Goal: Task Accomplishment & Management: Manage account settings

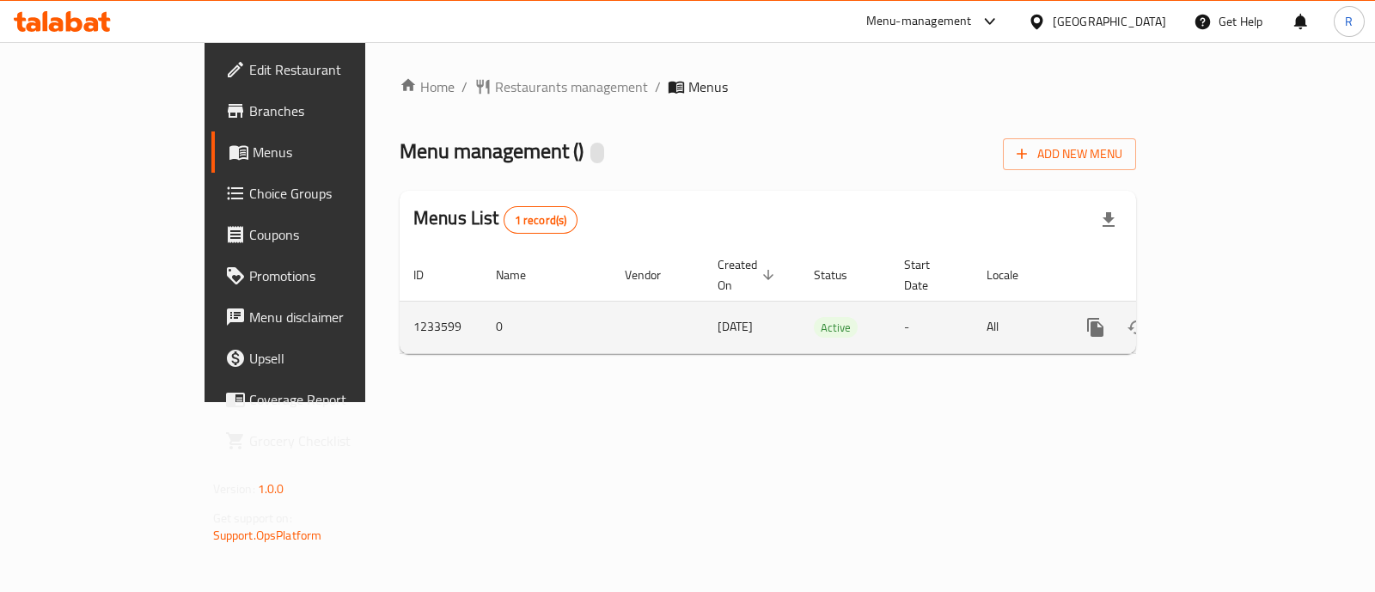
click at [1229, 317] on icon "enhanced table" at bounding box center [1219, 327] width 21 height 21
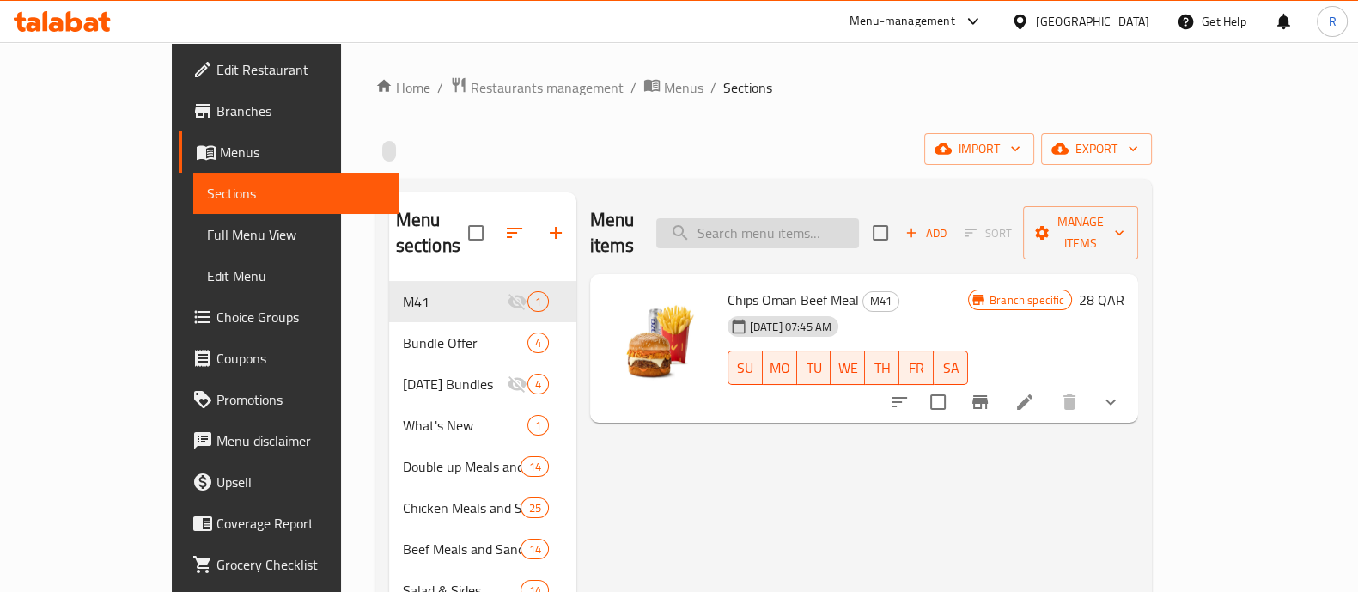
click at [835, 223] on input "search" at bounding box center [757, 233] width 203 height 30
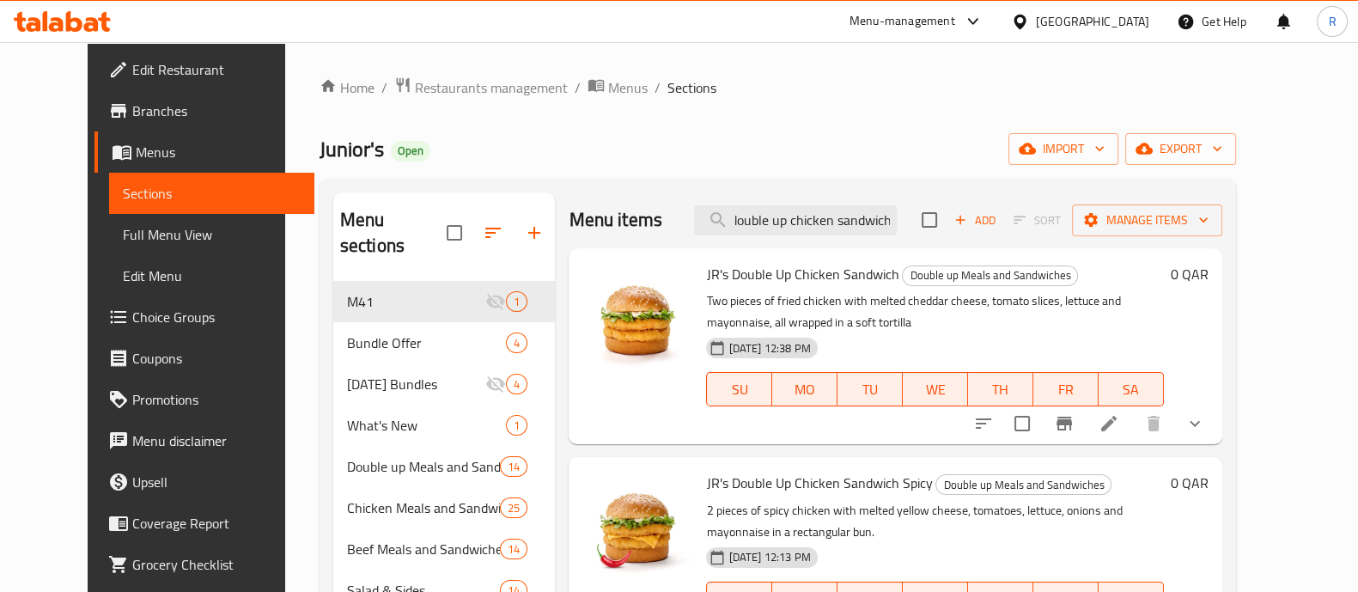
scroll to position [107, 0]
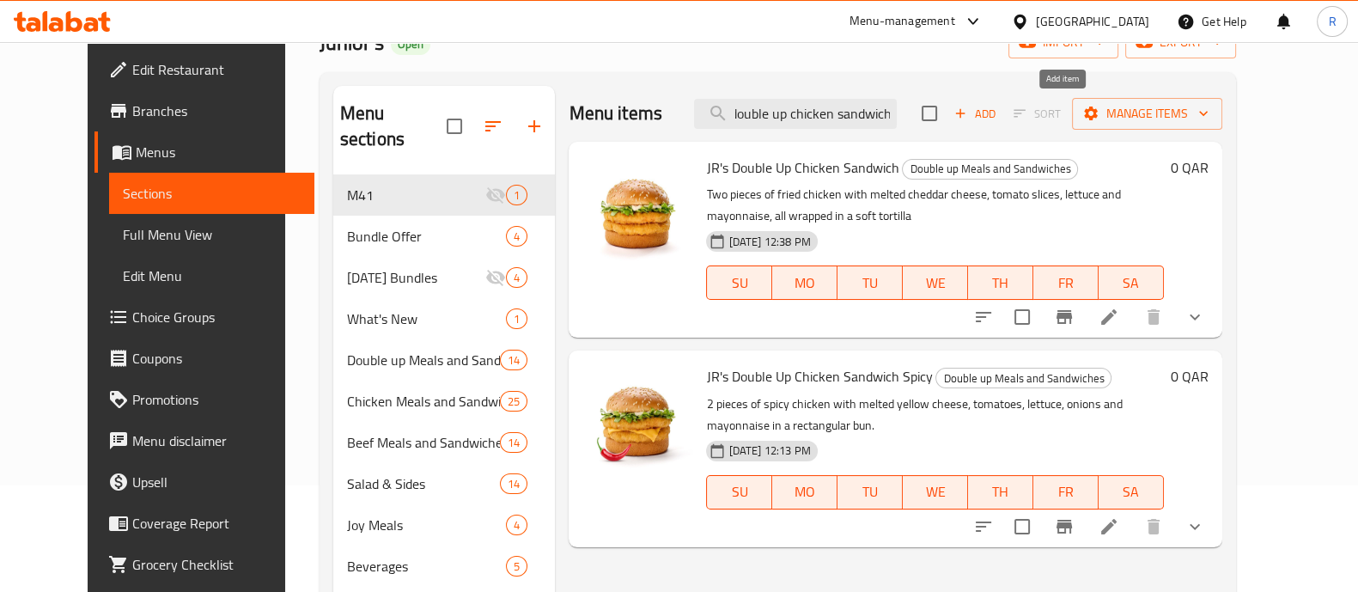
type input "jr's double up chicken sandwich"
click at [998, 112] on span "Add" at bounding box center [975, 114] width 46 height 20
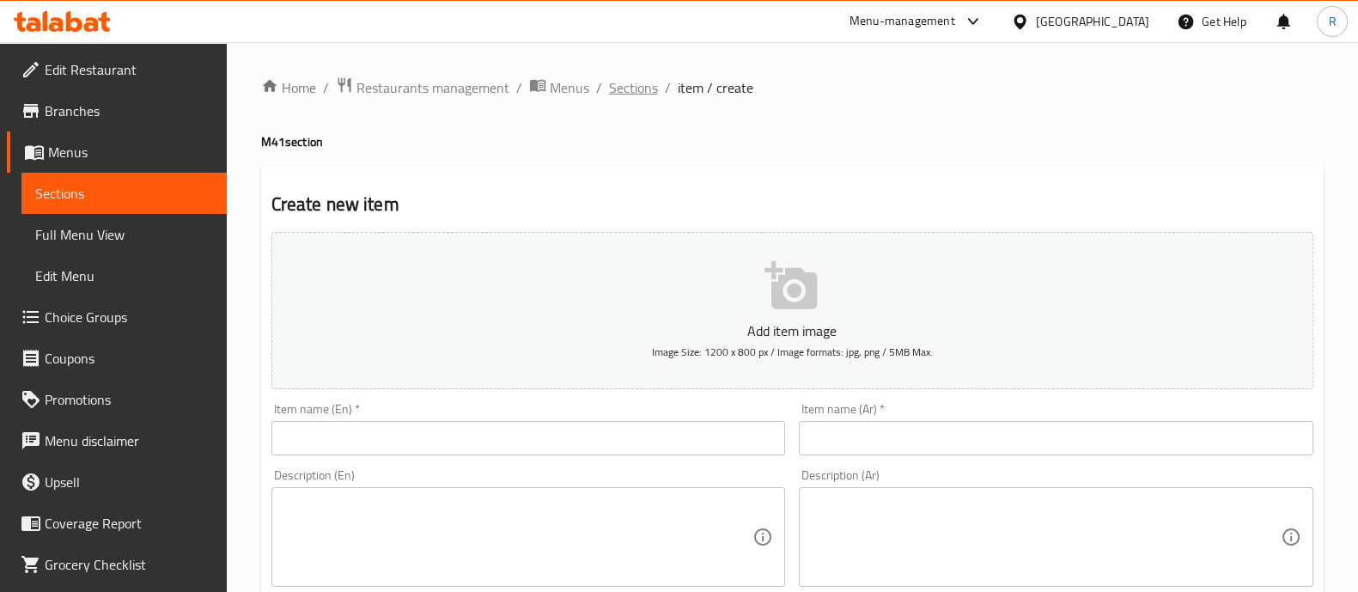
click at [649, 88] on span "Sections" at bounding box center [633, 87] width 49 height 21
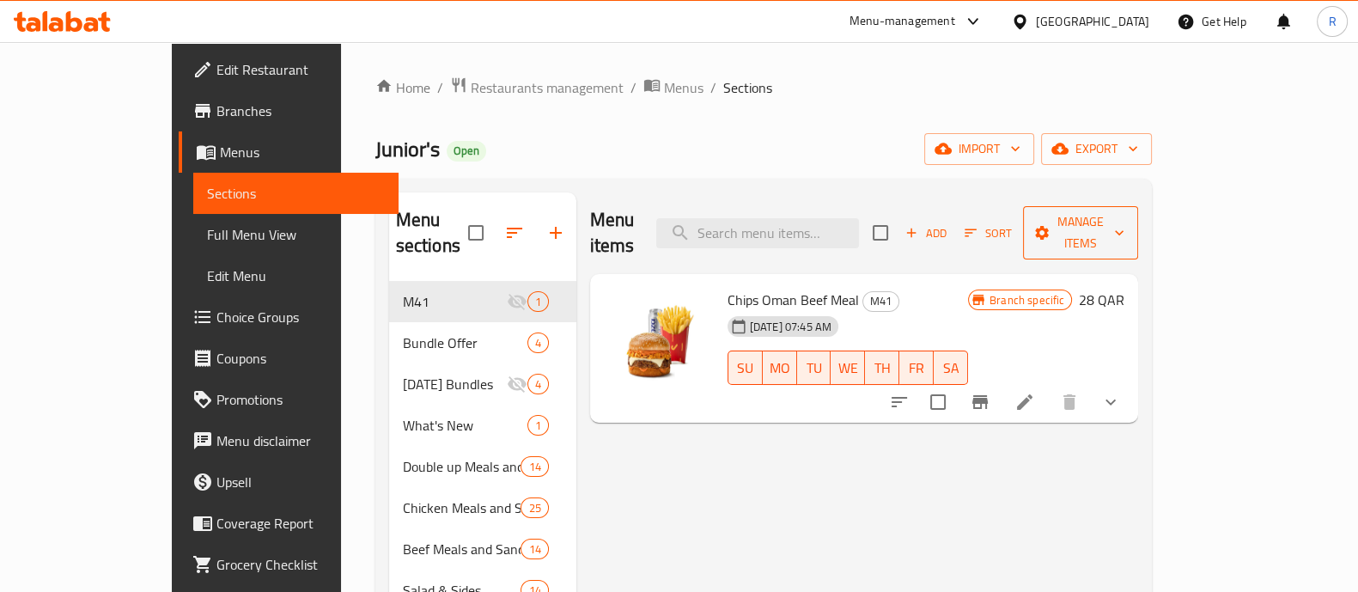
click at [1125, 224] on span "Manage items" at bounding box center [1081, 232] width 88 height 43
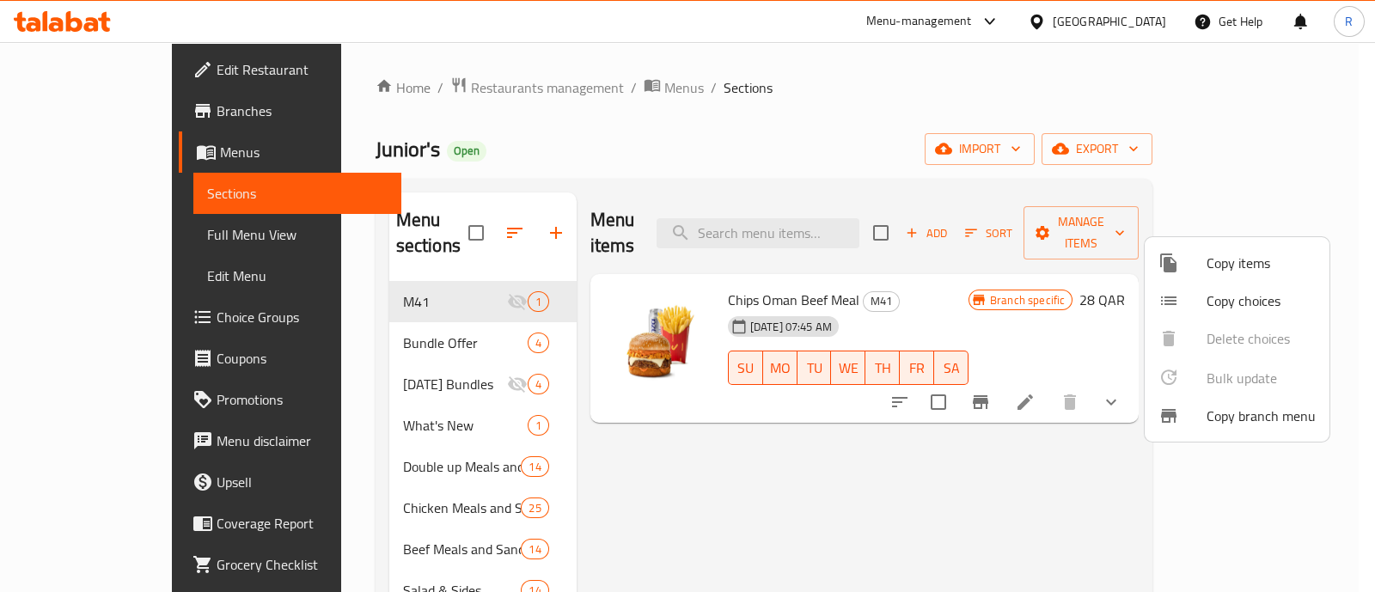
click at [1184, 266] on div at bounding box center [1182, 263] width 48 height 21
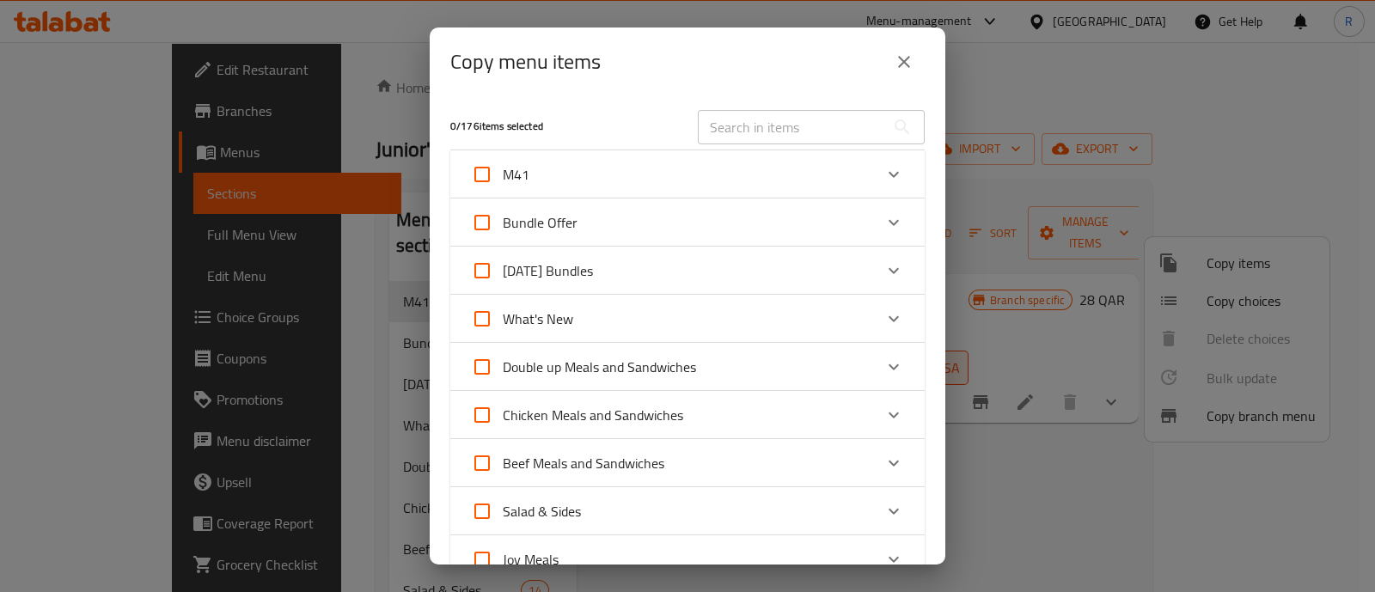
click at [764, 121] on input "text" at bounding box center [791, 127] width 187 height 34
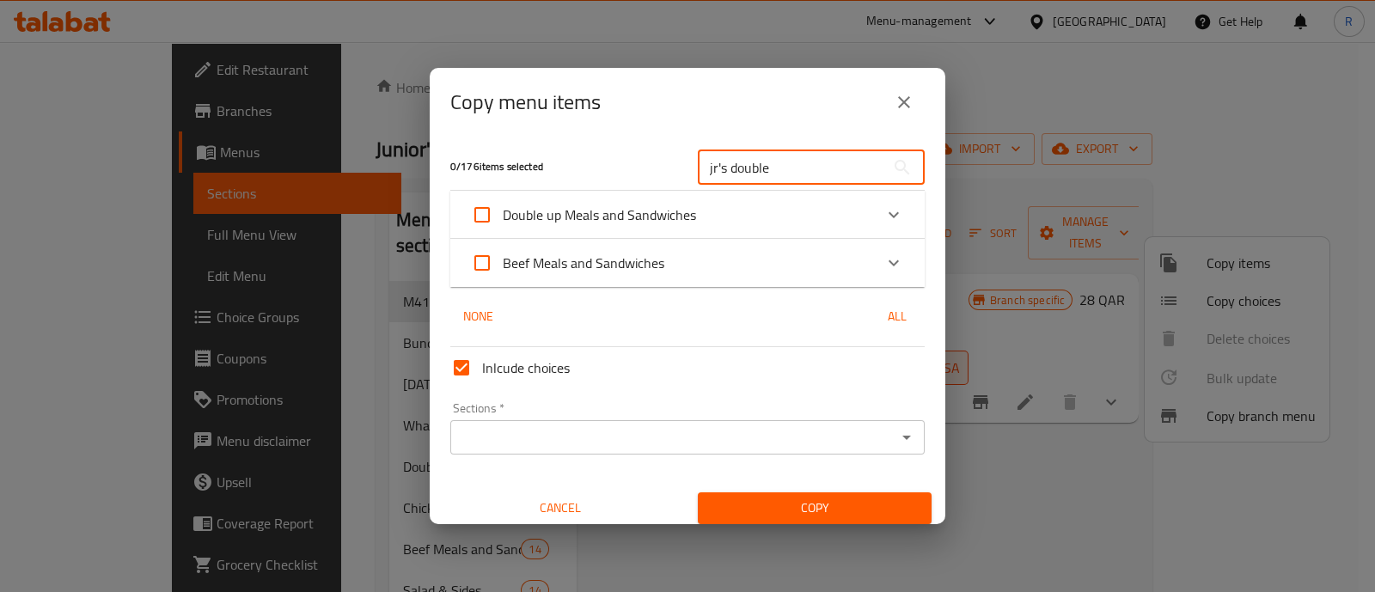
click at [784, 222] on div "Double up Meals and Sandwiches" at bounding box center [672, 214] width 402 height 41
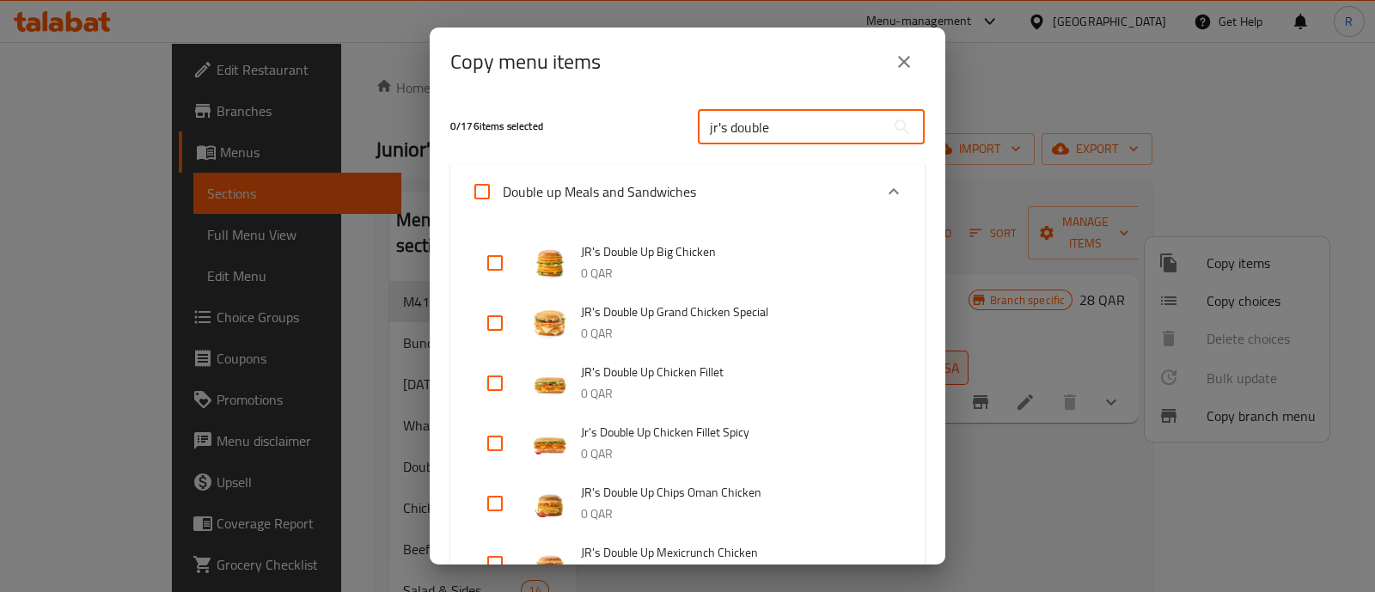
click at [819, 134] on input "jr's double" at bounding box center [791, 127] width 187 height 34
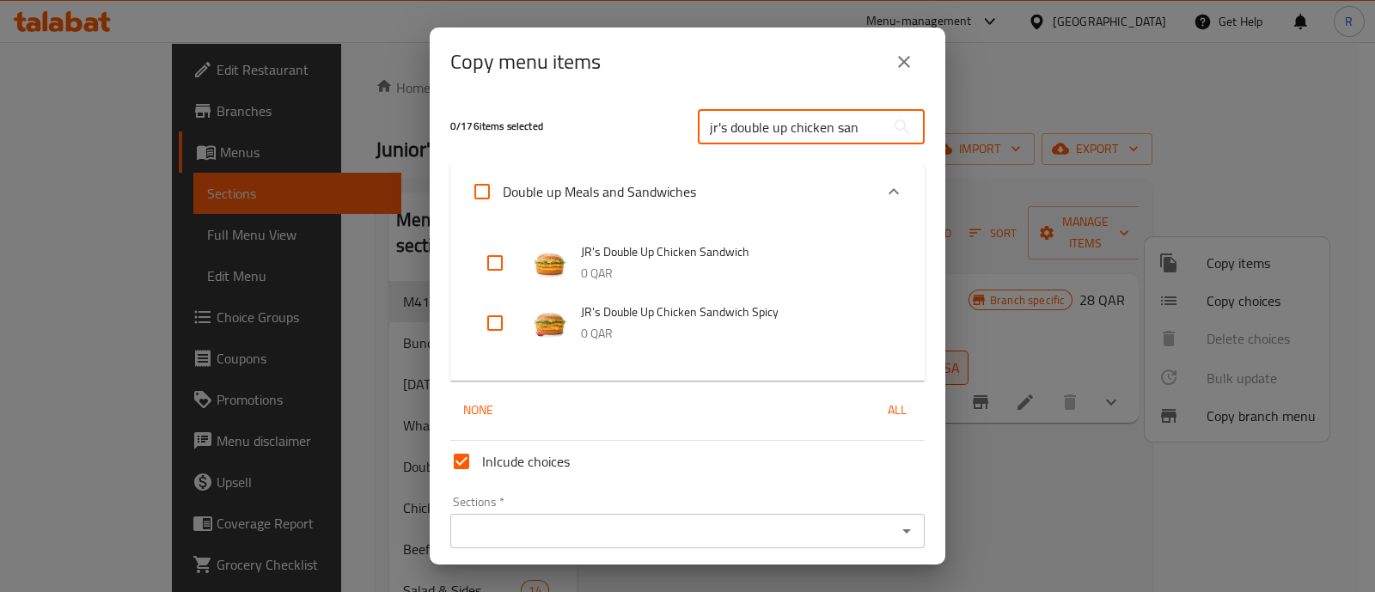
type input "jr's double up chicken san"
click at [503, 264] on input "checkbox" at bounding box center [494, 262] width 41 height 41
checkbox input "true"
click at [491, 324] on input "checkbox" at bounding box center [494, 322] width 41 height 41
checkbox input "true"
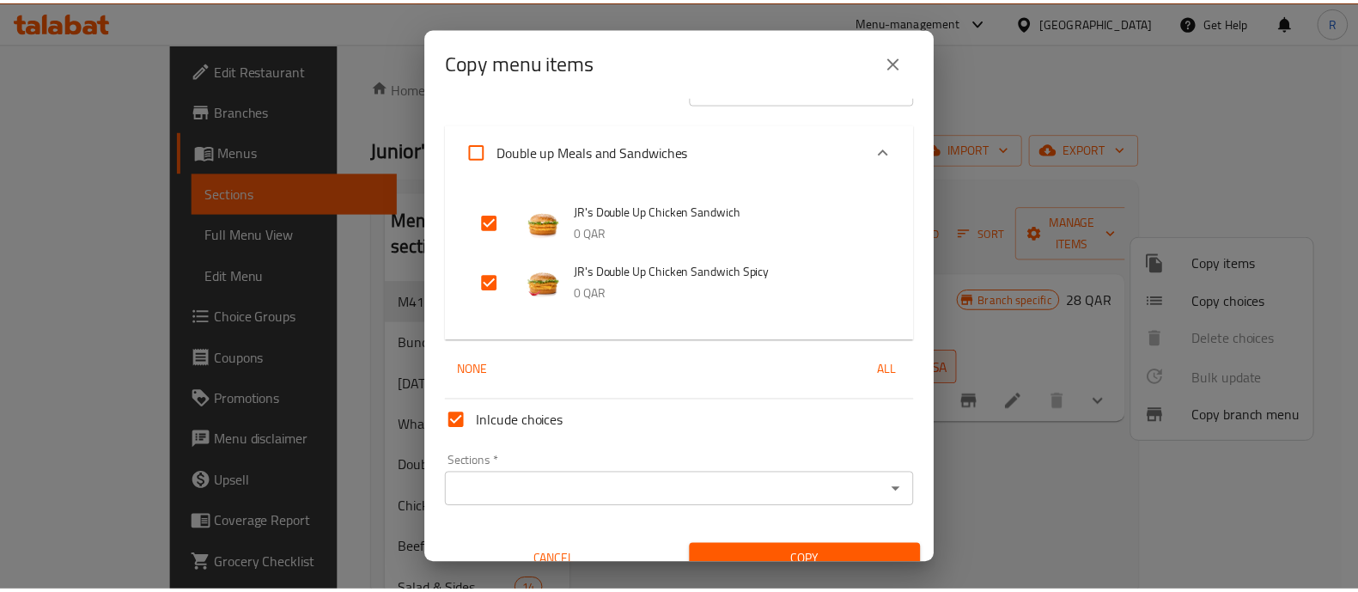
scroll to position [63, 0]
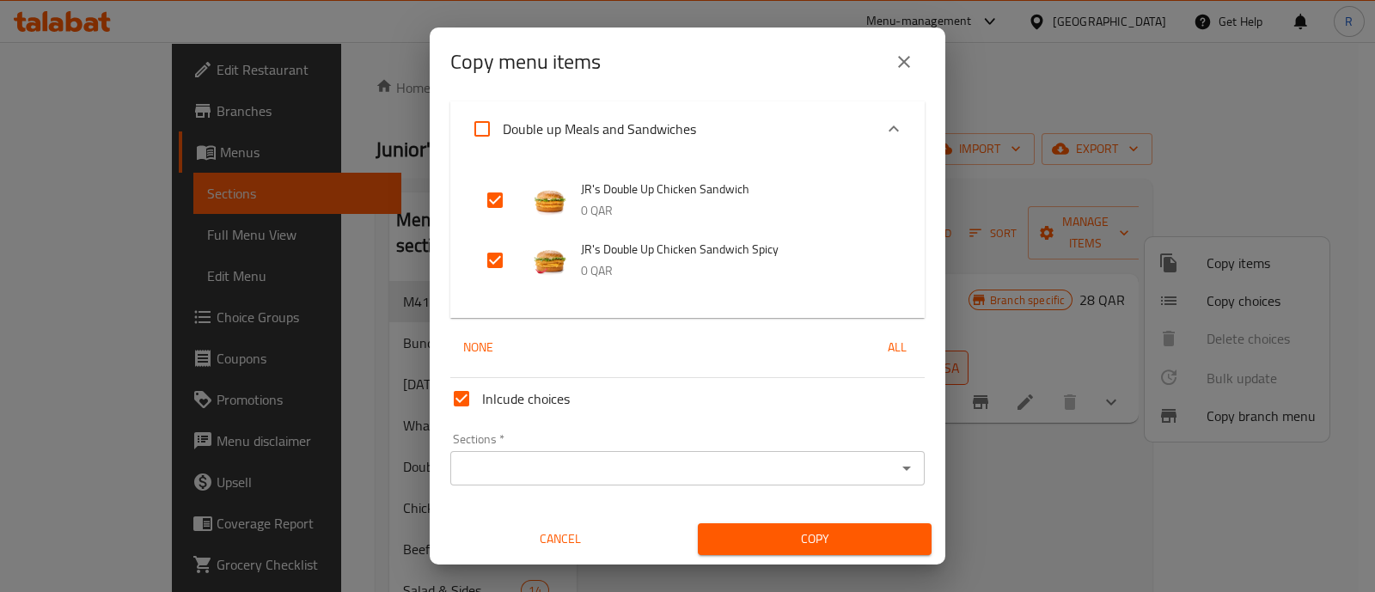
click at [913, 55] on icon "close" at bounding box center [903, 62] width 21 height 21
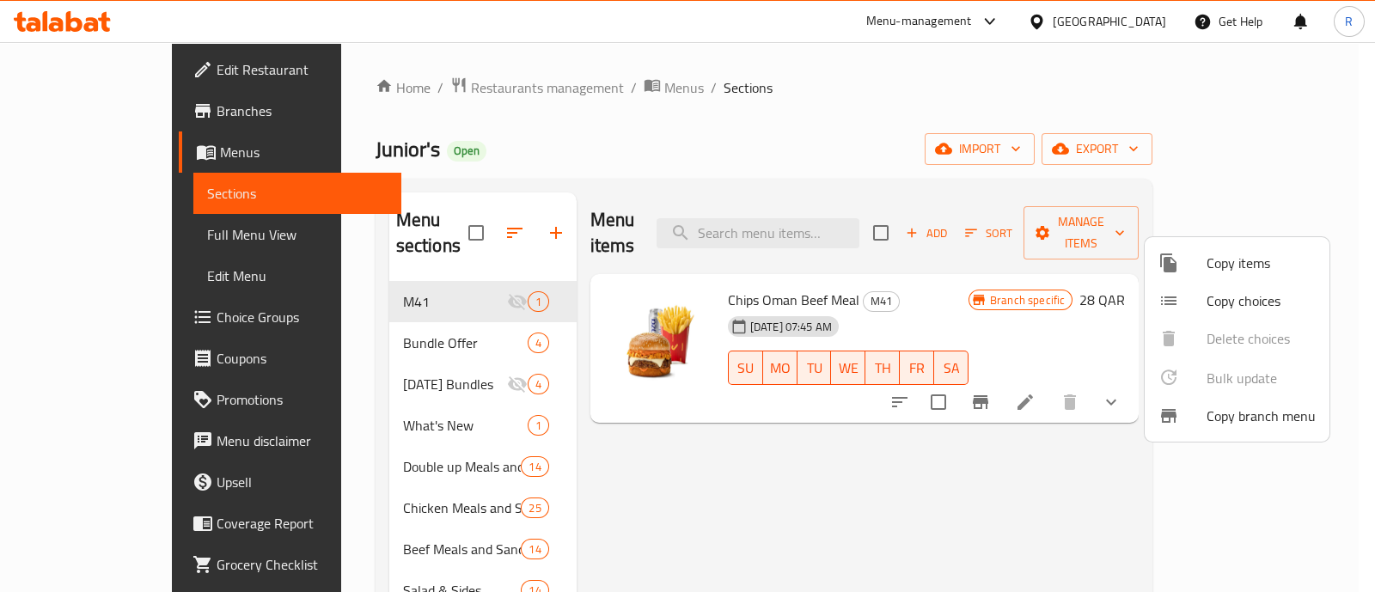
click at [601, 453] on div at bounding box center [687, 296] width 1375 height 592
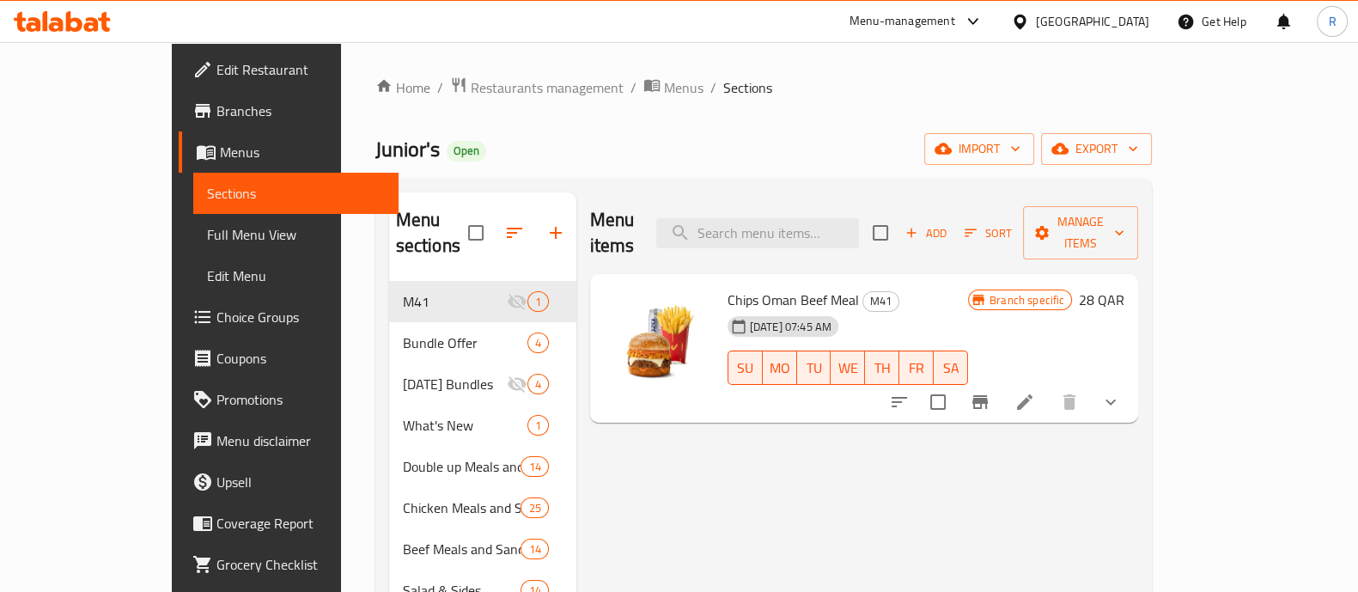
click at [788, 238] on div "Menu items Add Sort Manage items" at bounding box center [864, 233] width 549 height 82
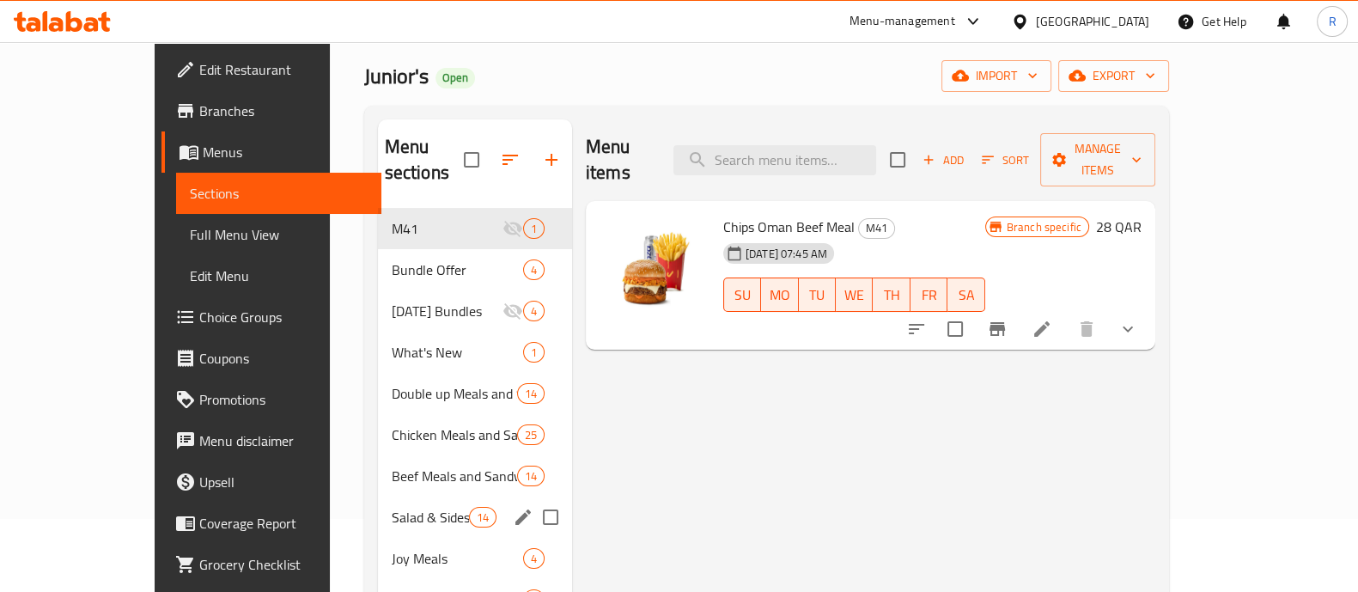
scroll to position [107, 0]
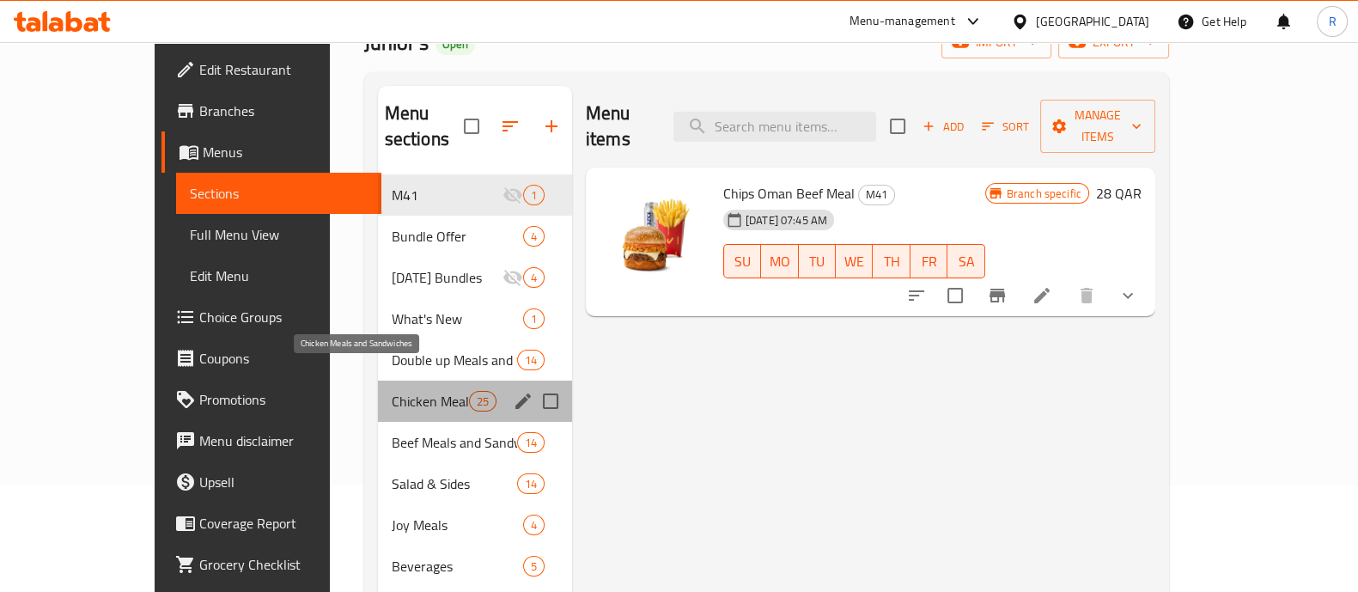
click at [406, 391] on span "Chicken Meals and Sandwiches" at bounding box center [430, 401] width 77 height 21
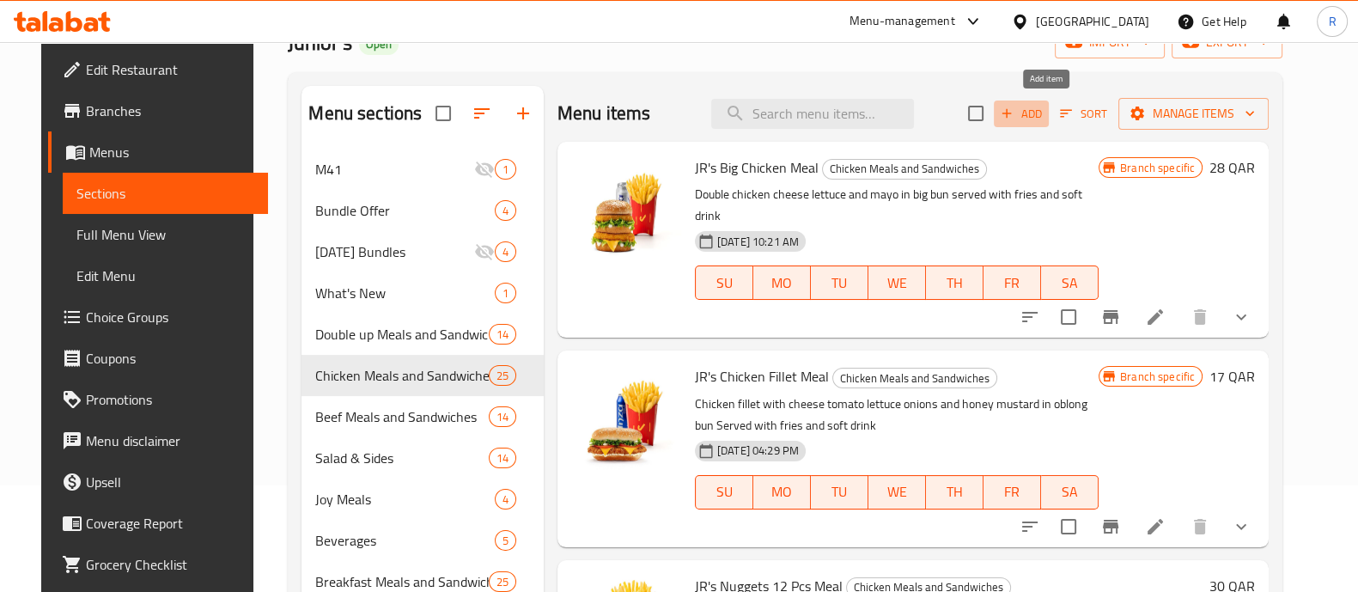
click at [1045, 116] on span "Add" at bounding box center [1021, 114] width 46 height 20
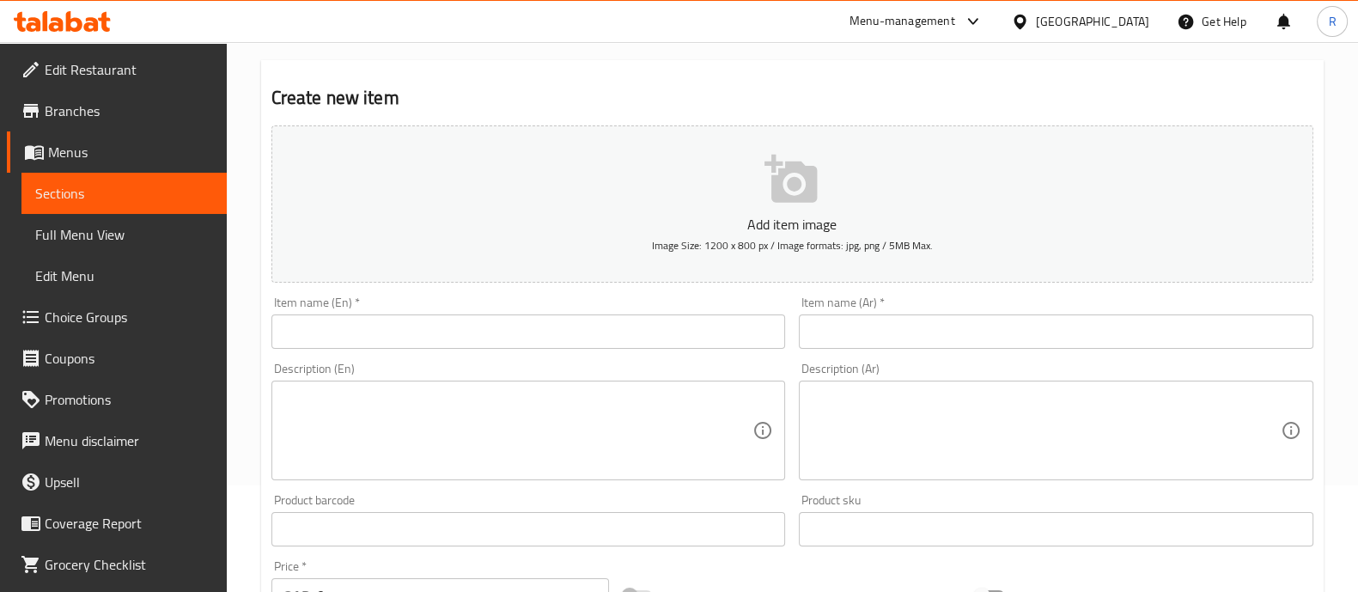
click at [607, 332] on input "text" at bounding box center [528, 331] width 515 height 34
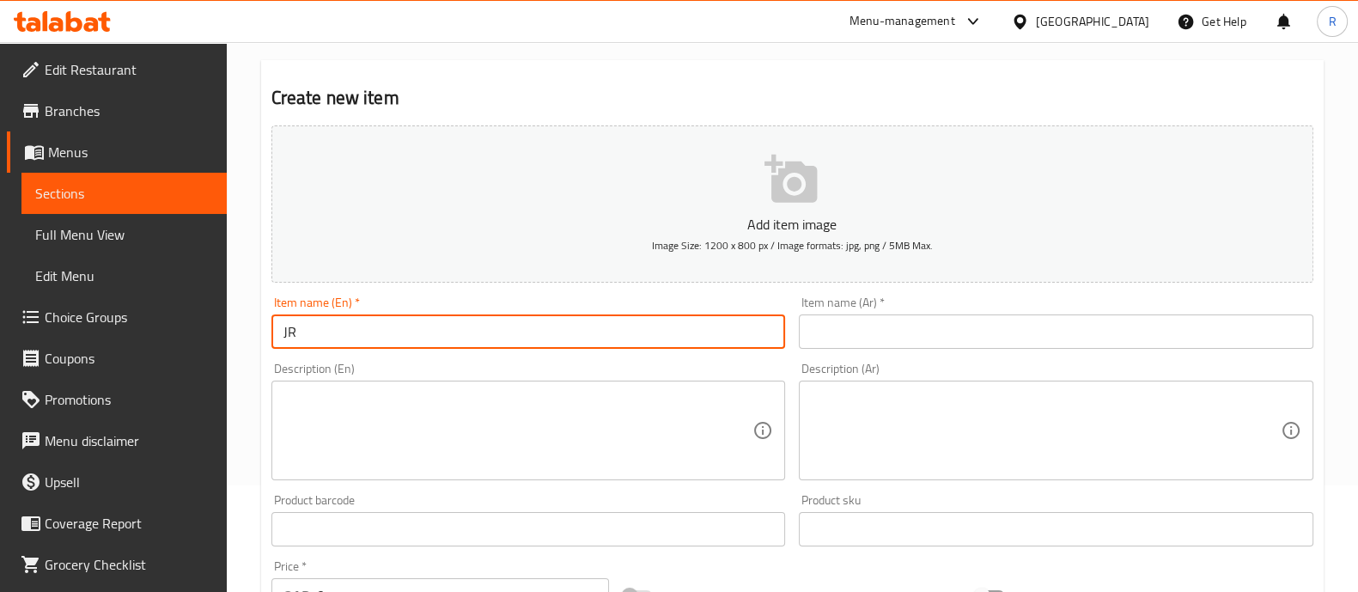
type input "J"
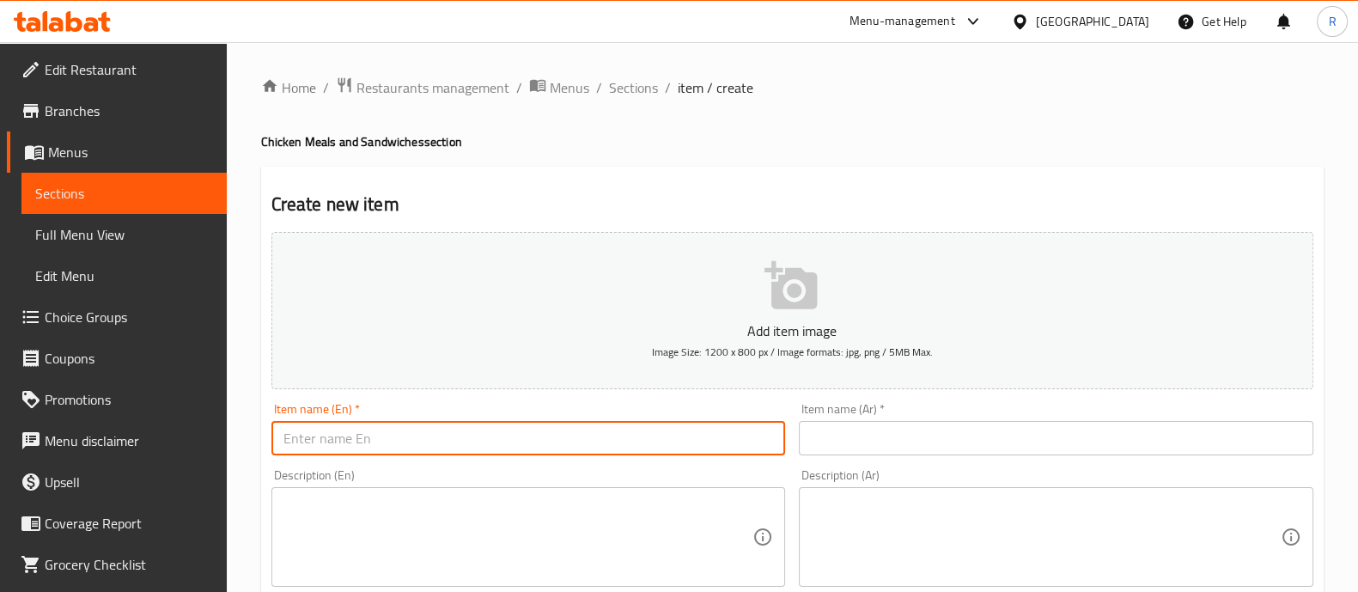
drag, startPoint x: 649, startPoint y: 86, endPoint x: 854, endPoint y: 128, distance: 209.6
click at [649, 86] on span "Sections" at bounding box center [633, 87] width 49 height 21
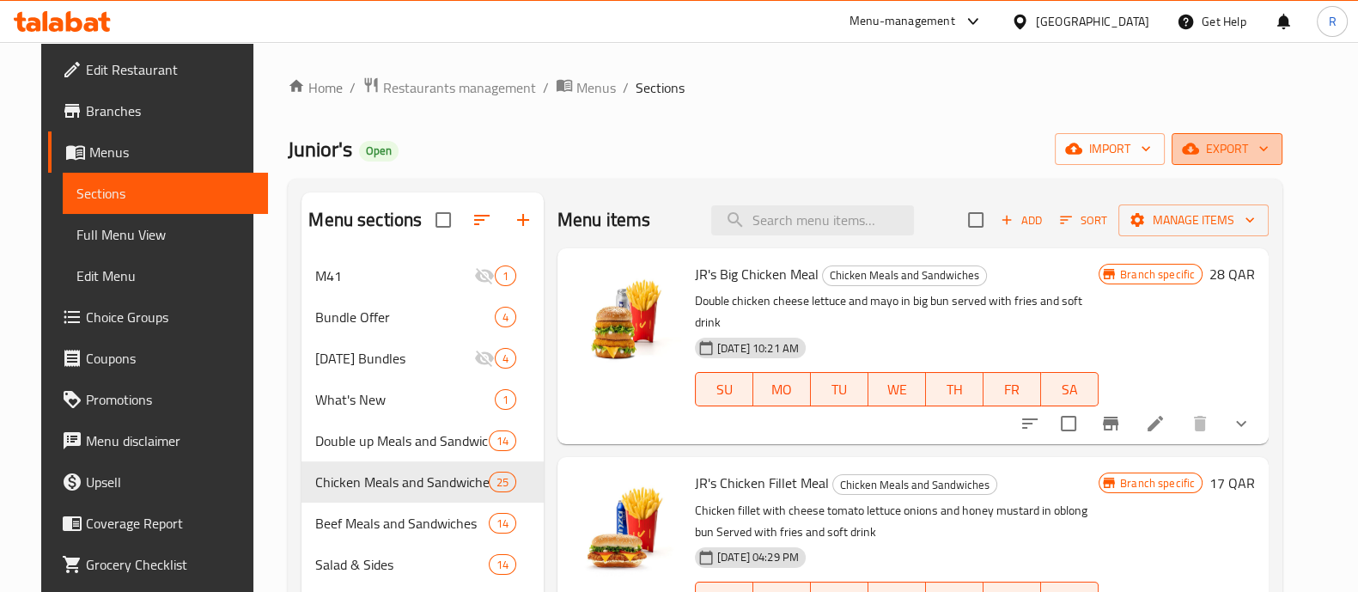
click at [1268, 156] on span "export" at bounding box center [1227, 148] width 83 height 21
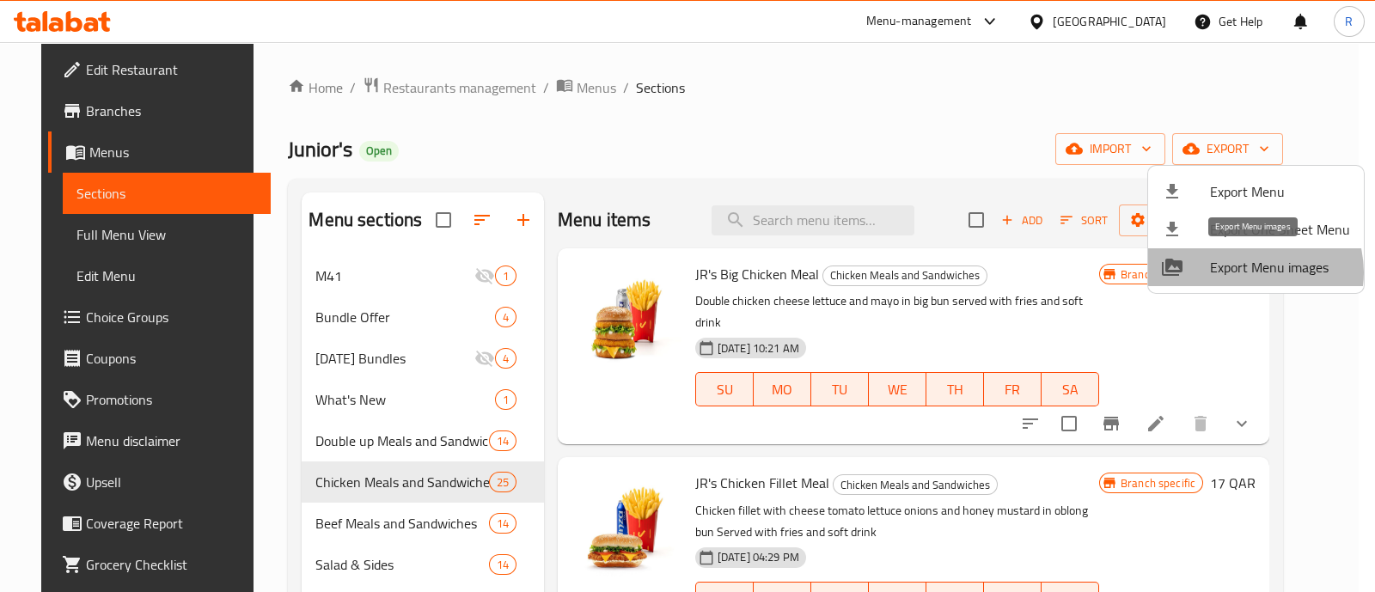
click at [1251, 272] on span "Export Menu images" at bounding box center [1280, 267] width 140 height 21
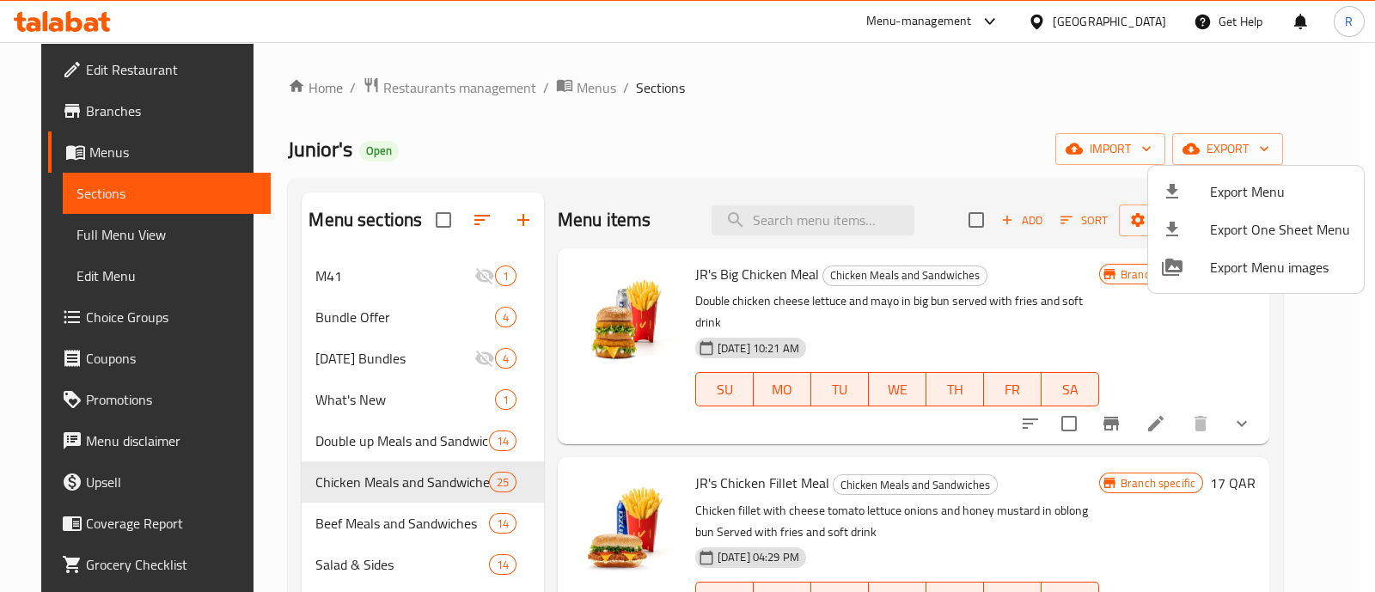
click at [609, 186] on div at bounding box center [687, 296] width 1375 height 592
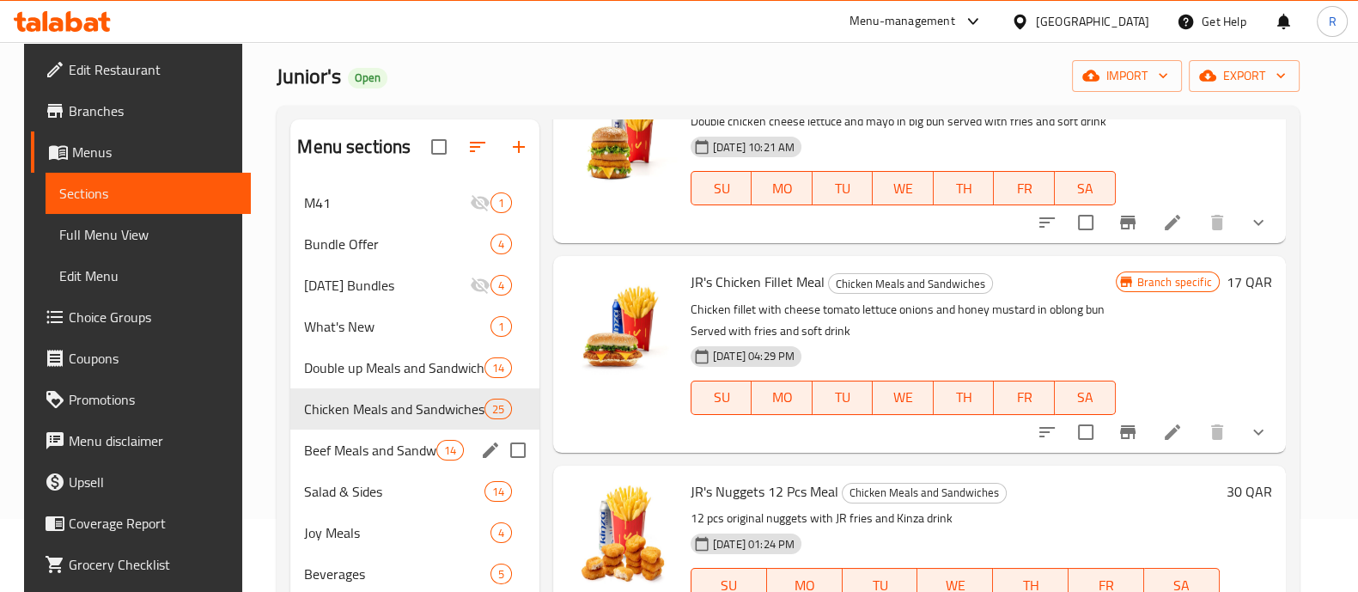
scroll to position [107, 0]
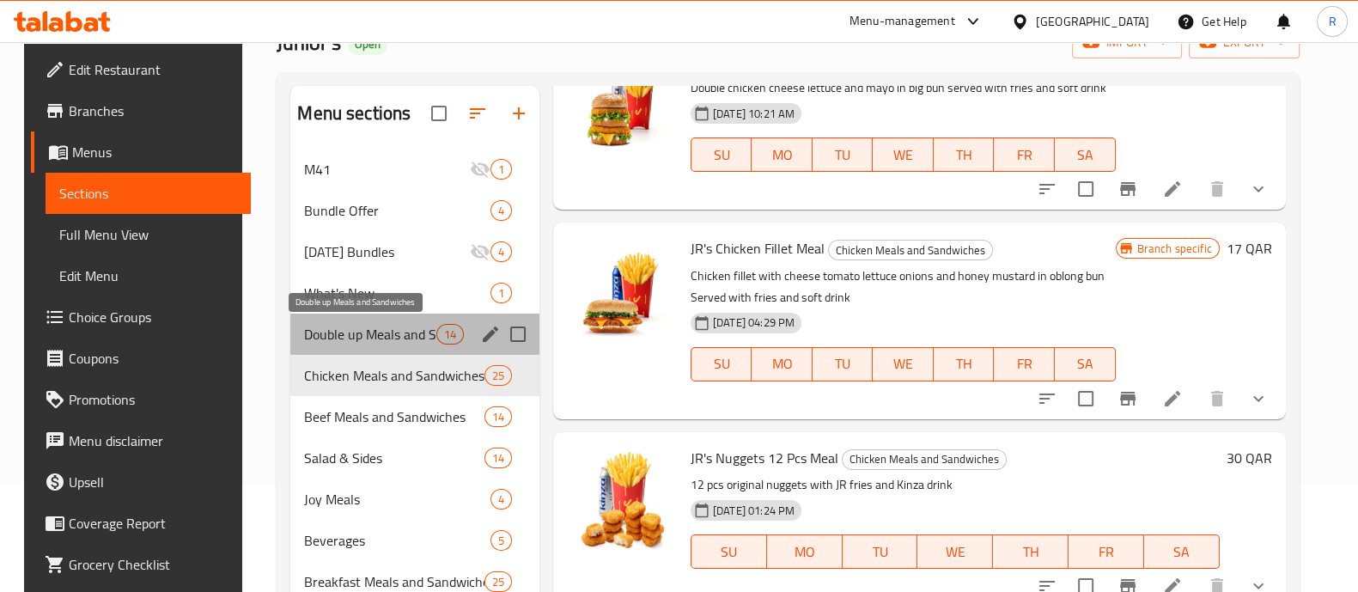
click at [360, 343] on span "Double up Meals and Sandwiches" at bounding box center [369, 334] width 131 height 21
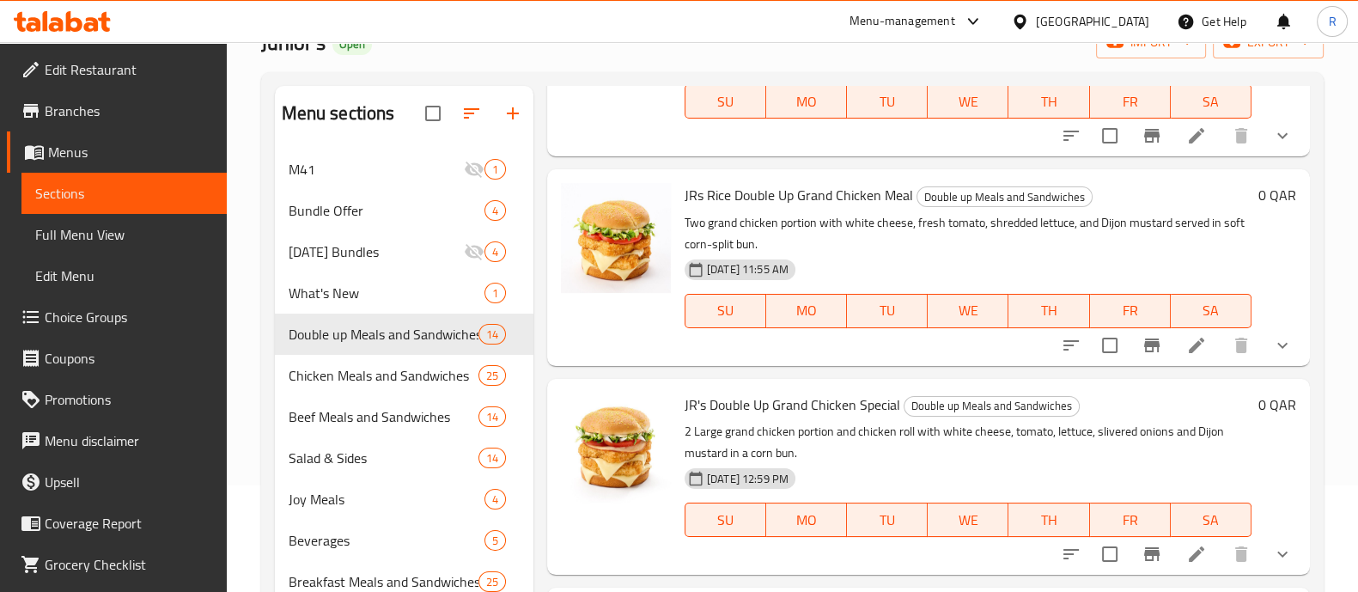
scroll to position [214, 0]
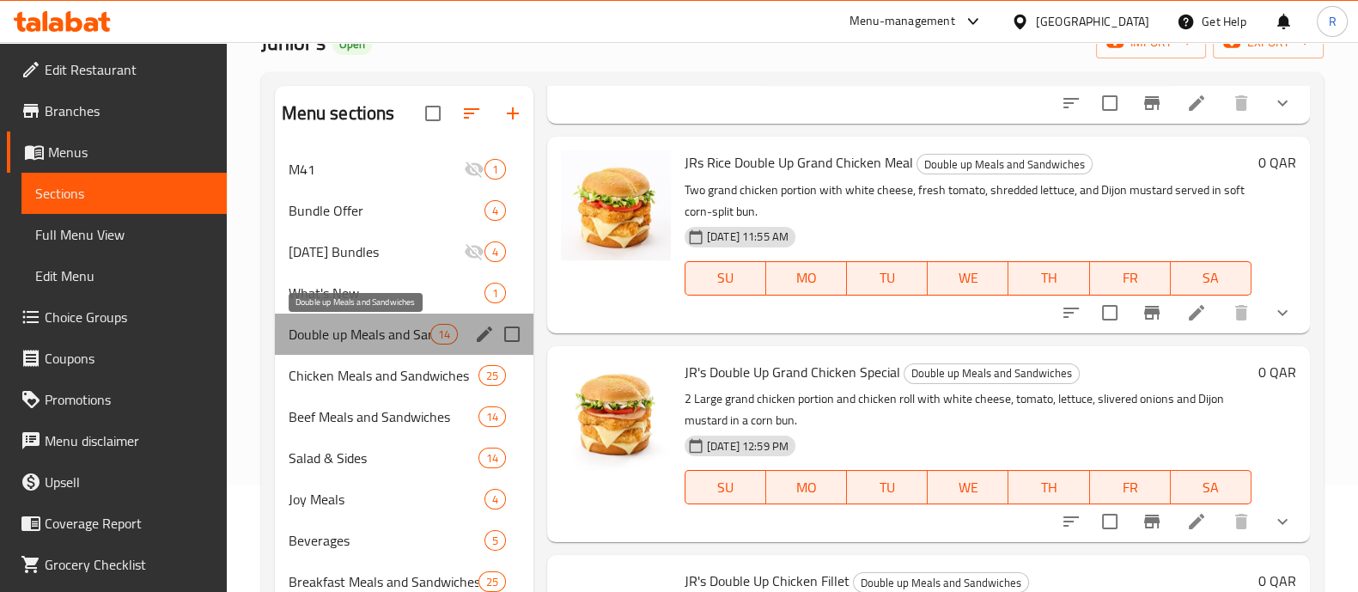
click at [334, 328] on span "Double up Meals and Sandwiches" at bounding box center [360, 334] width 142 height 21
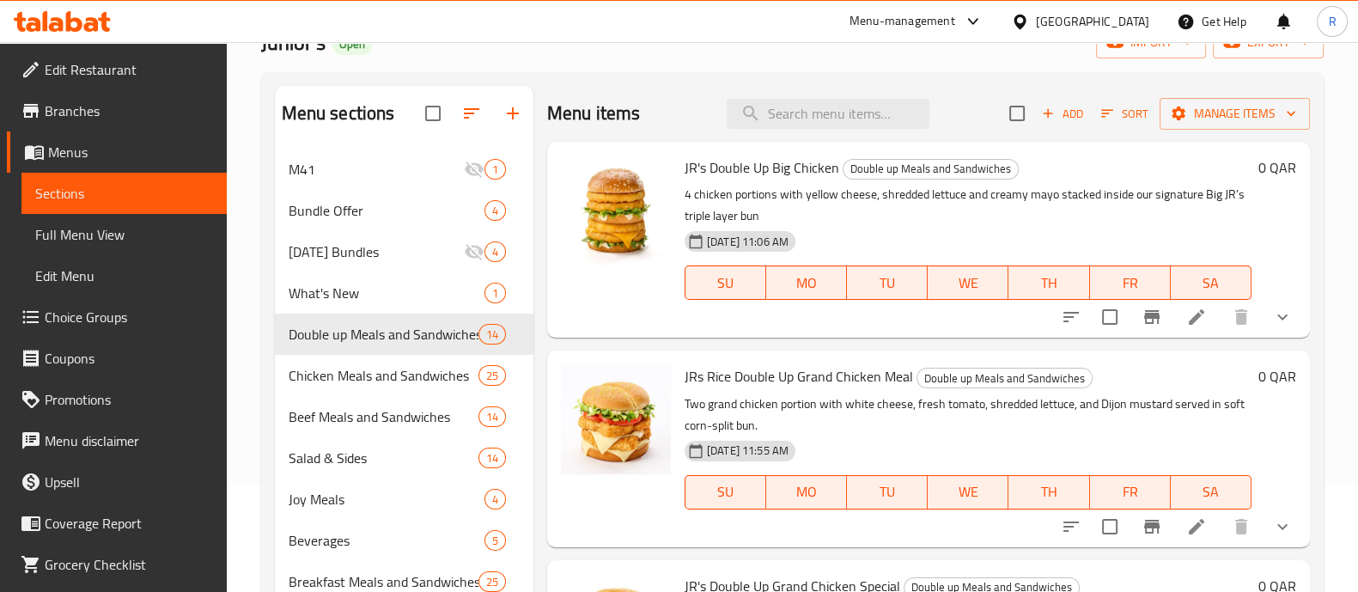
scroll to position [0, 0]
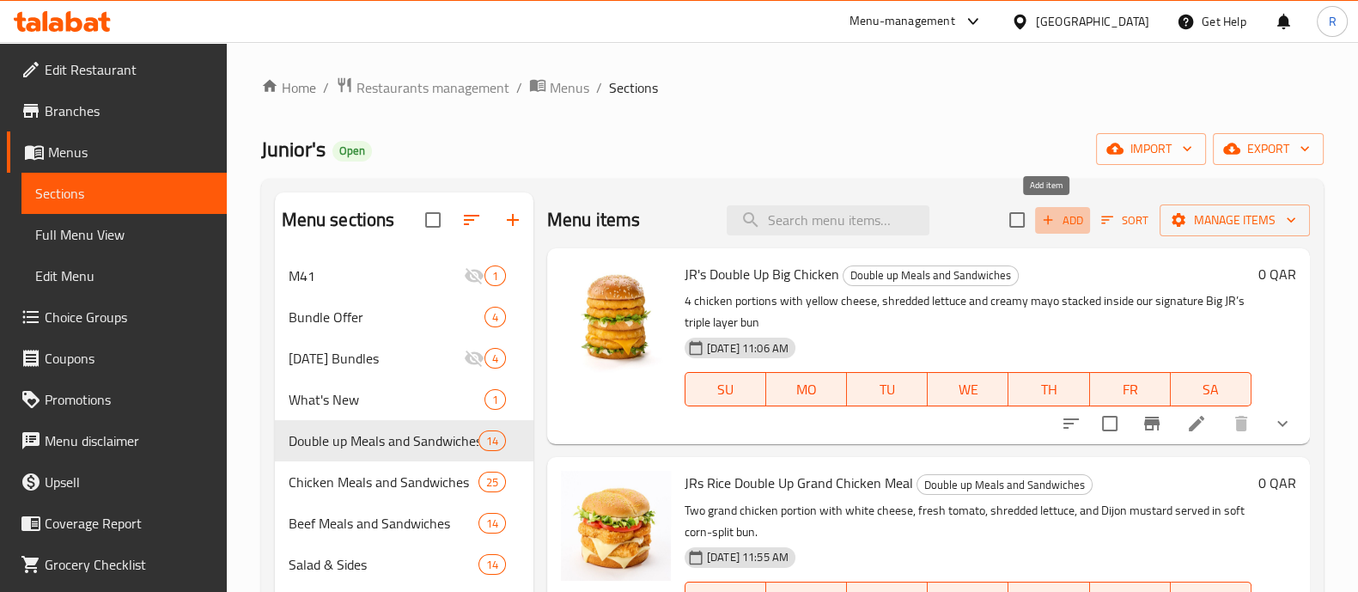
click at [1040, 220] on icon "button" at bounding box center [1047, 219] width 15 height 15
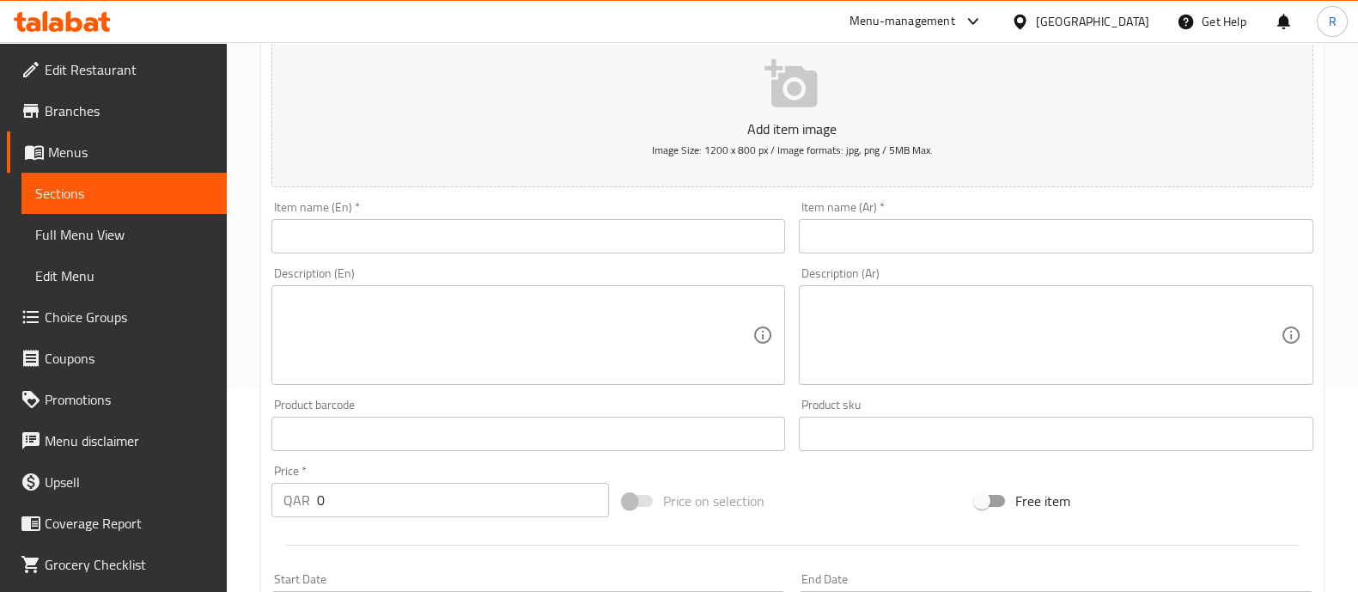
scroll to position [214, 0]
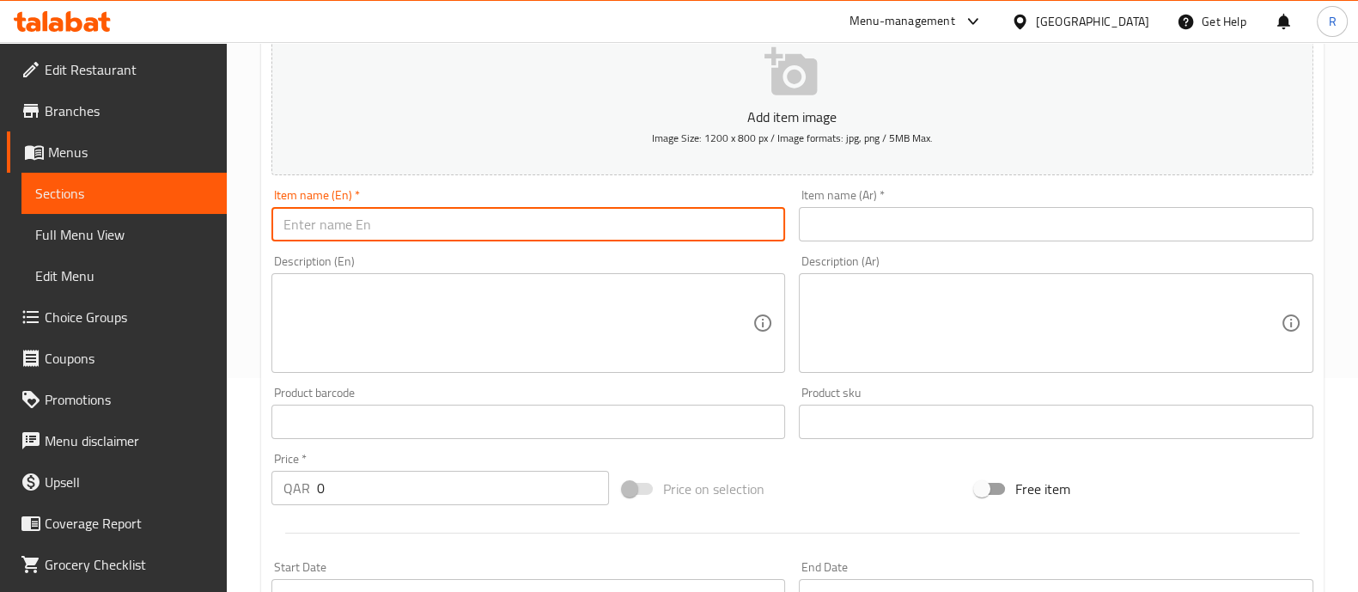
click at [562, 217] on input "text" at bounding box center [528, 224] width 515 height 34
type input "JR's Double Up Chicken Sandwich"
click at [565, 303] on textarea at bounding box center [519, 324] width 470 height 82
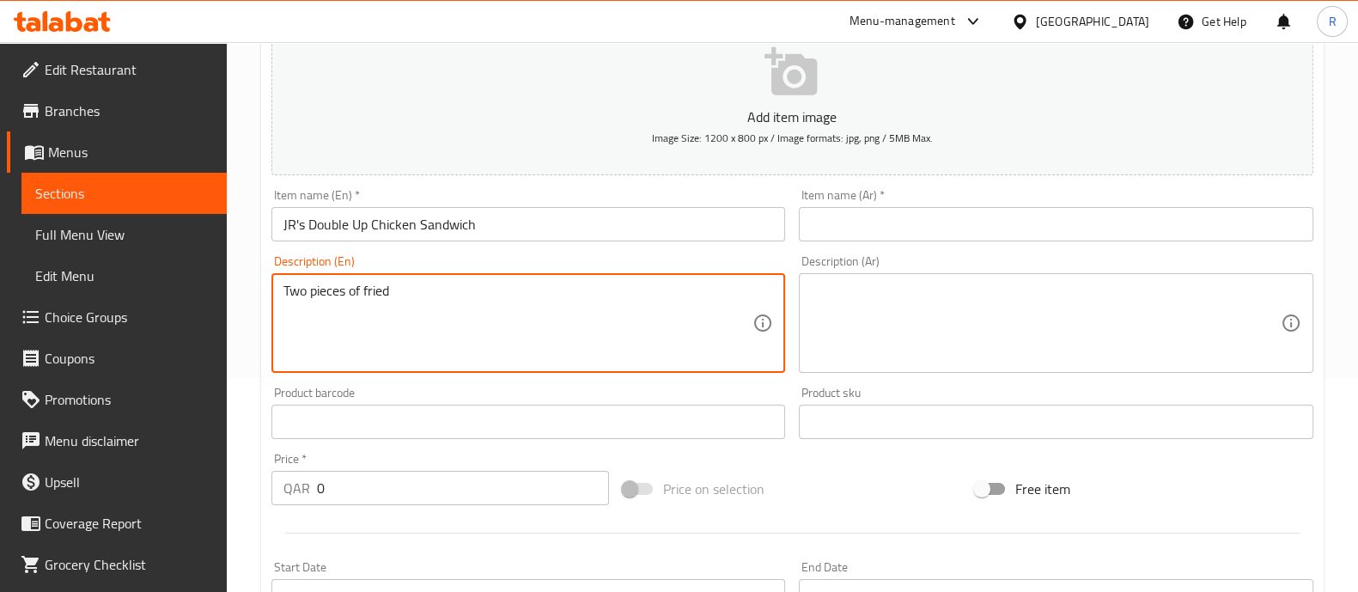
drag, startPoint x: 417, startPoint y: 288, endPoint x: 253, endPoint y: 305, distance: 164.1
click at [253, 305] on div "Home / Restaurants management / Menus / Sections / item / create Double up Meal…" at bounding box center [792, 414] width 1131 height 1172
paste textarea "chicken with melted cheddar cheese, tomato slices, lettuce and mayonnaise, all …"
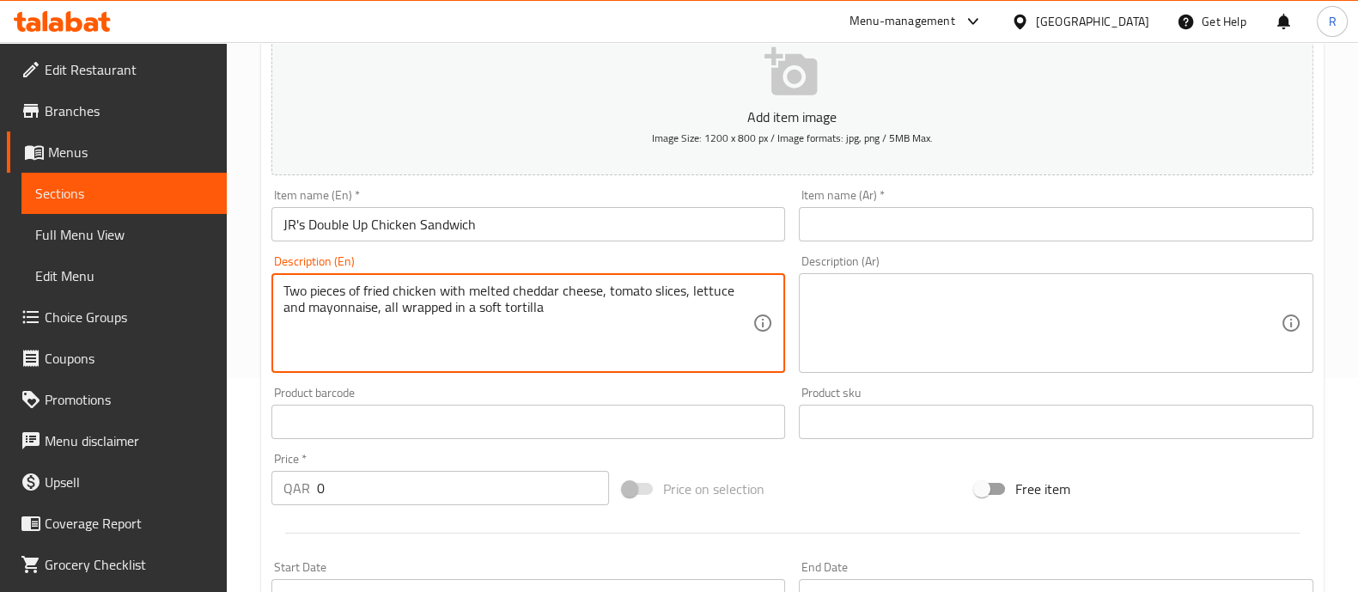
type textarea "Two pieces of fried chicken with melted cheddar cheese, tomato slices, lettuce …"
click at [863, 296] on textarea at bounding box center [1046, 324] width 470 height 82
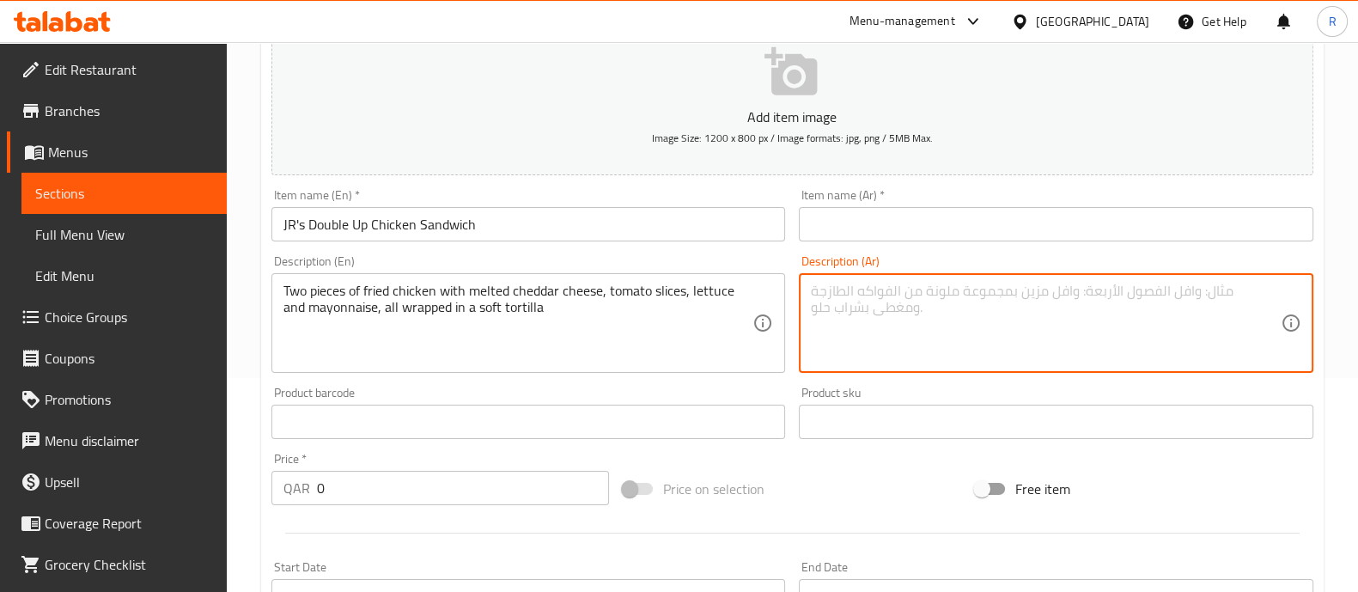
paste textarea "قطعتين دجاج مقلية مع جبنة صفراء ذائبة، شرائح طماطم، خس ومايونيز في خبز تورتيلا …"
type textarea "قطعتين دجاج مقلية مع جبنة صفراء ذائبة، شرائح طماطم، خس ومايونيز في خبز تورتيلا …"
click at [820, 219] on input "text" at bounding box center [1056, 224] width 515 height 34
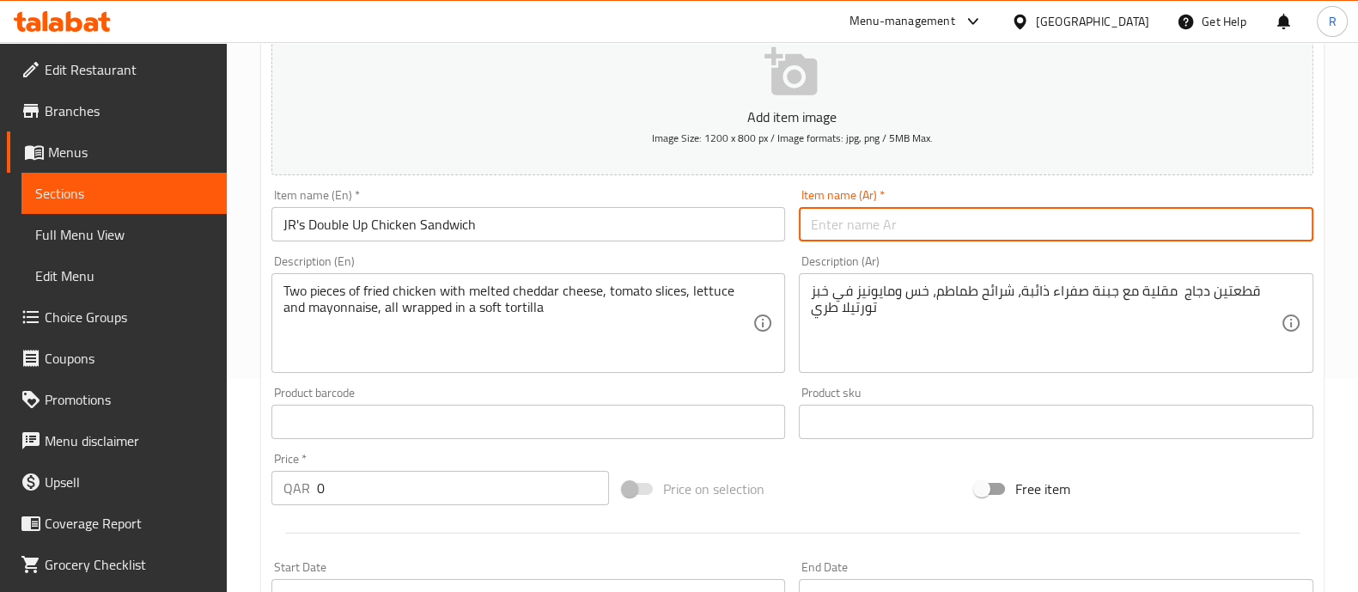
paste input "ساندويتش دجاج مزدوجة أب من جيه آر"
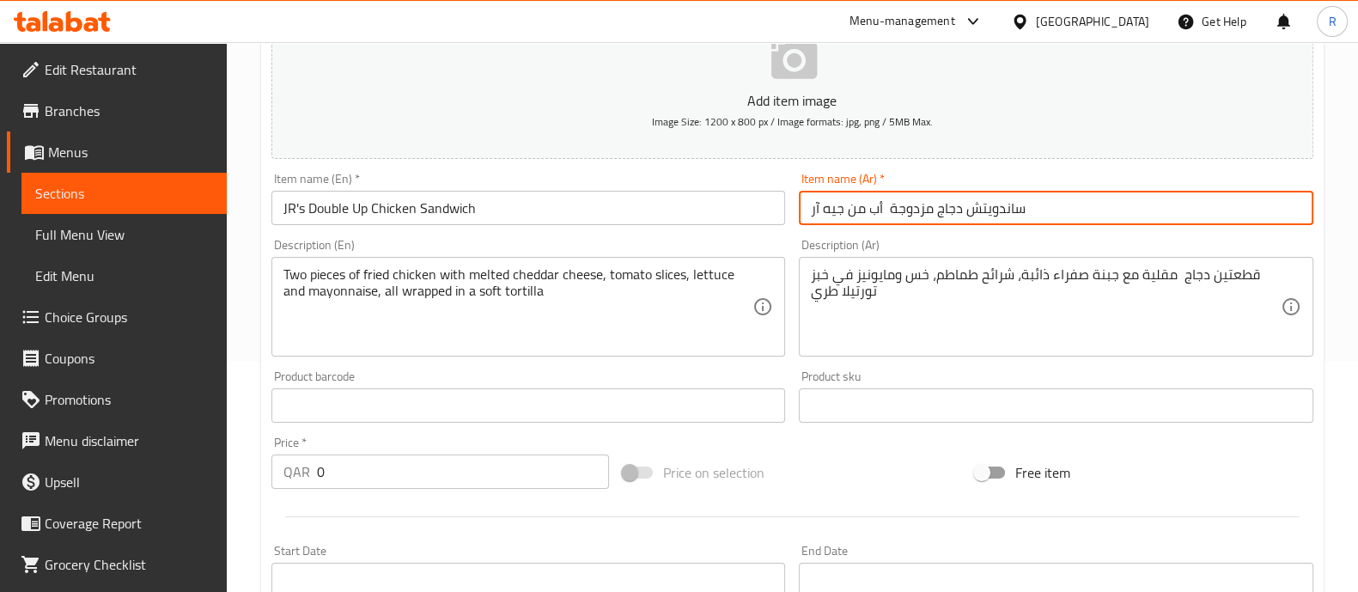
scroll to position [429, 0]
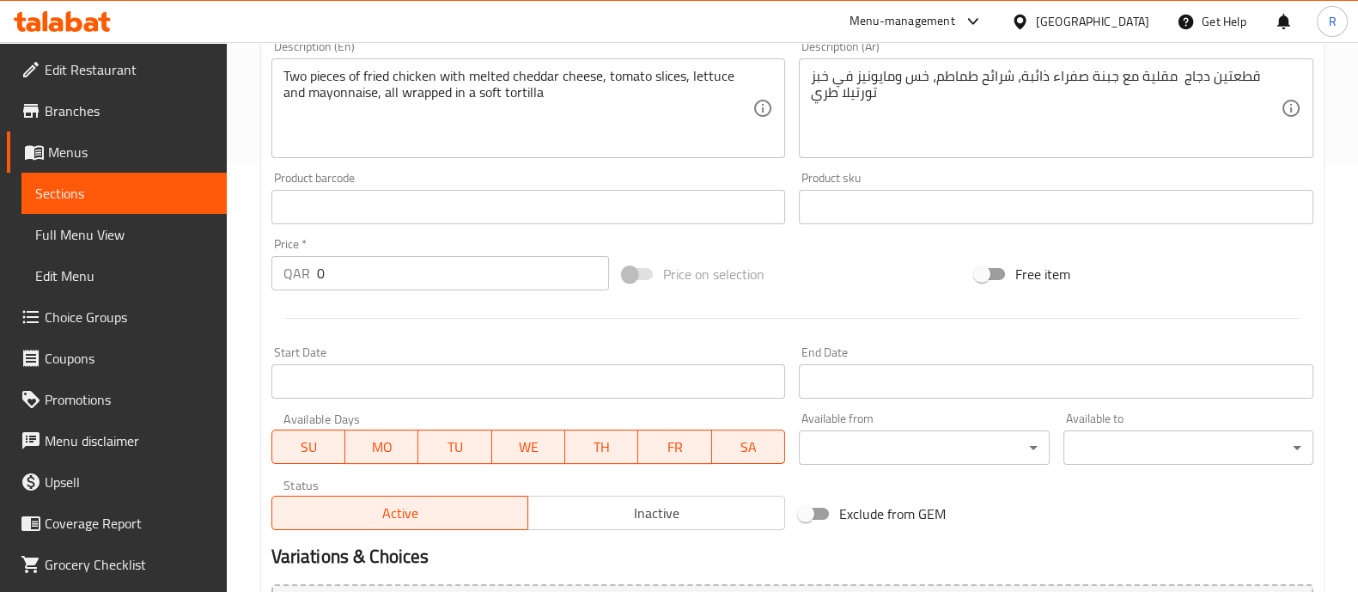
type input "ساندويتش دجاج مزدوجة أب من جيه آر"
drag, startPoint x: 369, startPoint y: 272, endPoint x: 227, endPoint y: 277, distance: 142.7
click at [227, 277] on div "Home / Restaurants management / Menus / Sections / item / create Double up Meal…" at bounding box center [792, 199] width 1131 height 1172
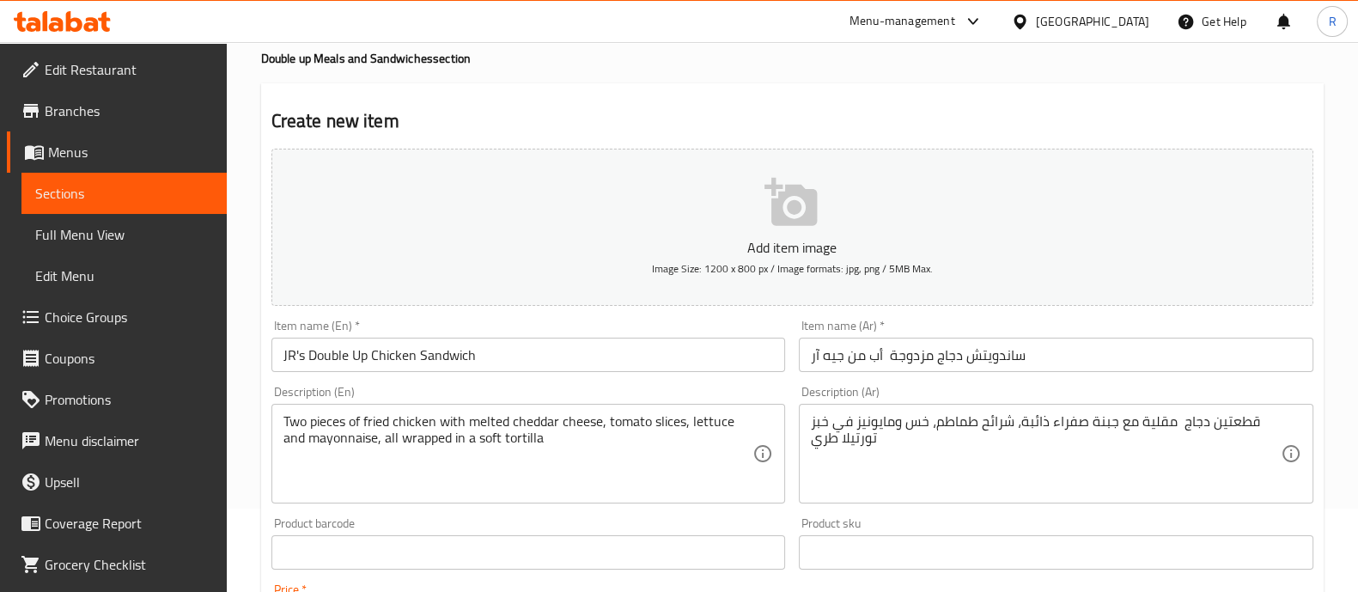
scroll to position [620, 0]
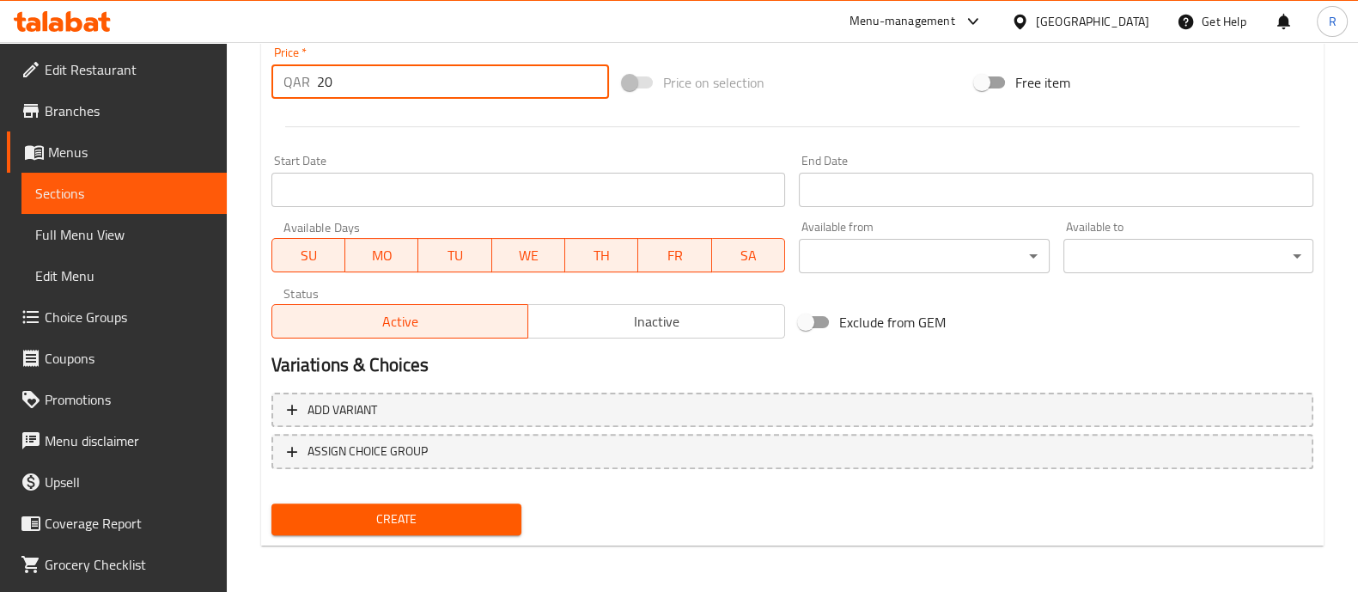
type input "20"
click at [478, 528] on span "Create" at bounding box center [396, 519] width 223 height 21
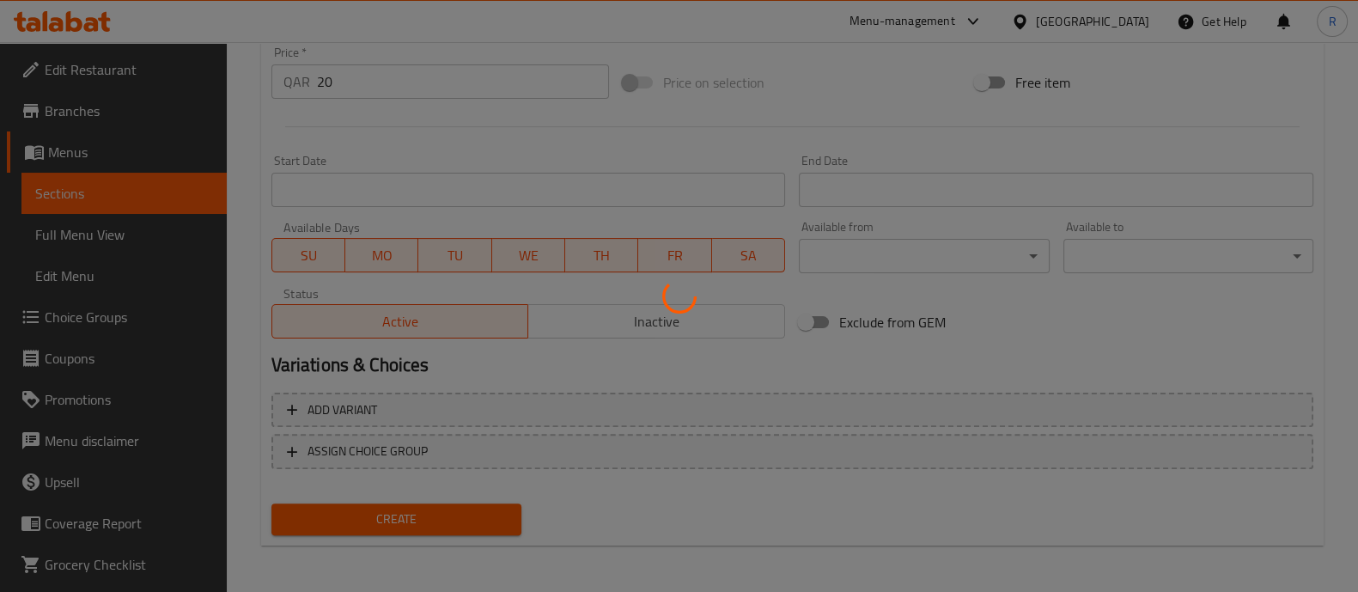
type input "0"
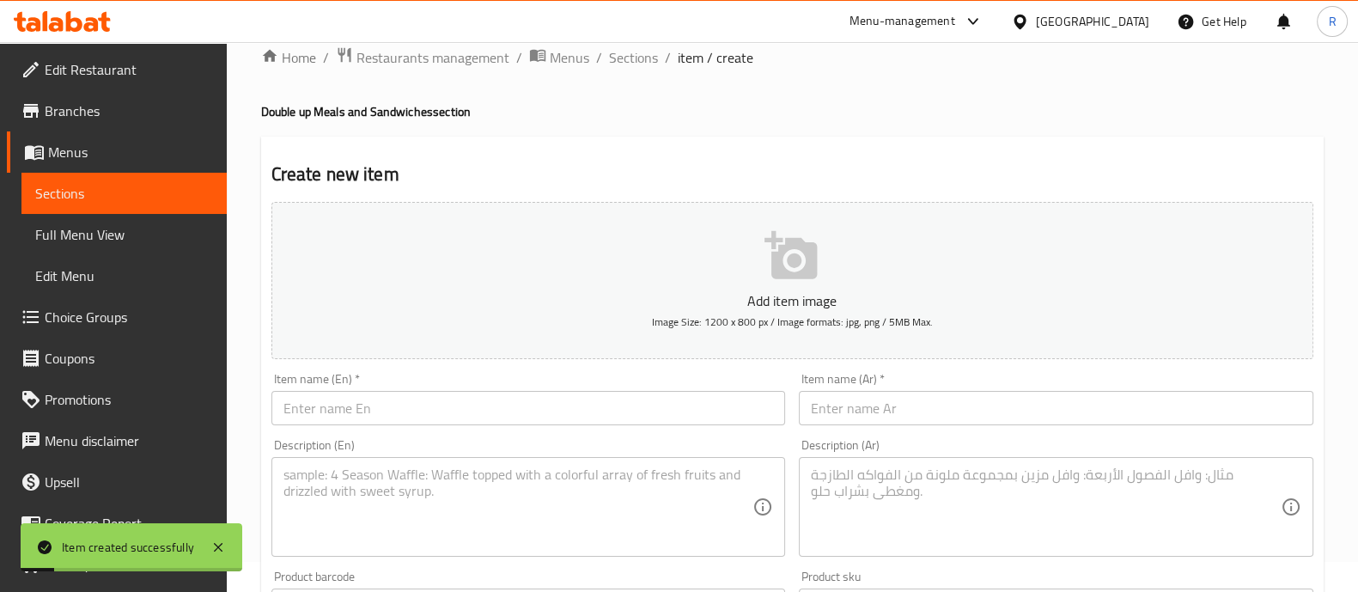
scroll to position [0, 0]
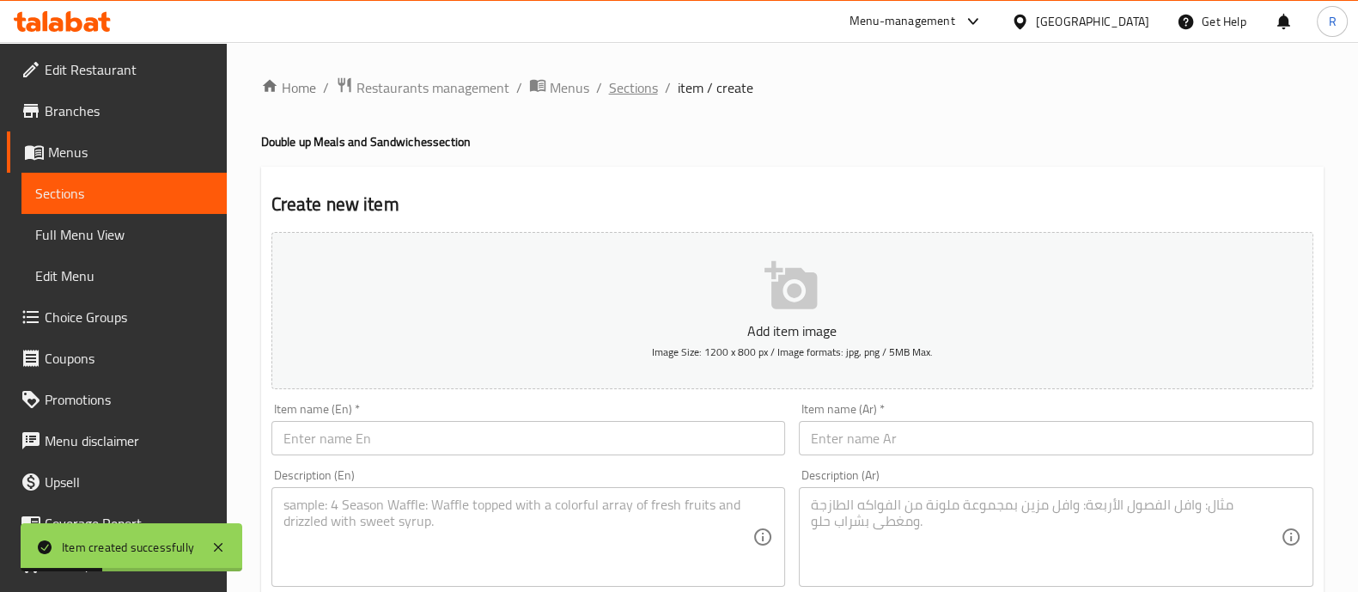
click at [641, 85] on span "Sections" at bounding box center [633, 87] width 49 height 21
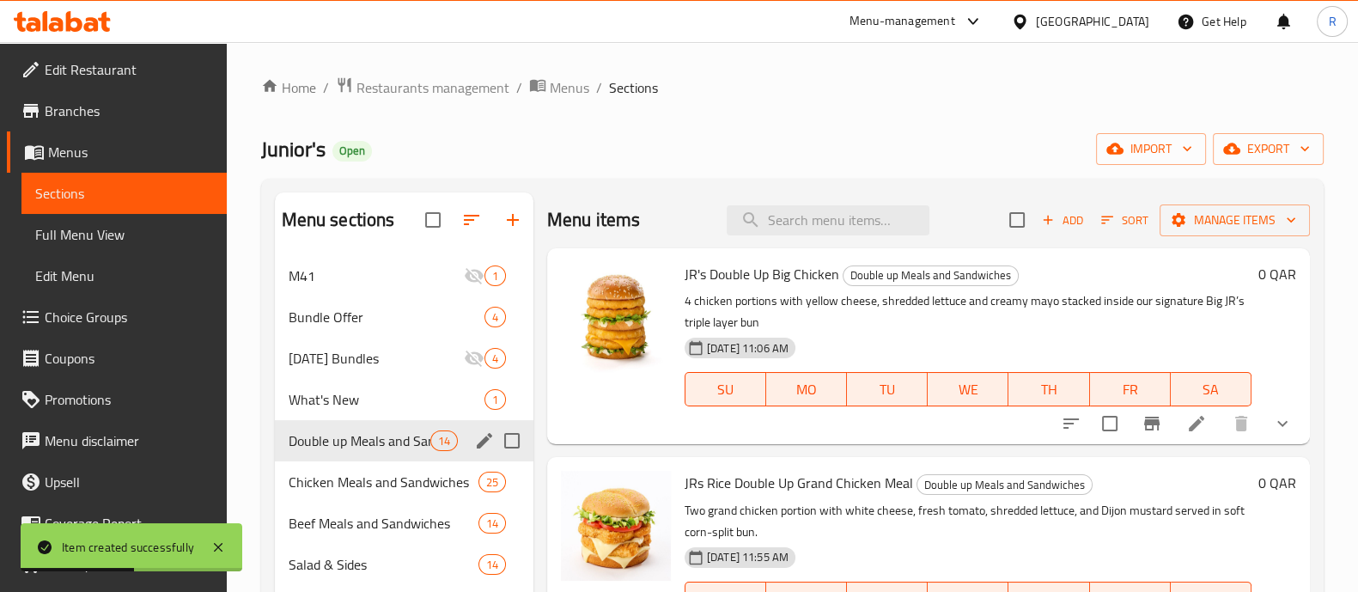
click at [388, 411] on div "What's New 1" at bounding box center [404, 399] width 259 height 41
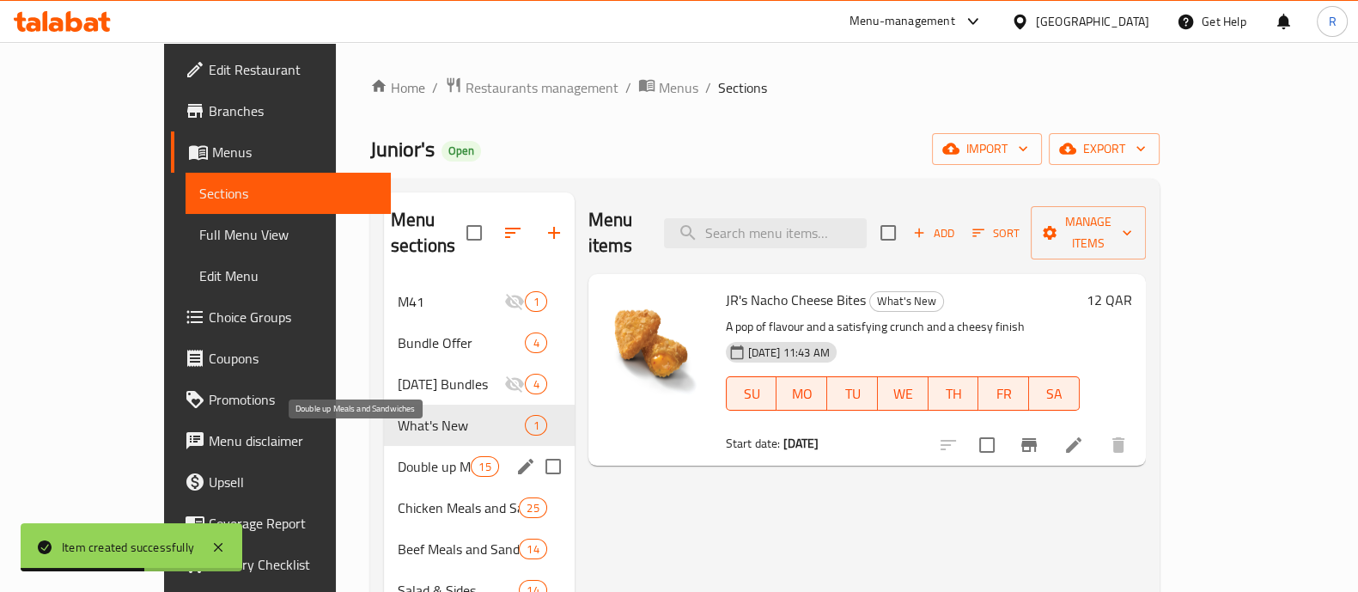
click at [398, 456] on span "Double up Meals and Sandwiches" at bounding box center [434, 466] width 73 height 21
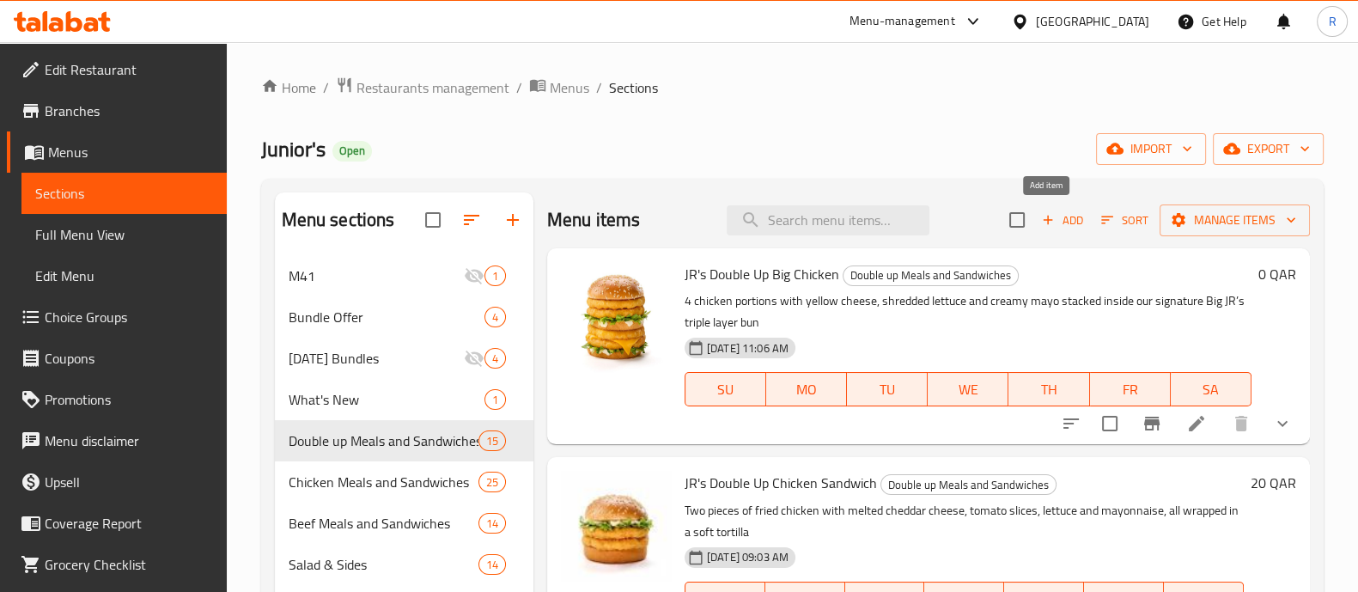
click at [1052, 225] on span "Add" at bounding box center [1063, 220] width 46 height 20
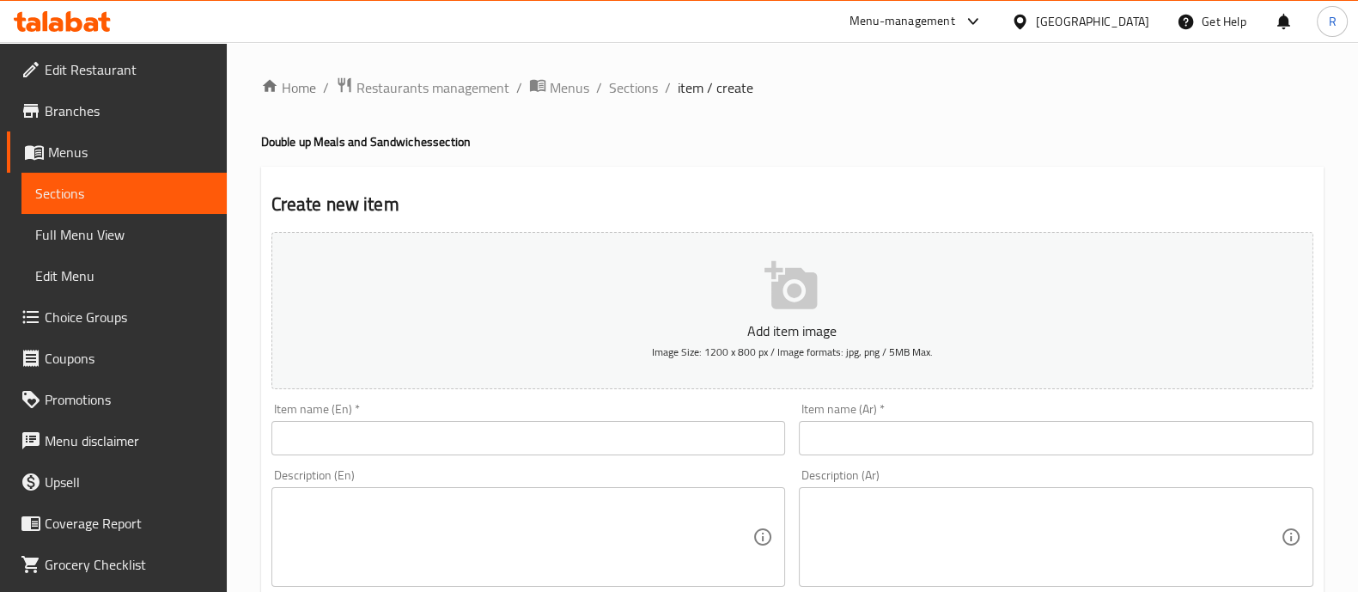
click at [375, 428] on input "text" at bounding box center [528, 438] width 515 height 34
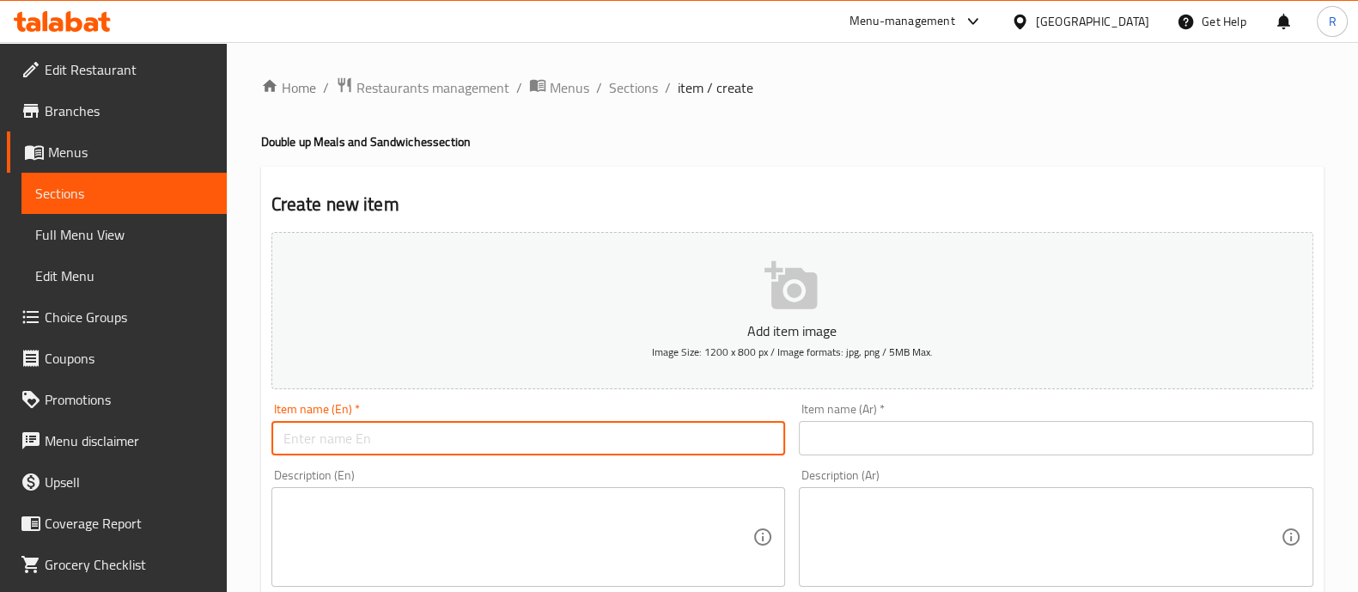
paste input "JR's Double Up Chicken Sandwich Spicy"
type input "JR's Double Up Chicken Sandwich Spicy"
click at [433, 525] on textarea at bounding box center [519, 538] width 470 height 82
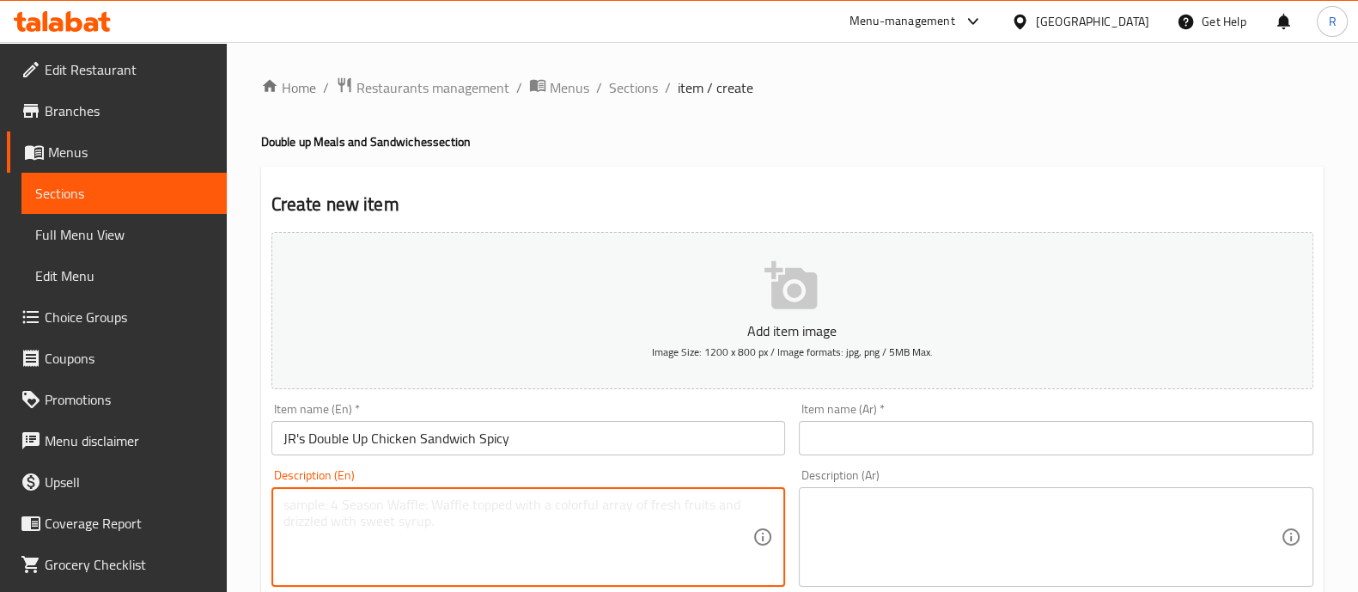
paste textarea "2 pieces of spicy chicken with melted yellow cheese, tomatoes, lettuce, onions …"
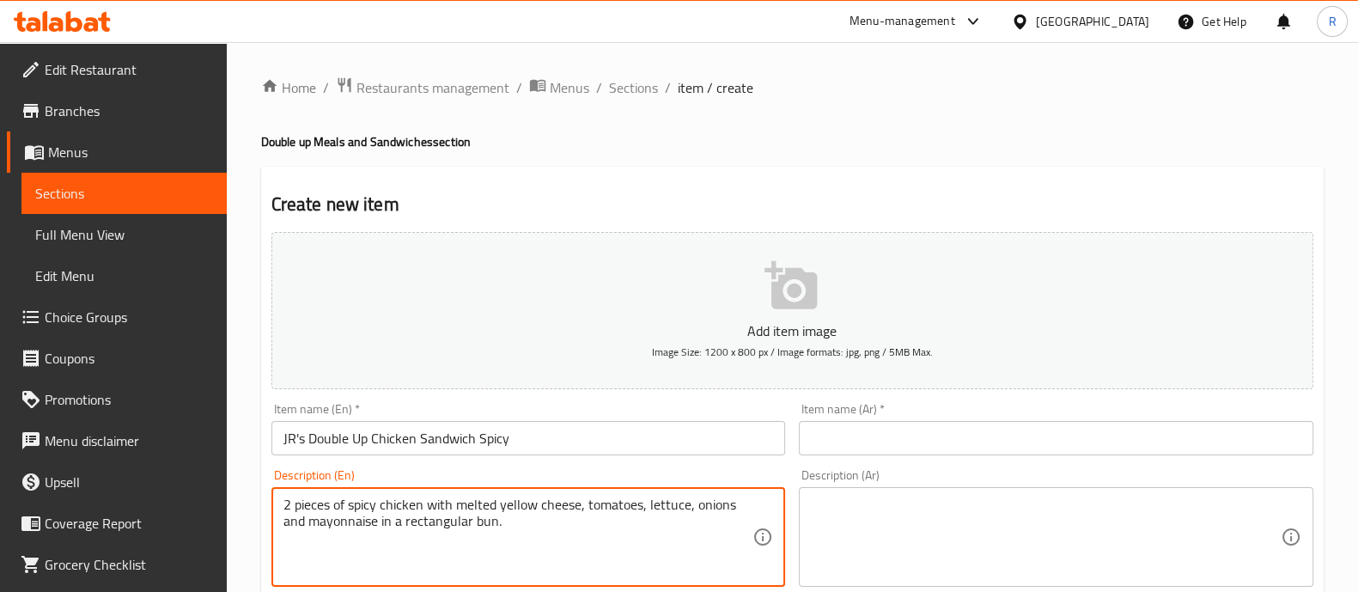
type textarea "2 pieces of spicy chicken with melted yellow cheese, tomatoes, lettuce, onions …"
click at [863, 427] on input "text" at bounding box center [1056, 438] width 515 height 34
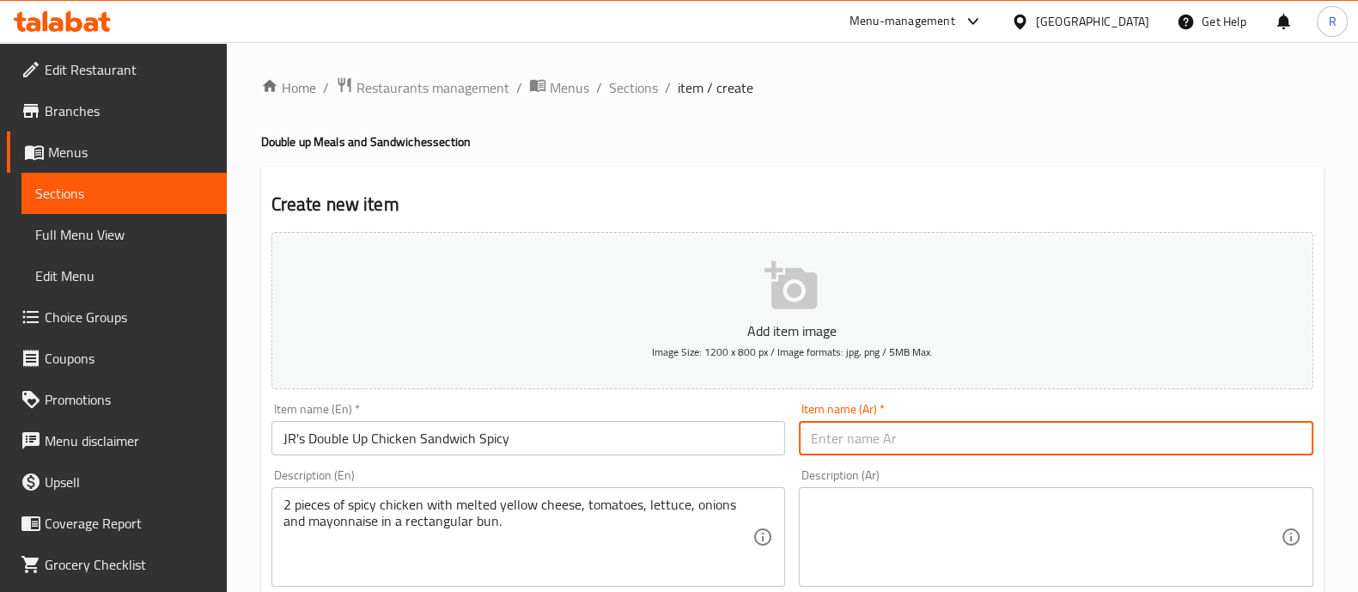
paste input "ساندويتش دجاج دبل أب حار من جي آر"
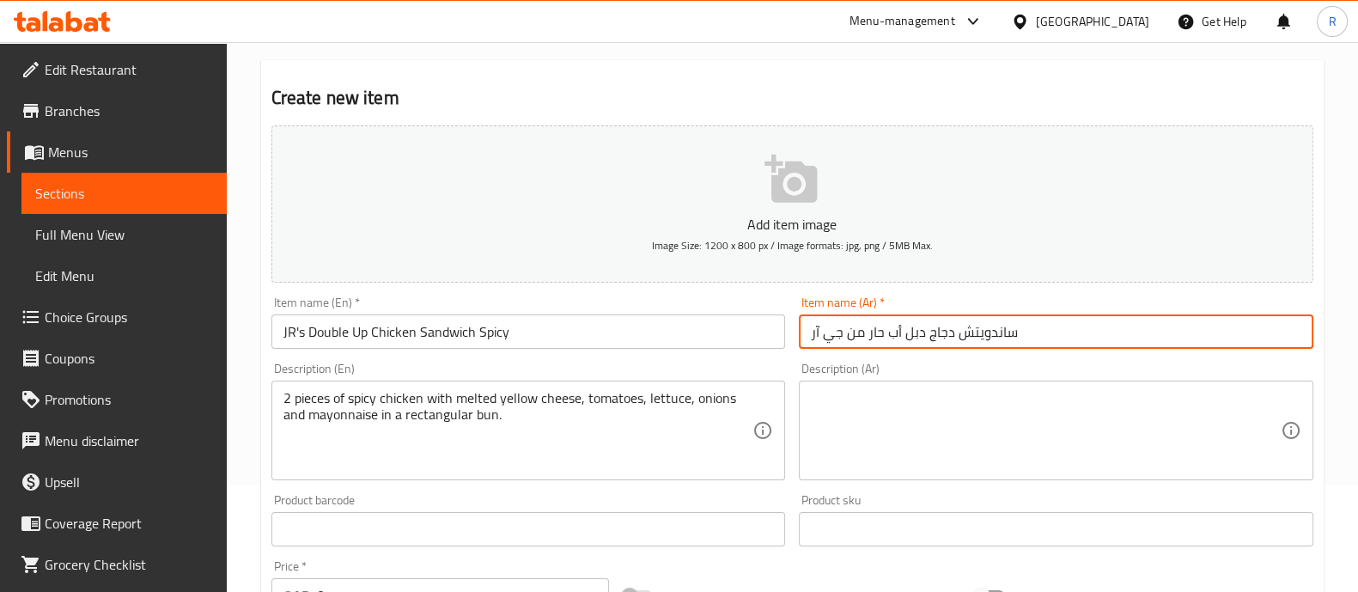
type input "ساندويتش دجاج دبل أب حار من جي آر"
click at [876, 466] on textarea at bounding box center [1046, 431] width 470 height 82
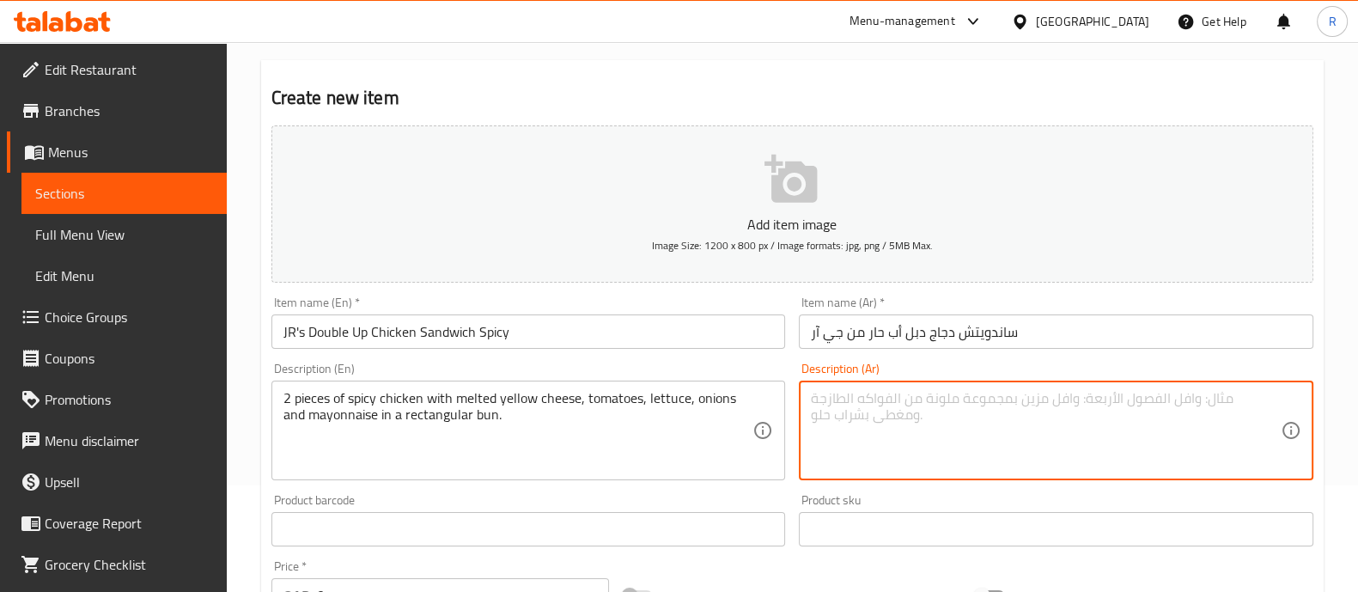
paste textarea "قطعتا دجاج سبايسي مع جبنة صفراء ذائبة، طماطم، خس، بصل ومايونيز في خبز مستطيل."
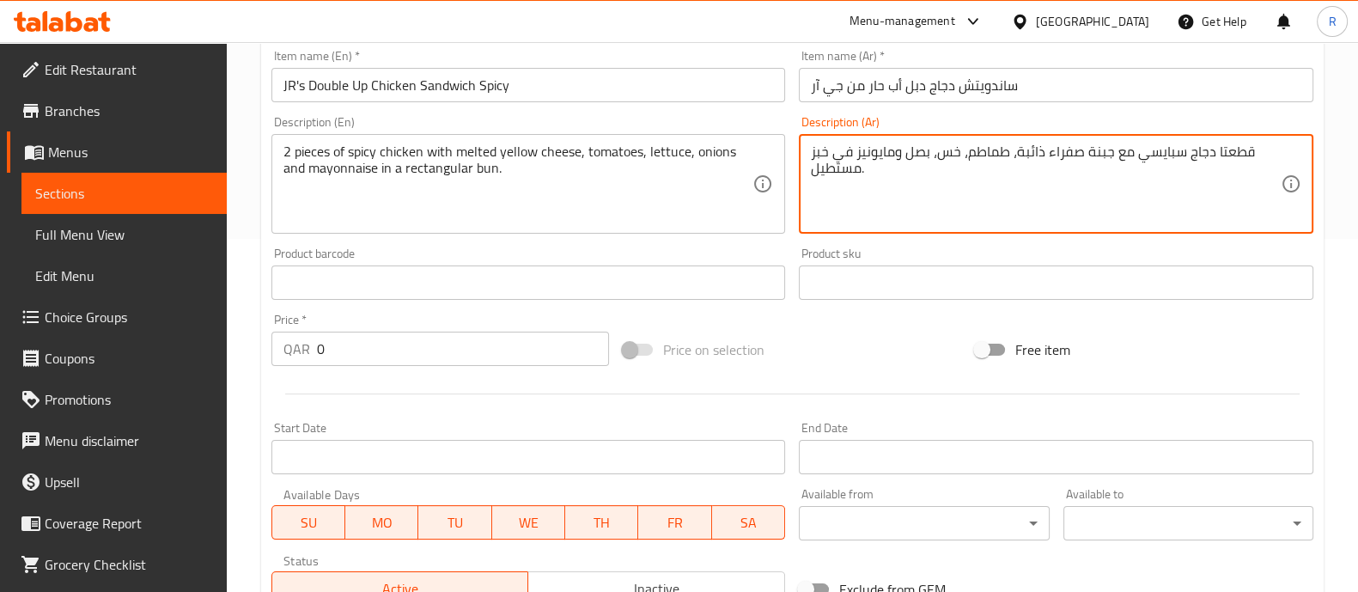
scroll to position [322, 0]
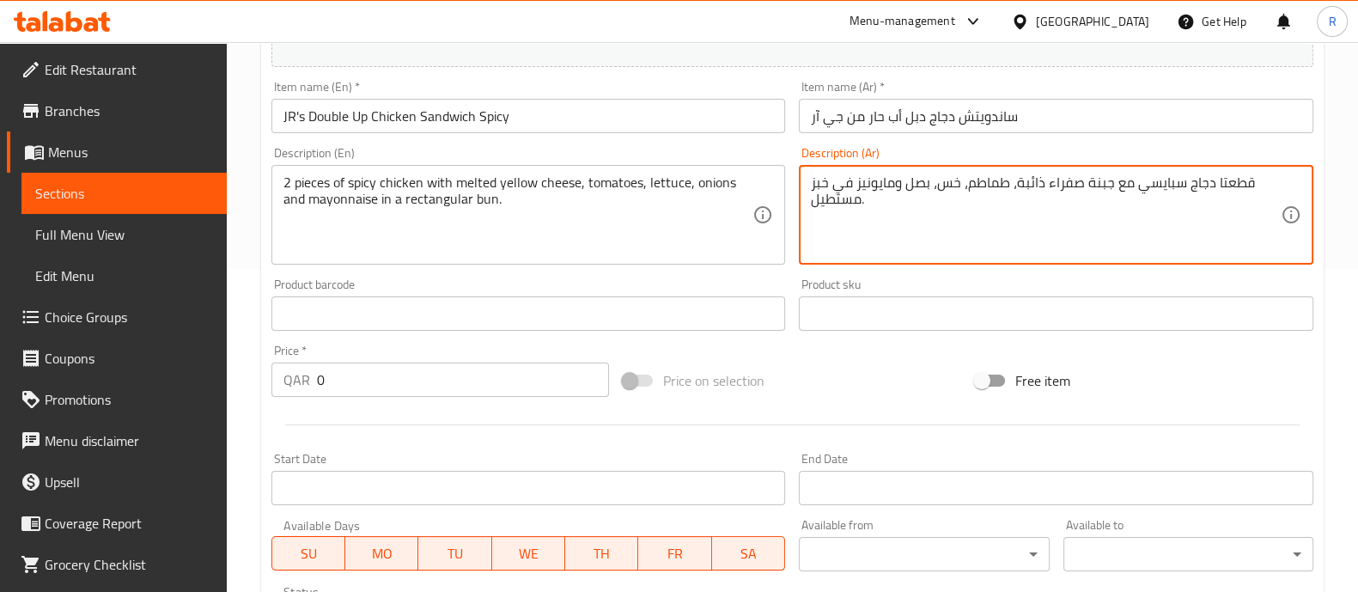
type textarea "قطعتا دجاج سبايسي مع جبنة صفراء ذائبة، طماطم، خس، بصل ومايونيز في خبز مستطيل."
drag, startPoint x: 348, startPoint y: 374, endPoint x: 270, endPoint y: 380, distance: 78.4
click at [270, 380] on div "Price   * QAR 0 Price *" at bounding box center [441, 371] width 352 height 66
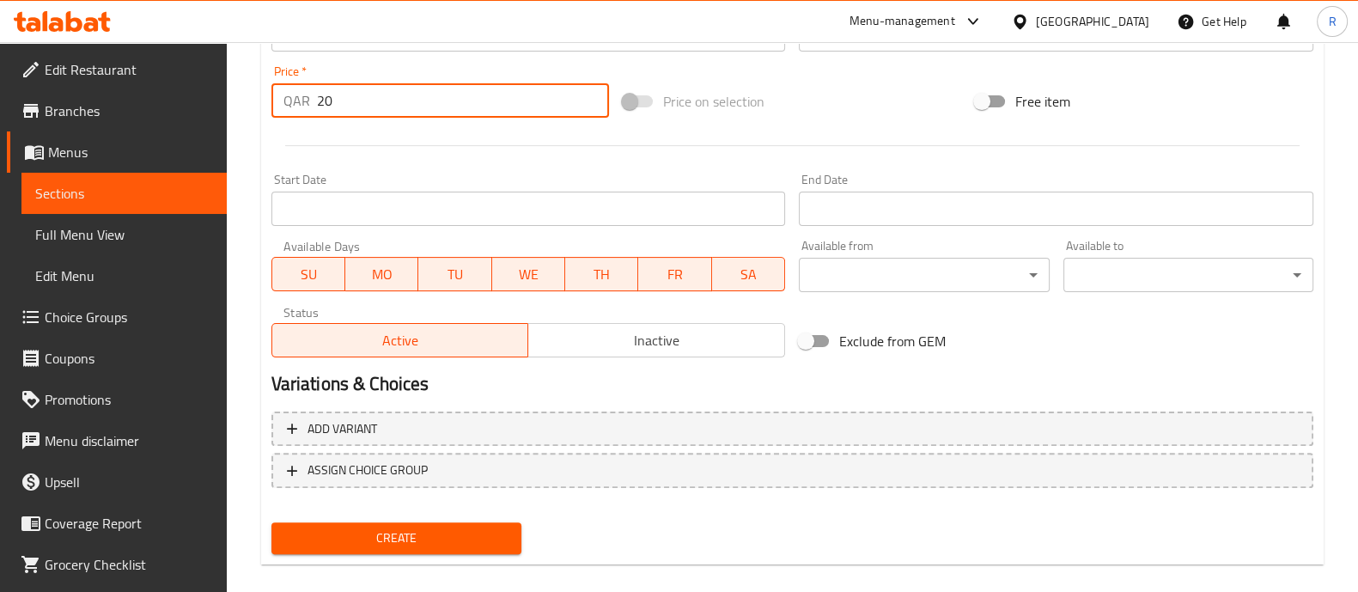
scroll to position [620, 0]
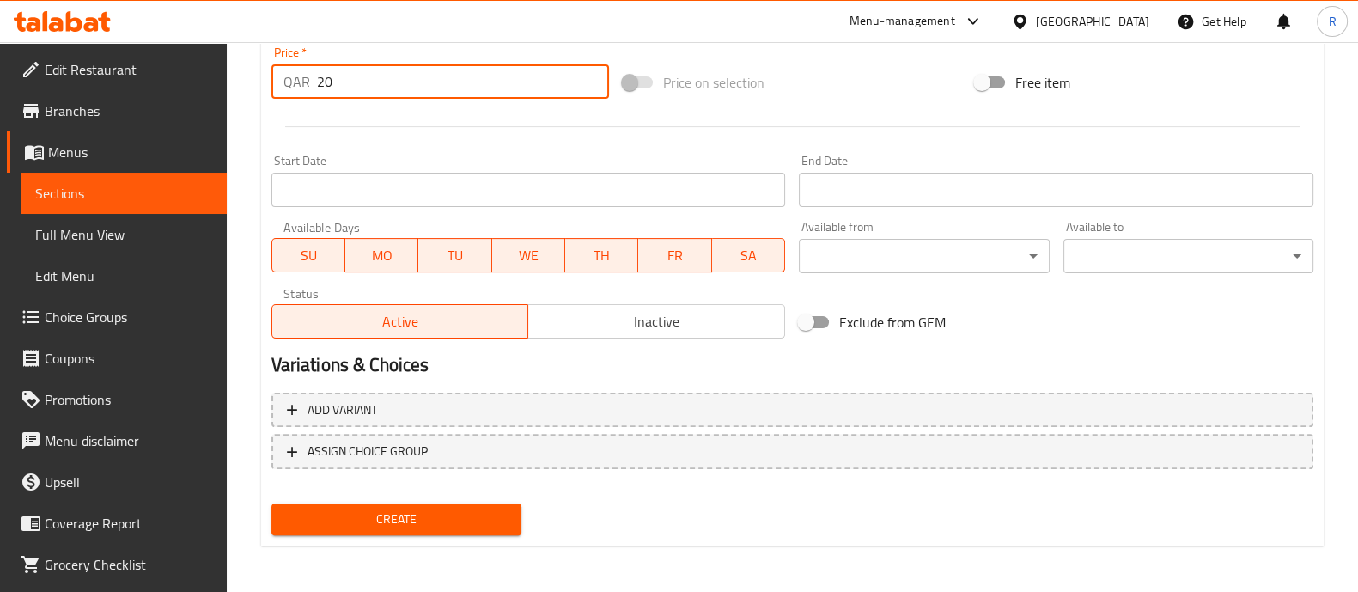
type input "20"
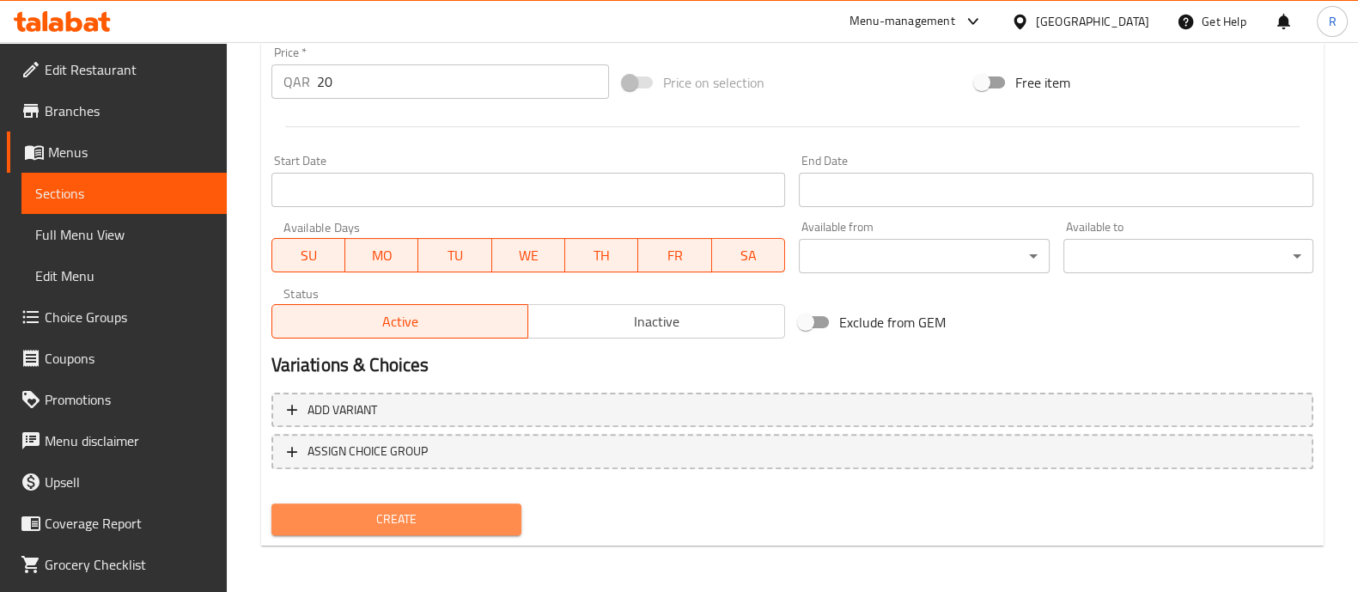
click at [415, 515] on span "Create" at bounding box center [396, 519] width 223 height 21
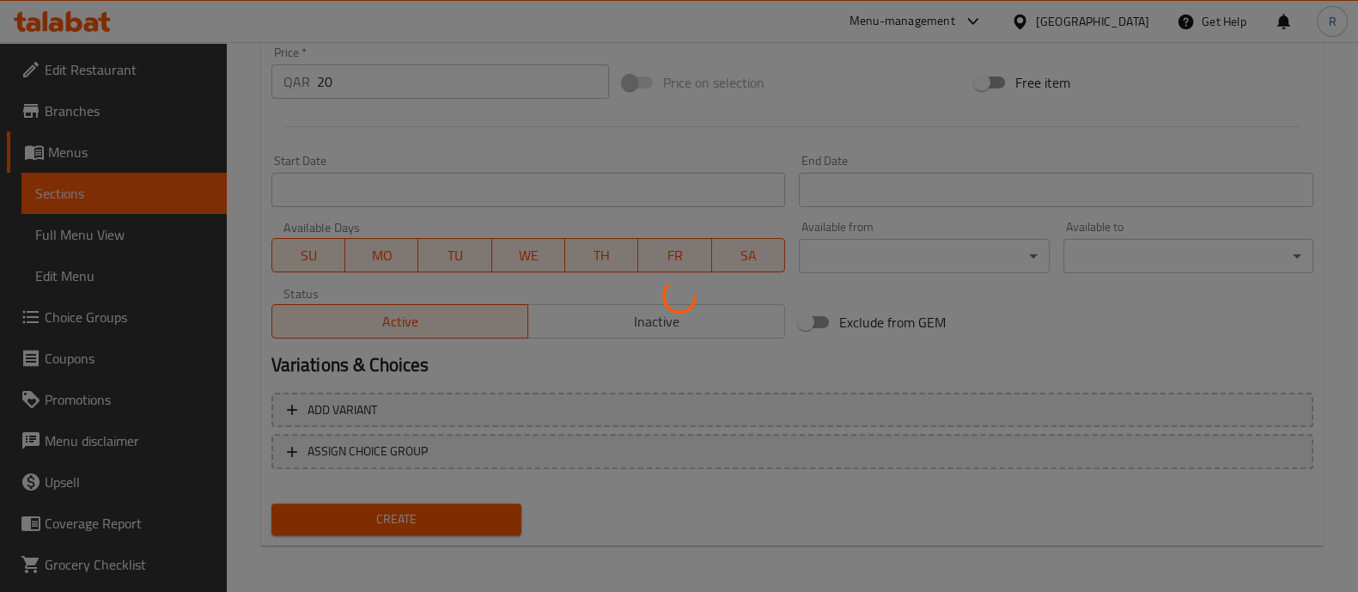
type input "0"
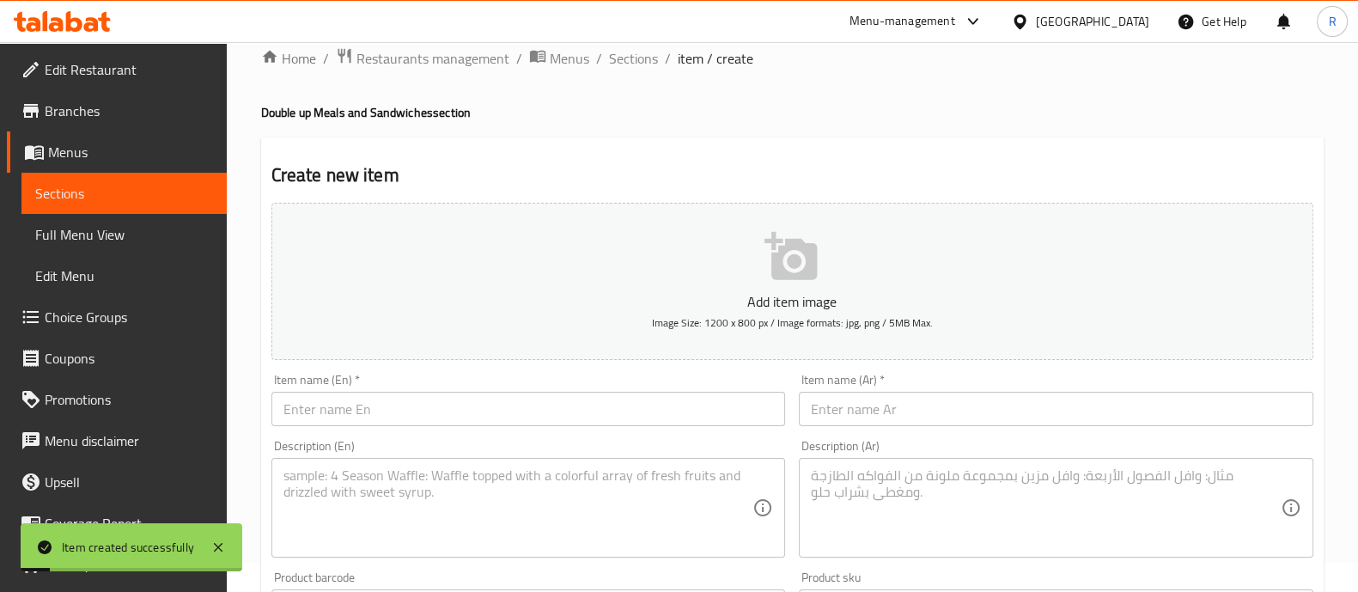
scroll to position [0, 0]
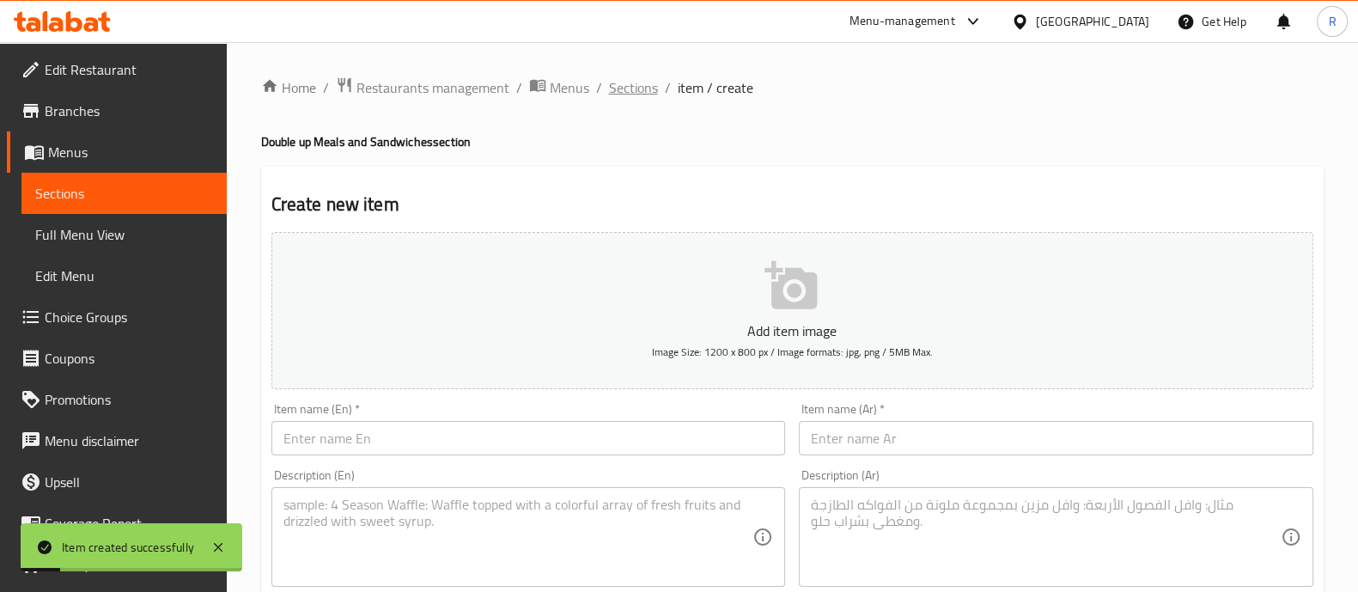
click at [627, 92] on span "Sections" at bounding box center [633, 87] width 49 height 21
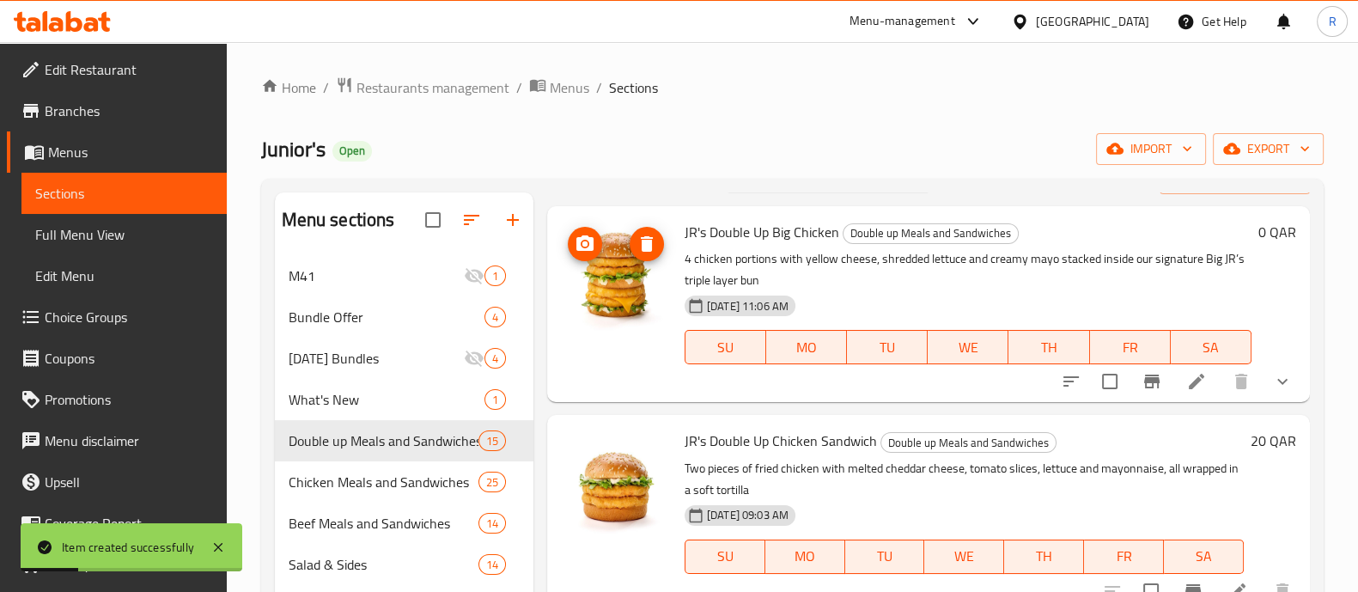
scroll to position [107, 0]
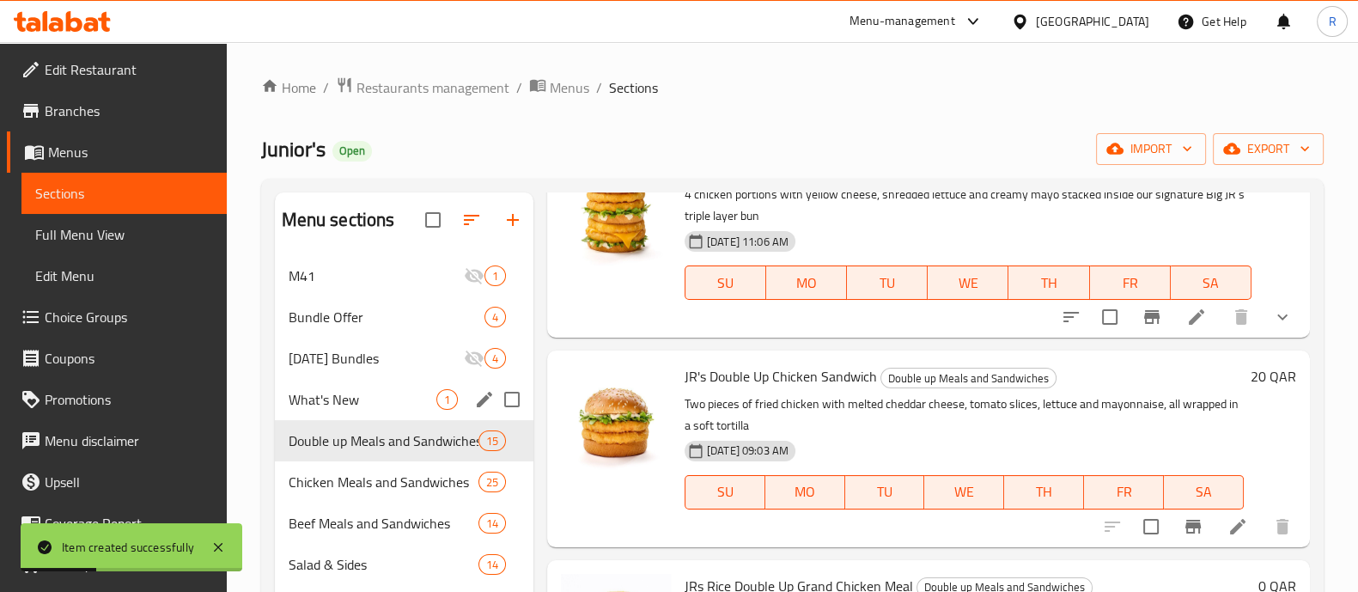
click at [396, 406] on span "What's New" at bounding box center [363, 399] width 148 height 21
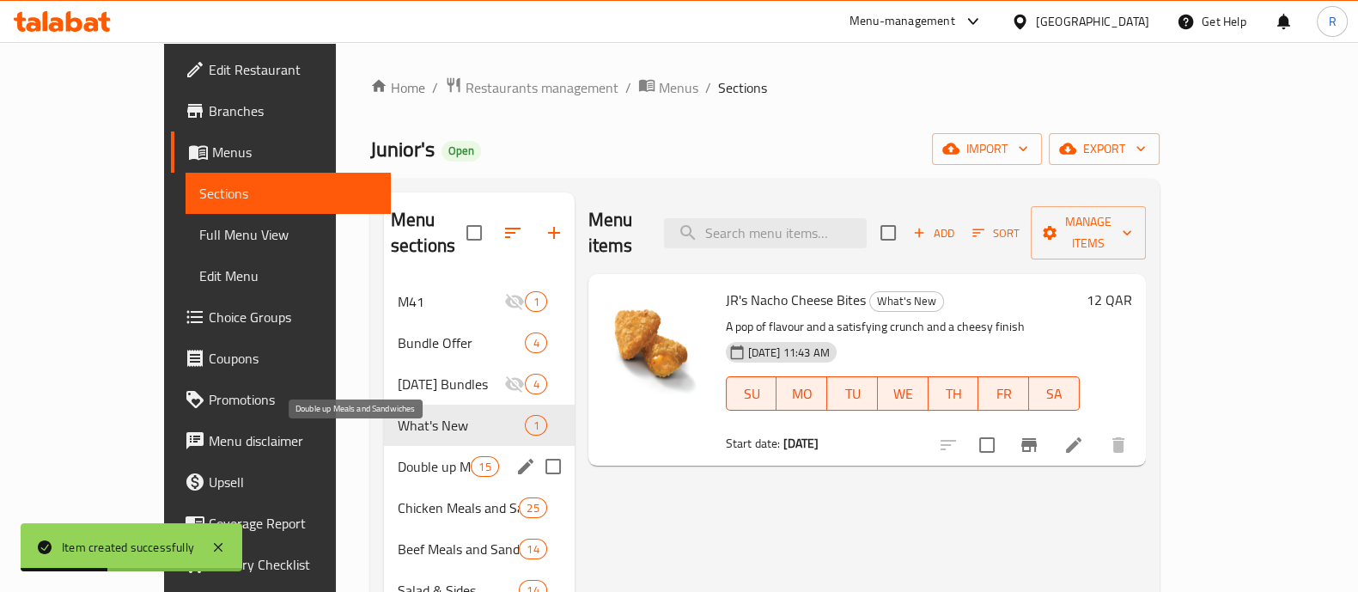
click at [398, 456] on span "Double up Meals and Sandwiches" at bounding box center [434, 466] width 73 height 21
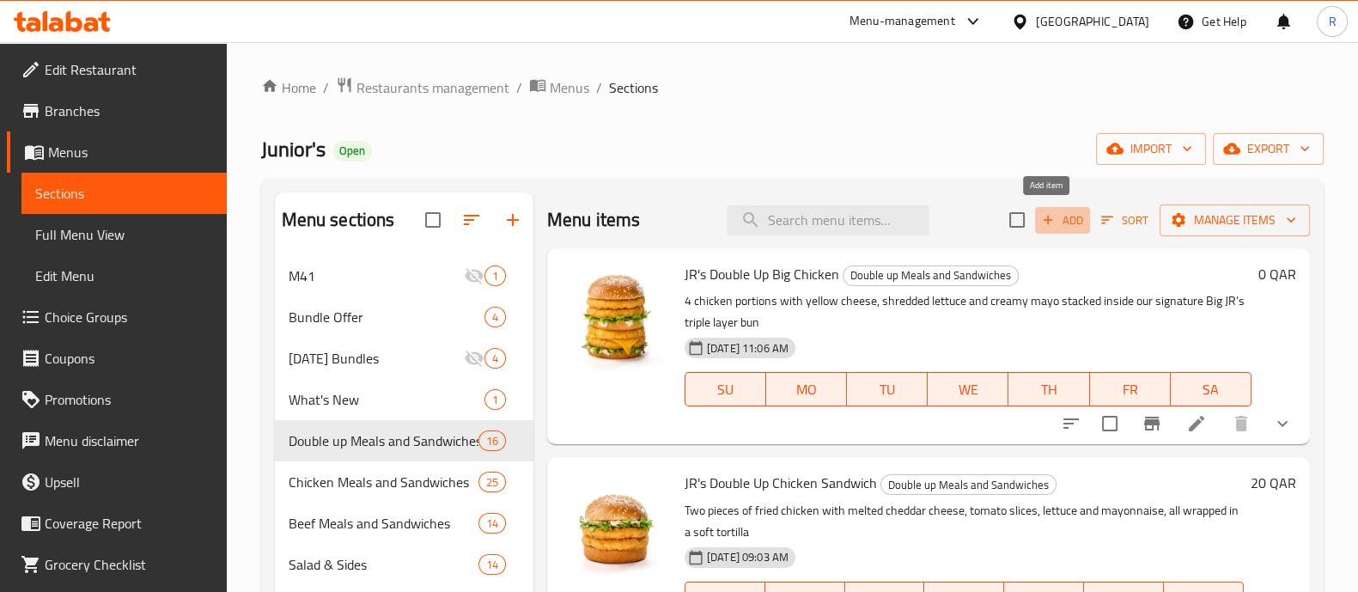
click at [1050, 220] on span "Add" at bounding box center [1063, 220] width 46 height 20
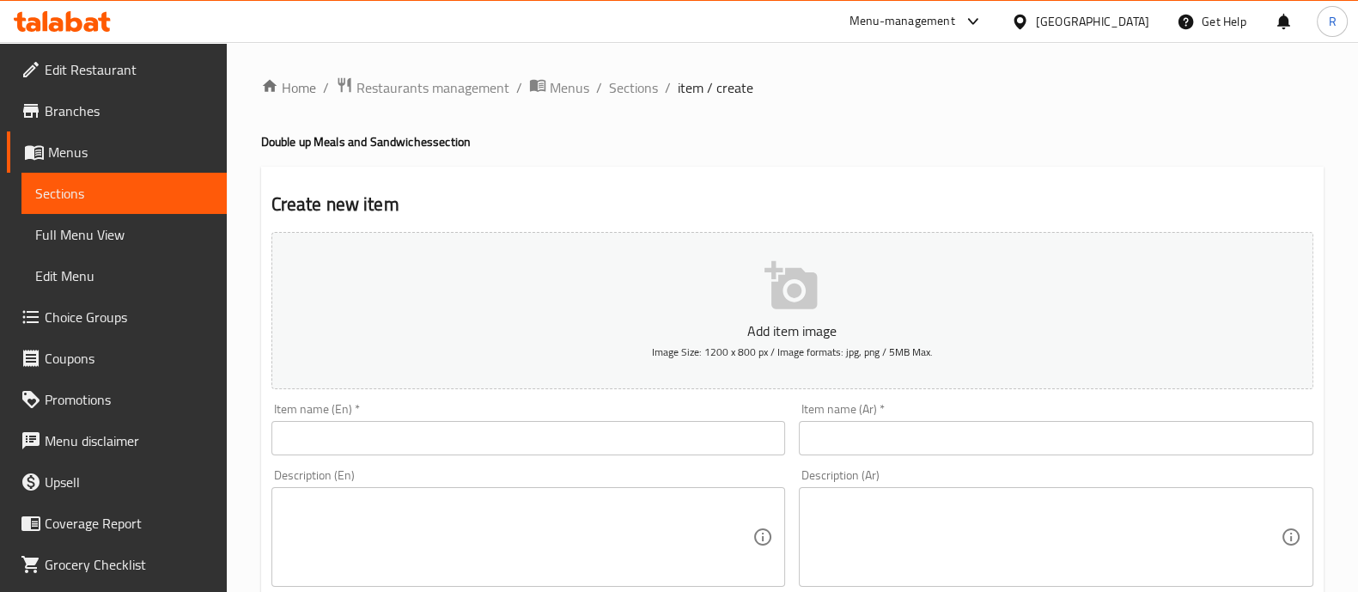
click at [503, 432] on input "text" at bounding box center [528, 438] width 515 height 34
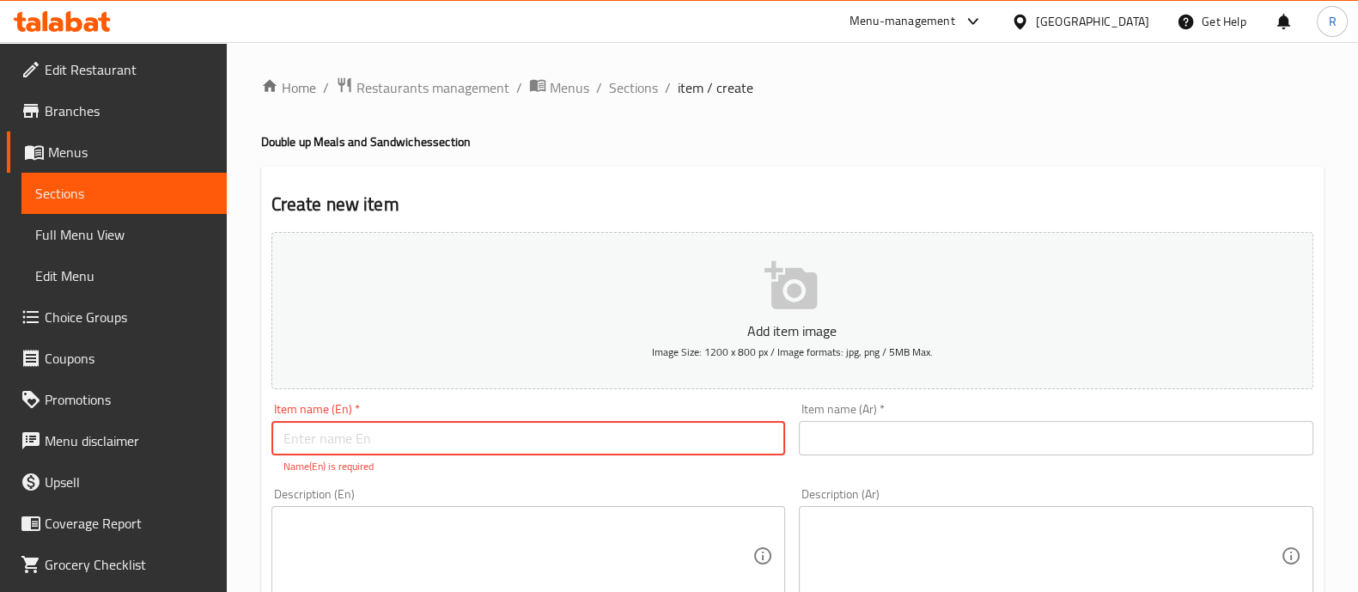
paste input "JRs Double Up Tasty"
type input "JRs Double Up Tasty"
click at [440, 510] on textarea at bounding box center [519, 538] width 470 height 82
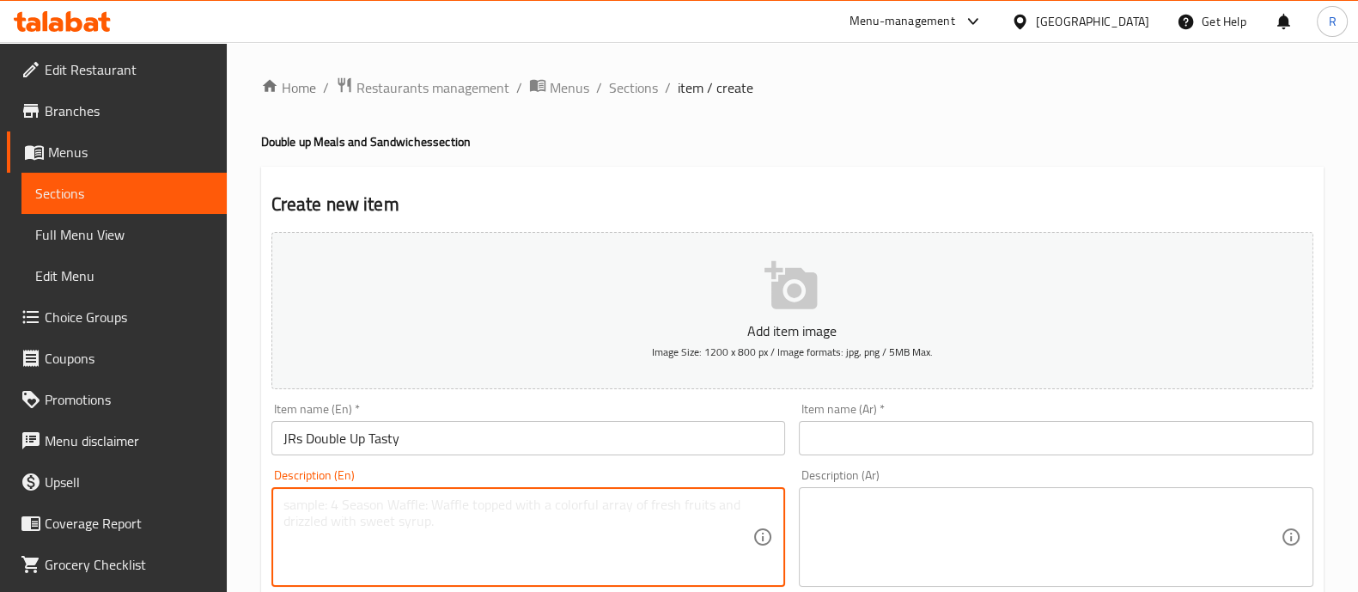
paste textarea "Two beef patties loaded with white cheese, tasty sauce, lettuce, tomatoes, and …"
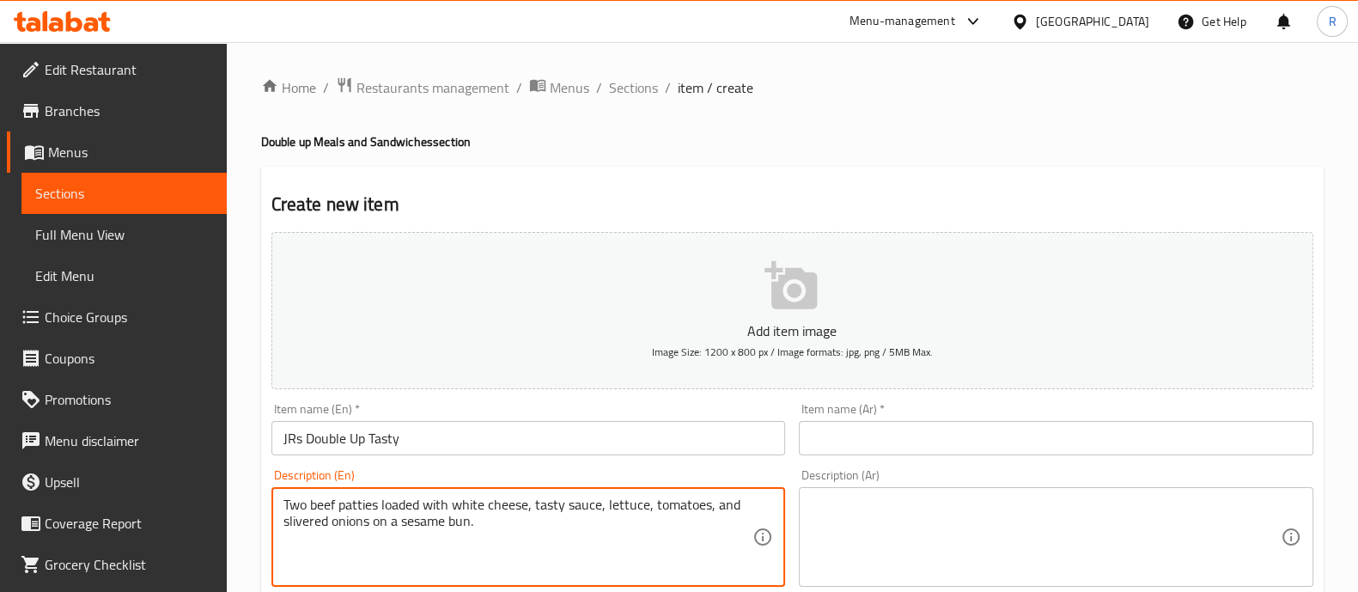
type textarea "Two beef patties loaded with white cheese, tasty sauce, lettuce, tomatoes, and …"
click at [818, 431] on input "text" at bounding box center [1056, 438] width 515 height 34
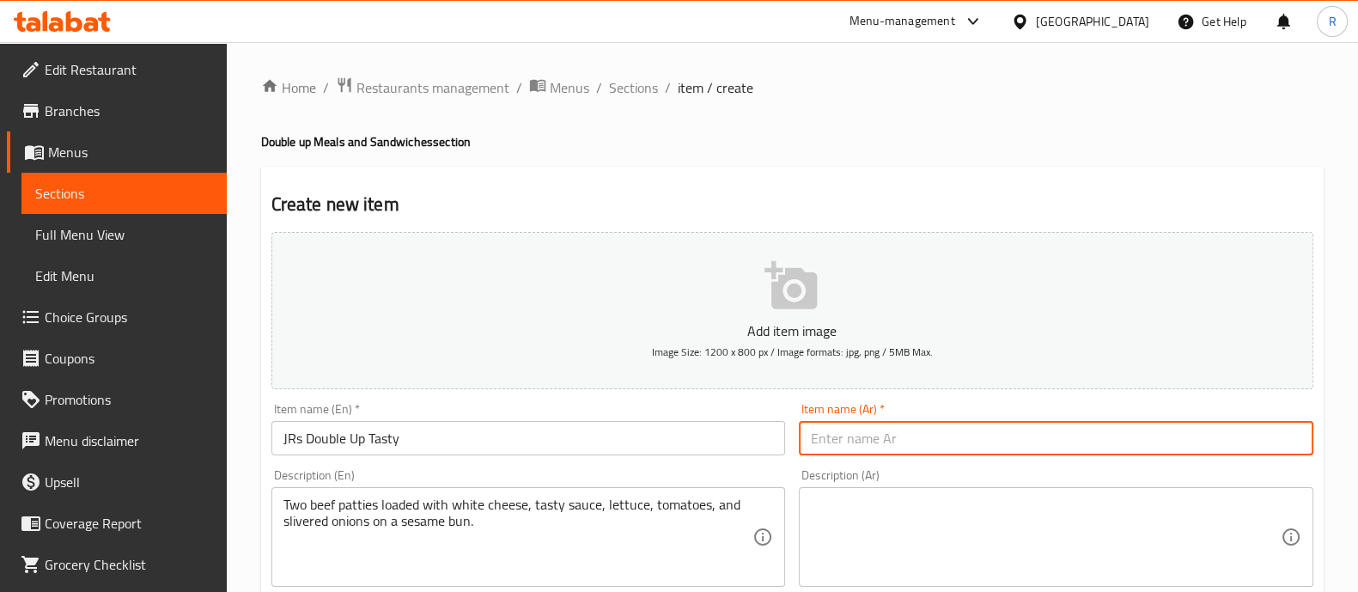
paste input "دبل أب تيستي جيه آر إس"
type input "دبل أب تيستي جيه آر إس"
click at [857, 511] on textarea at bounding box center [1046, 538] width 470 height 82
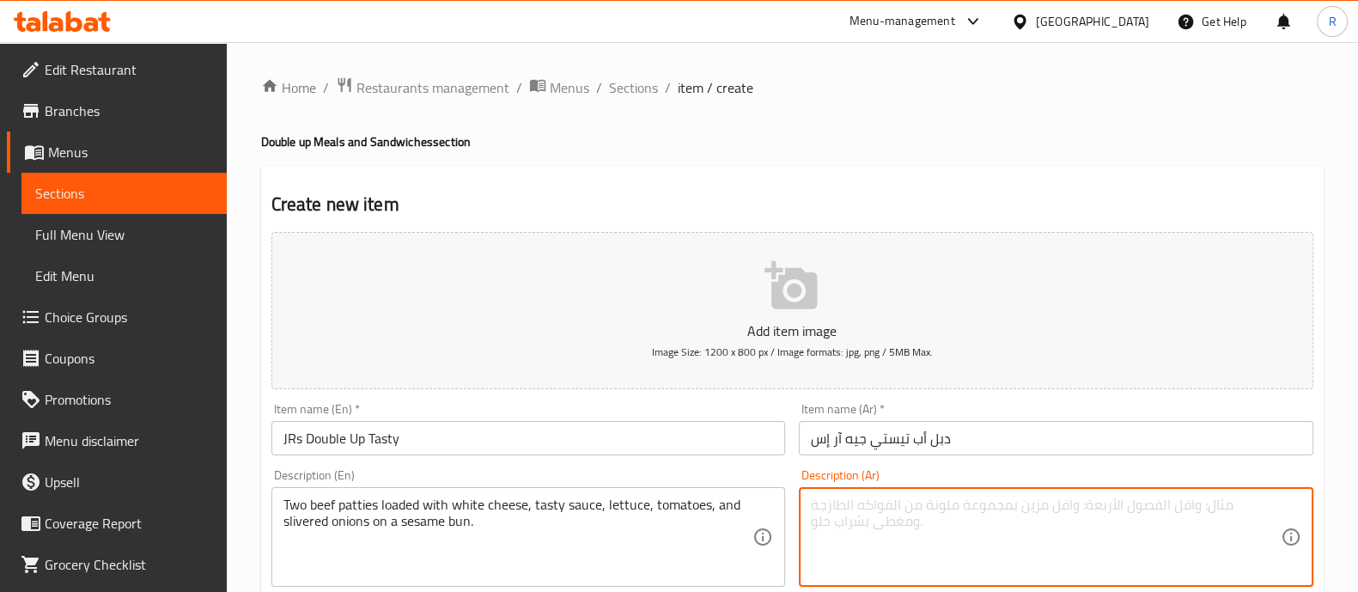
paste textarea "قطعتا لحم بقري محشوتان بالجبن الأبيض، صلصة لذيذة، خس، طماطم، وبصل مقطع شرائح عل…"
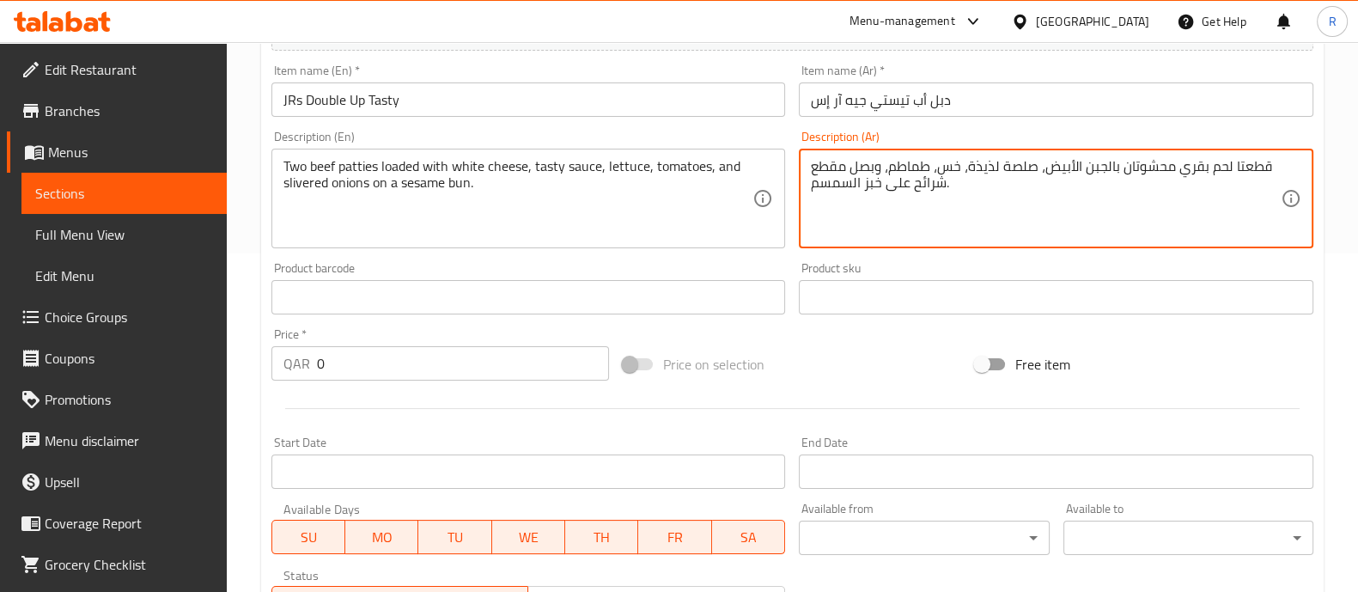
scroll to position [429, 0]
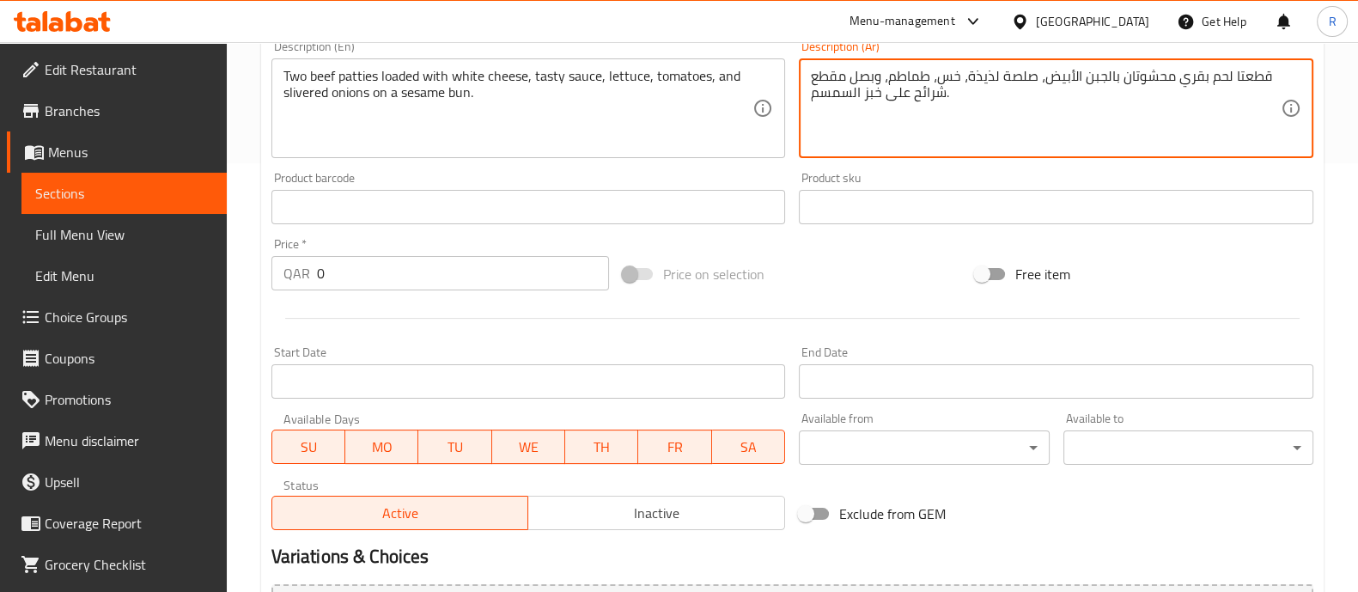
type textarea "قطعتا لحم بقري محشوتان بالجبن الأبيض، صلصة لذيذة، خس، طماطم، وبصل مقطع شرائح عل…"
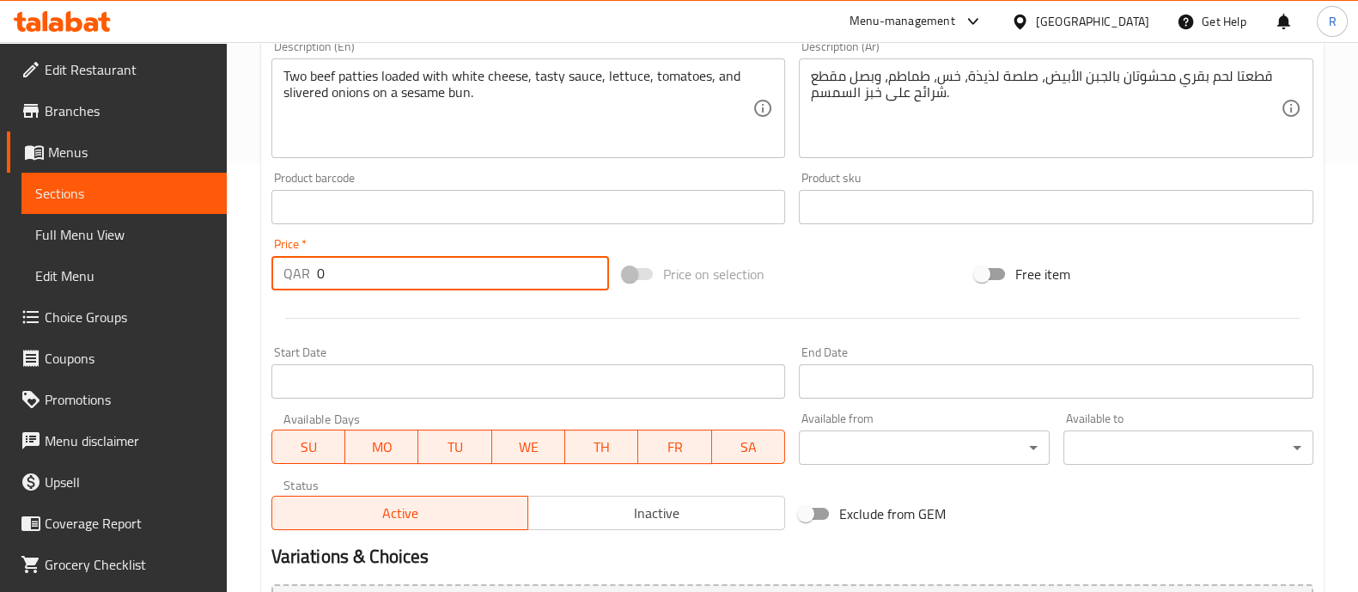
drag, startPoint x: 343, startPoint y: 257, endPoint x: 288, endPoint y: 271, distance: 56.9
click at [288, 271] on div "QAR 0 Price *" at bounding box center [440, 273] width 338 height 34
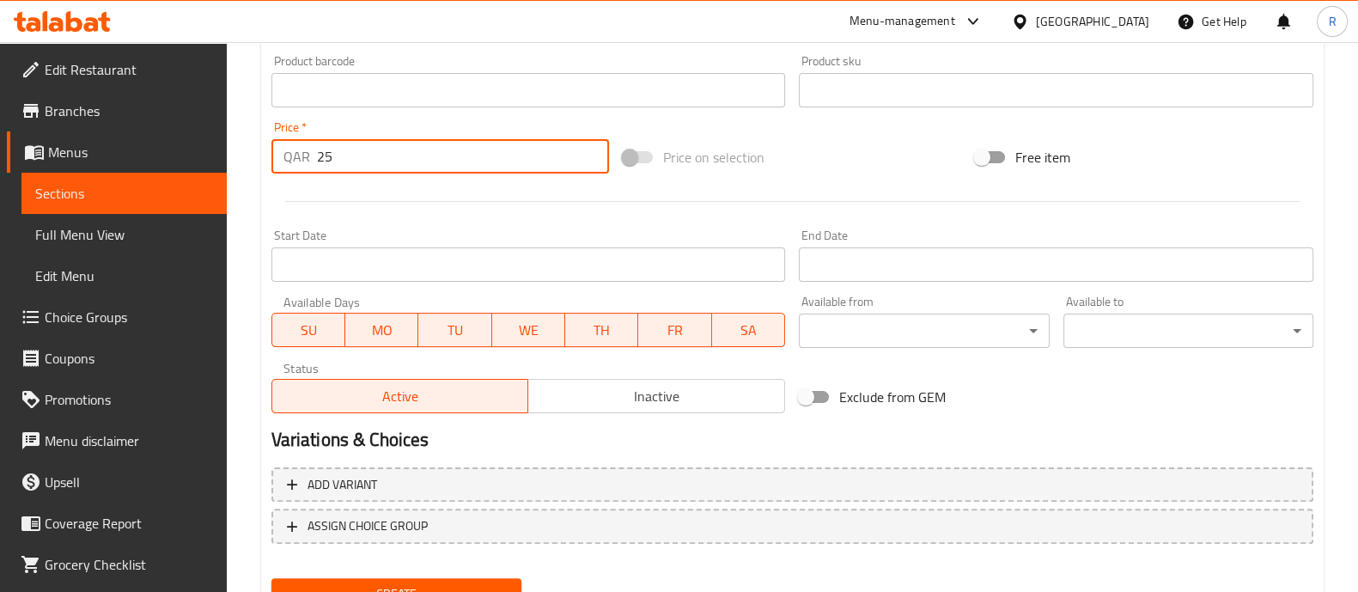
scroll to position [620, 0]
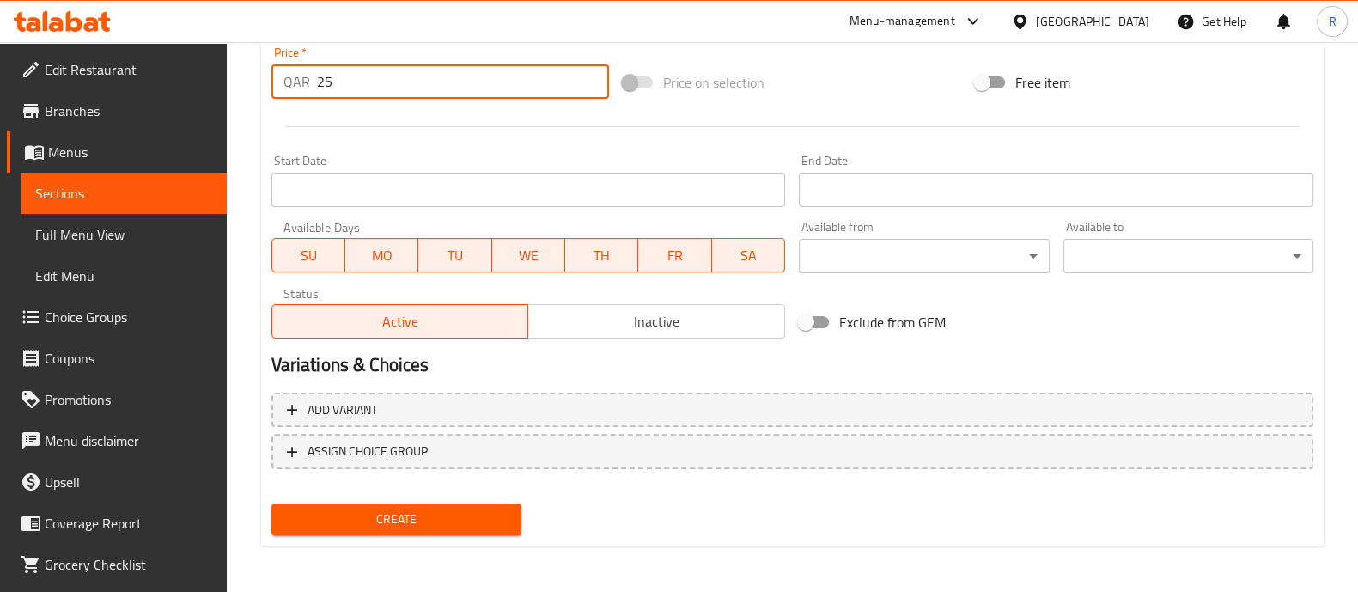
type input "25"
click at [477, 525] on span "Create" at bounding box center [396, 519] width 223 height 21
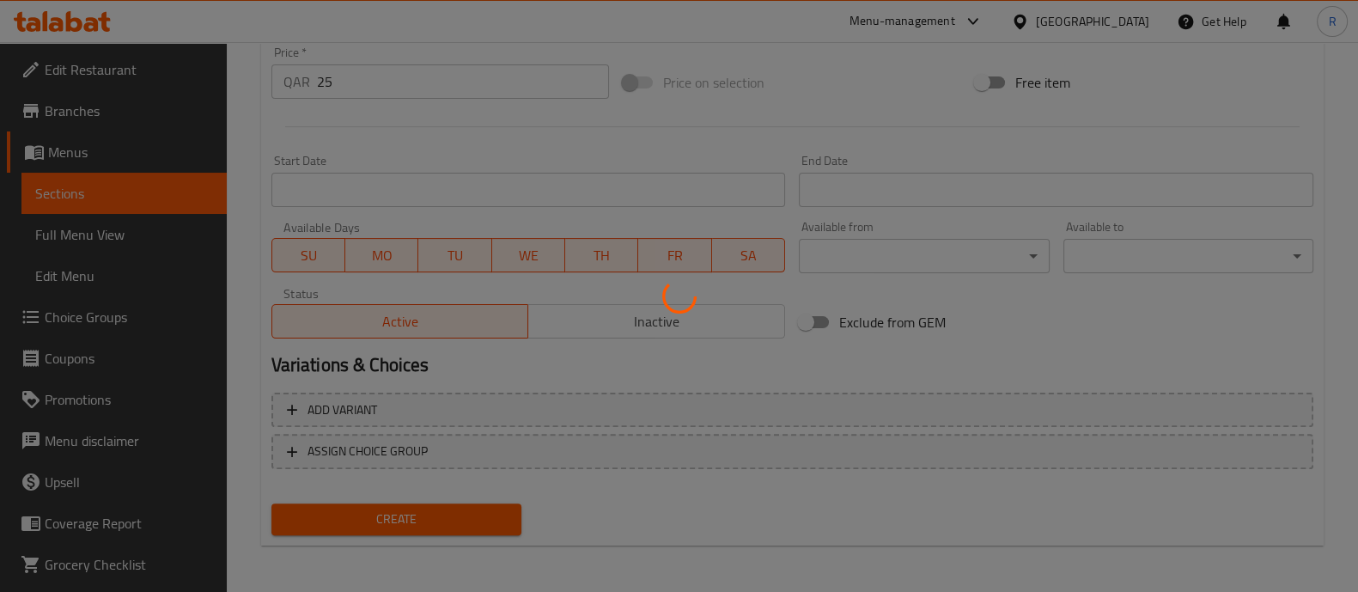
type input "0"
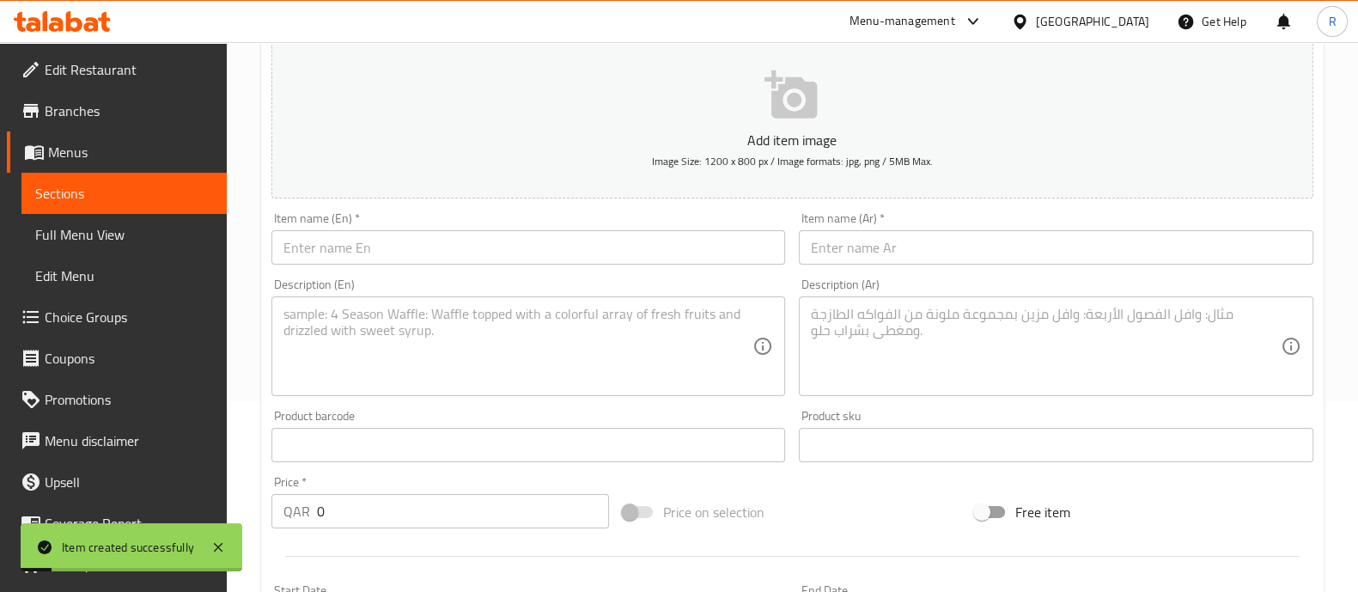
scroll to position [0, 0]
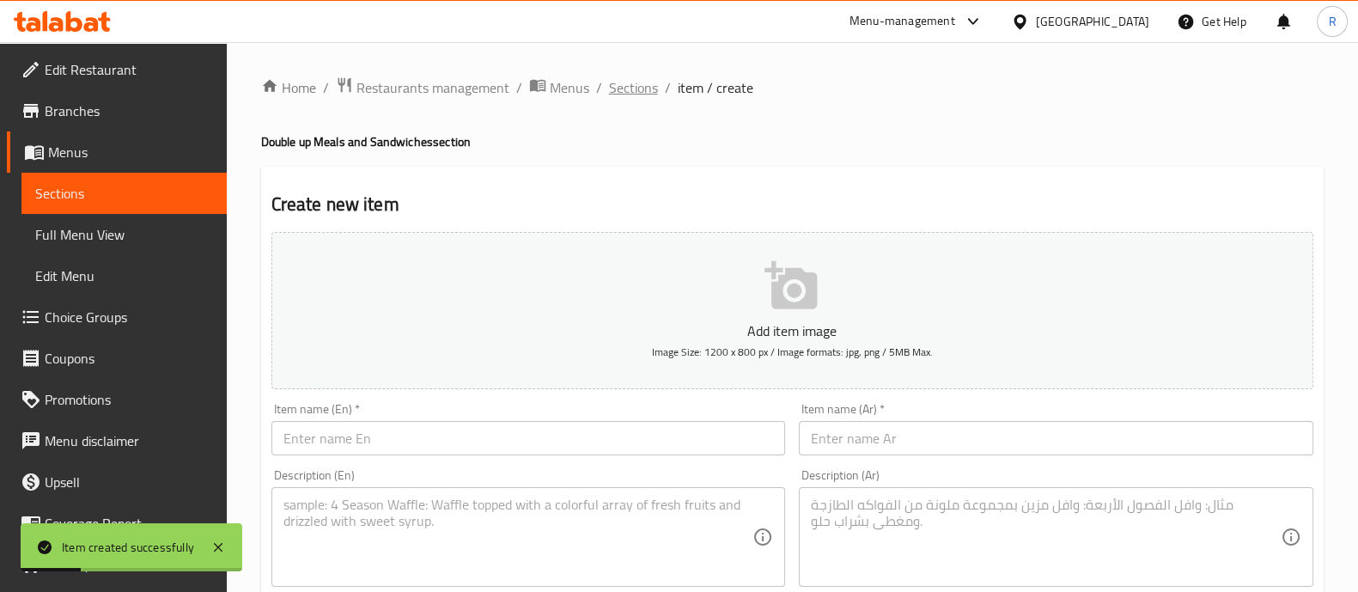
click at [640, 91] on span "Sections" at bounding box center [633, 87] width 49 height 21
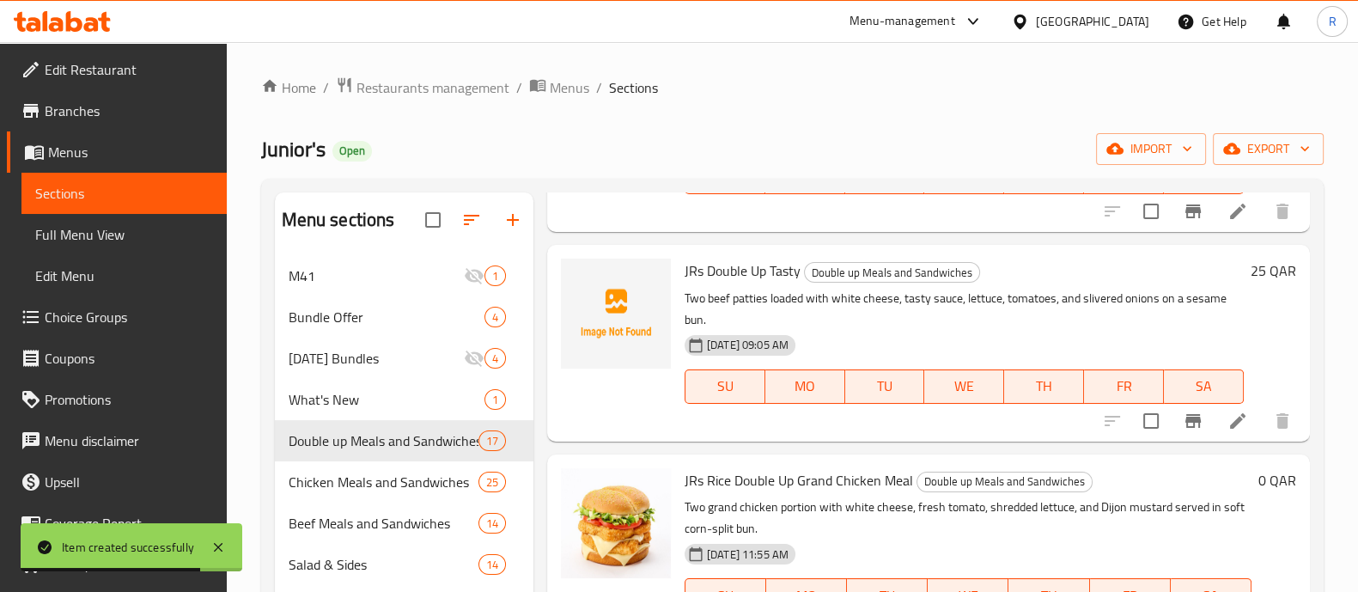
scroll to position [627, 0]
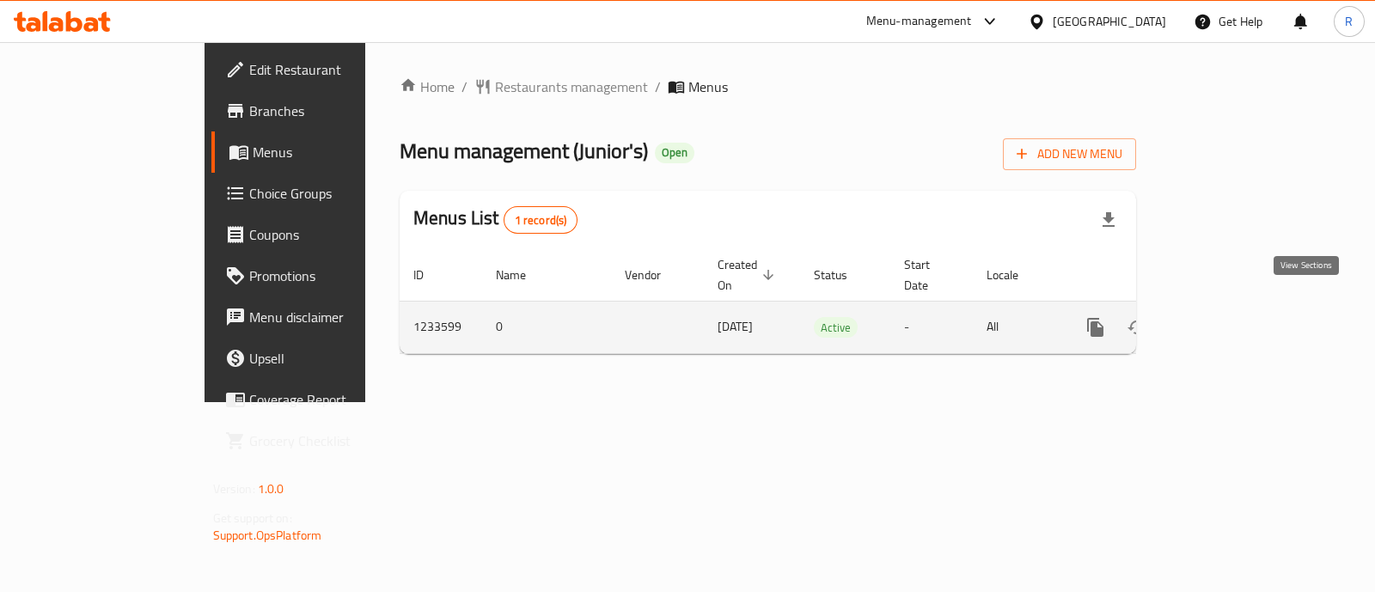
click at [1227, 320] on icon "enhanced table" at bounding box center [1218, 327] width 15 height 15
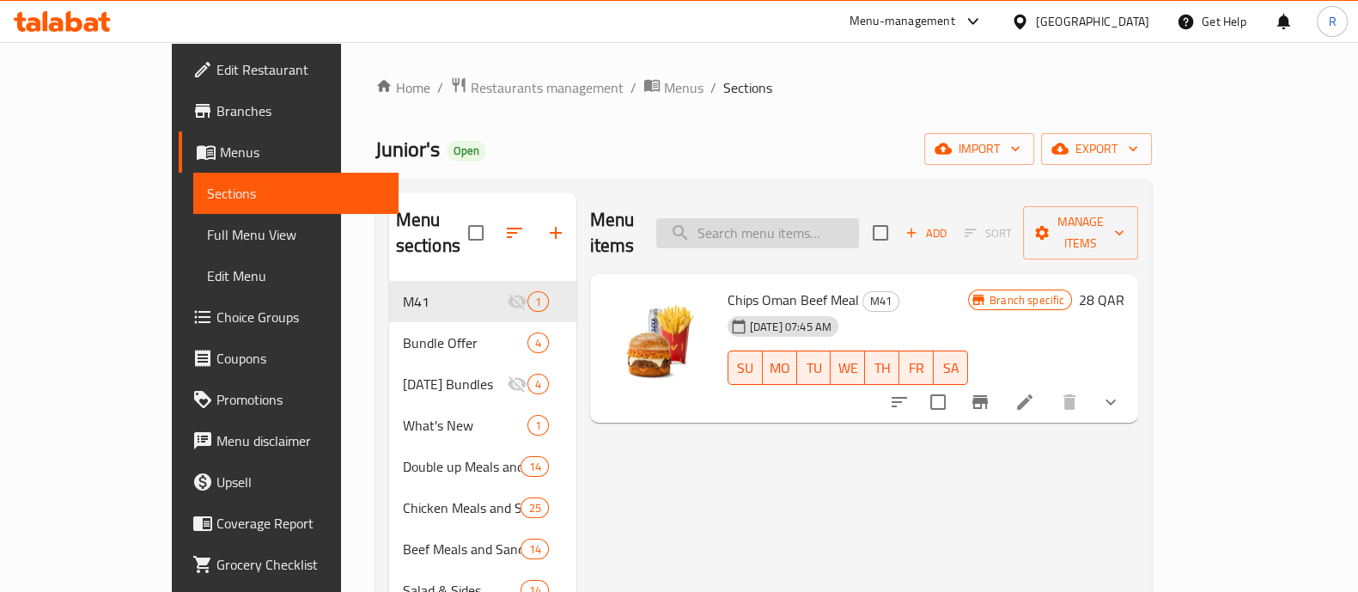
click at [790, 223] on input "search" at bounding box center [757, 233] width 203 height 30
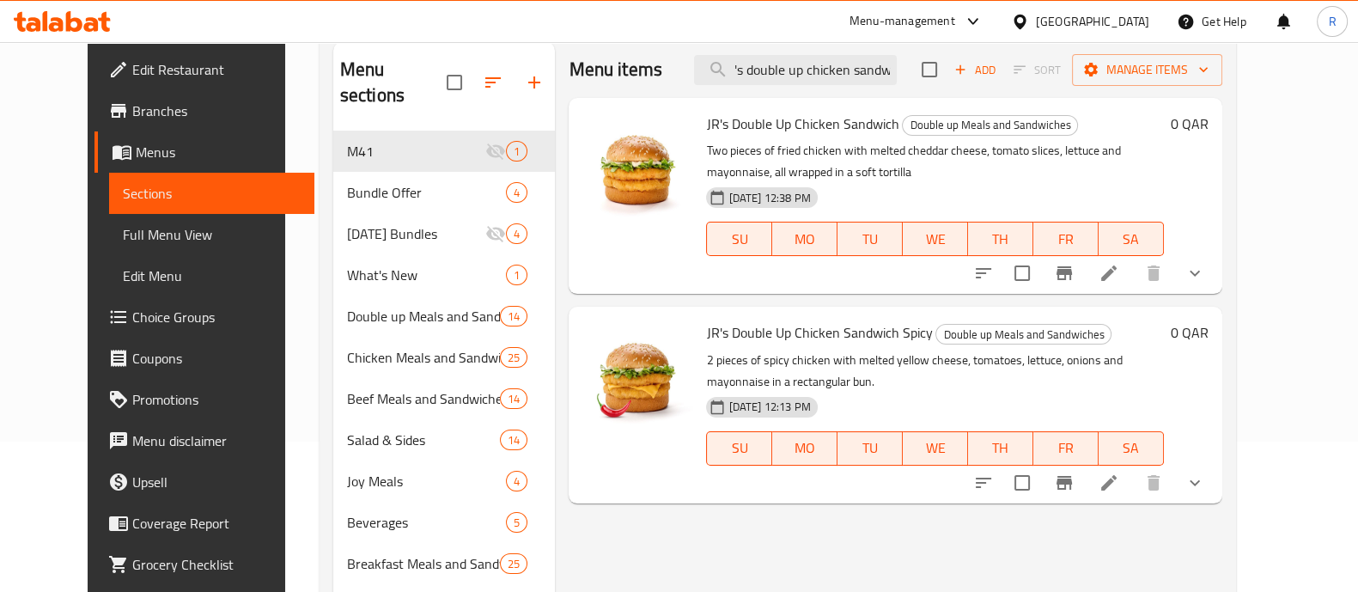
scroll to position [107, 0]
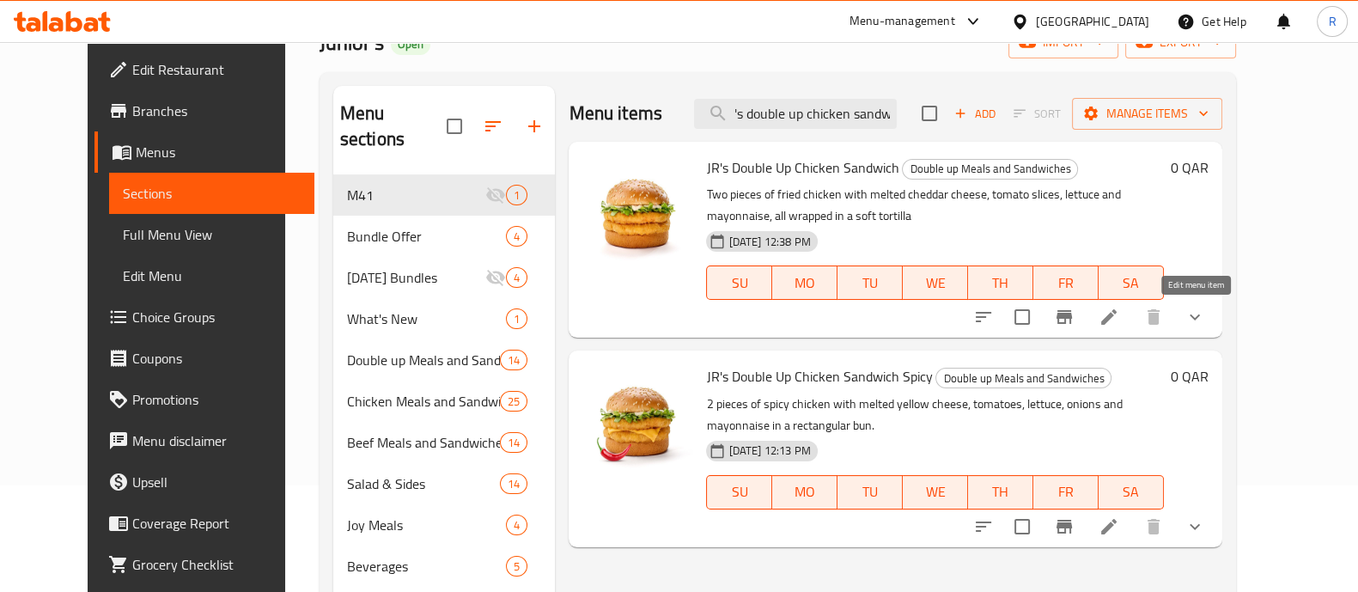
type input "jr's double up chicken sandw"
click at [1119, 311] on icon at bounding box center [1109, 317] width 21 height 21
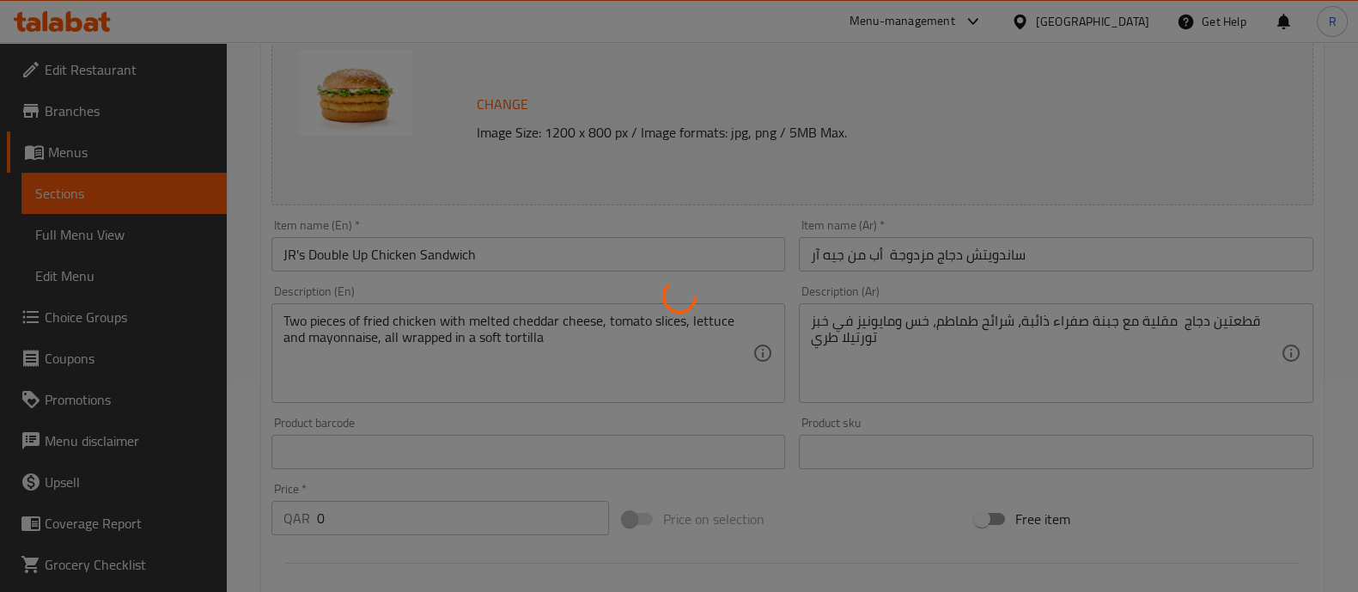
scroll to position [214, 0]
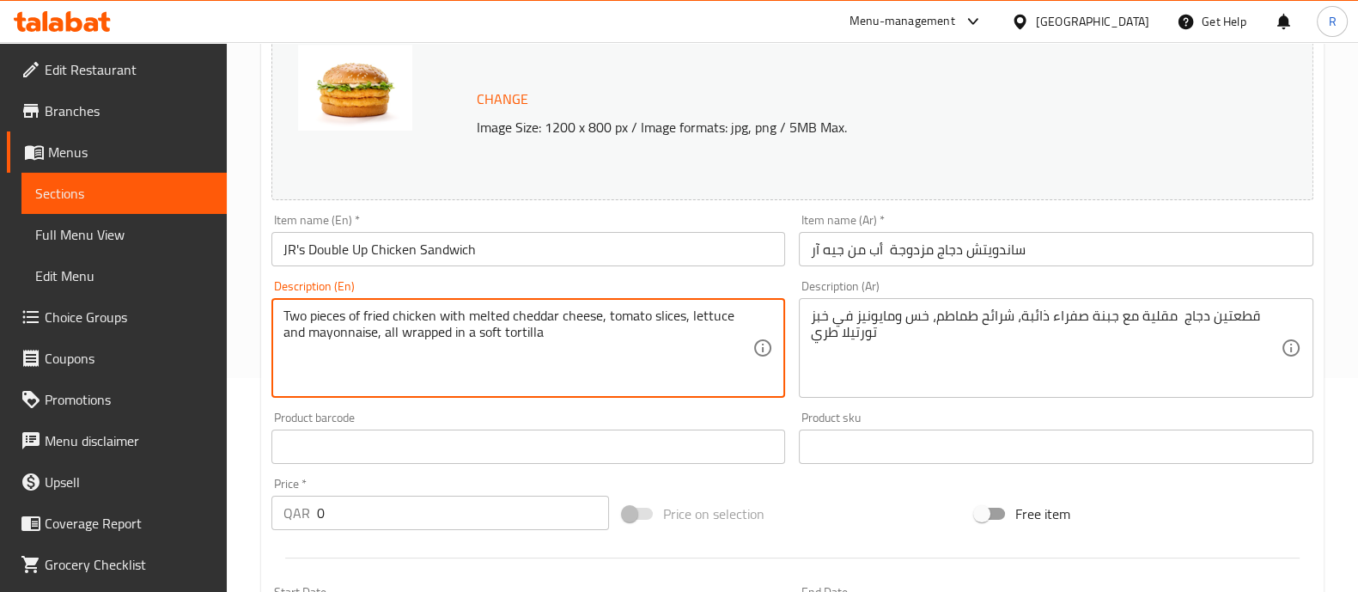
click at [575, 344] on textarea "Two pieces of fried chicken with melted cheddar cheese, tomato slices, lettuce …" at bounding box center [519, 349] width 470 height 82
click at [849, 333] on textarea "قطعتين دجاج مقلية مع جبنة صفراء ذائبة، شرائح طماطم، خس ومايونيز في خبز تورتيلا …" at bounding box center [1046, 349] width 470 height 82
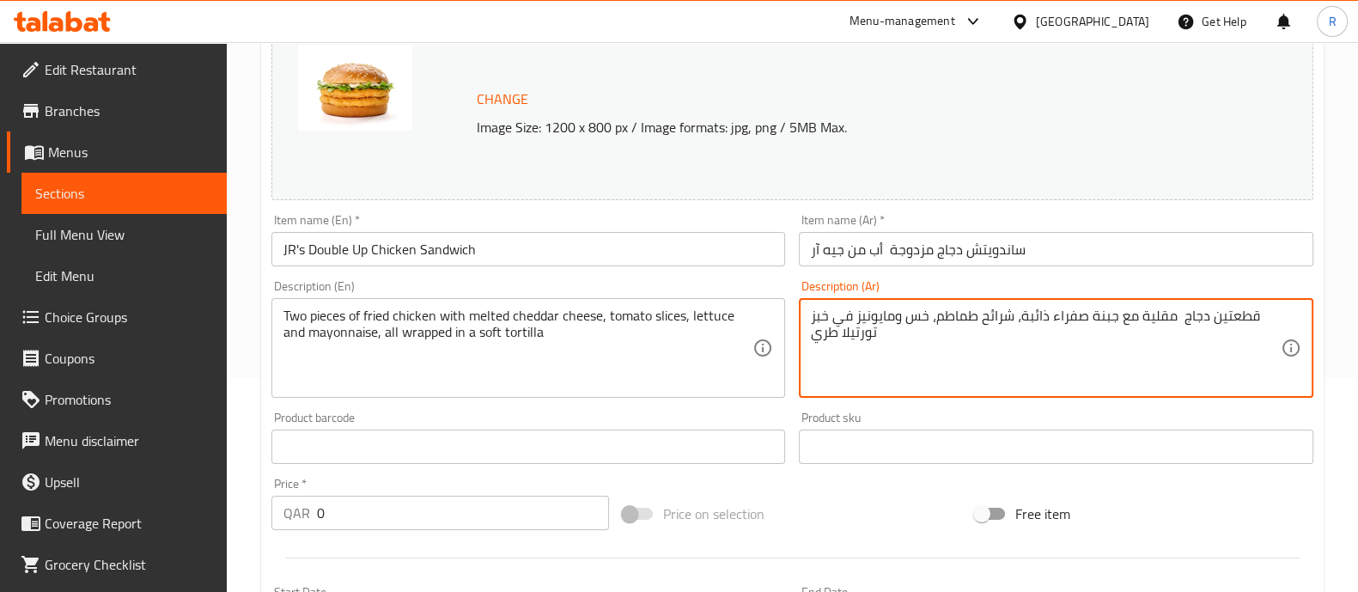
click at [849, 333] on textarea "قطعتين دجاج مقلية مع جبنة صفراء ذائبة، شرائح طماطم، خس ومايونيز في خبز تورتيلا …" at bounding box center [1046, 349] width 470 height 82
click at [857, 245] on input "ساندويتش دجاج مزدوجة أب من جيه آر" at bounding box center [1056, 249] width 515 height 34
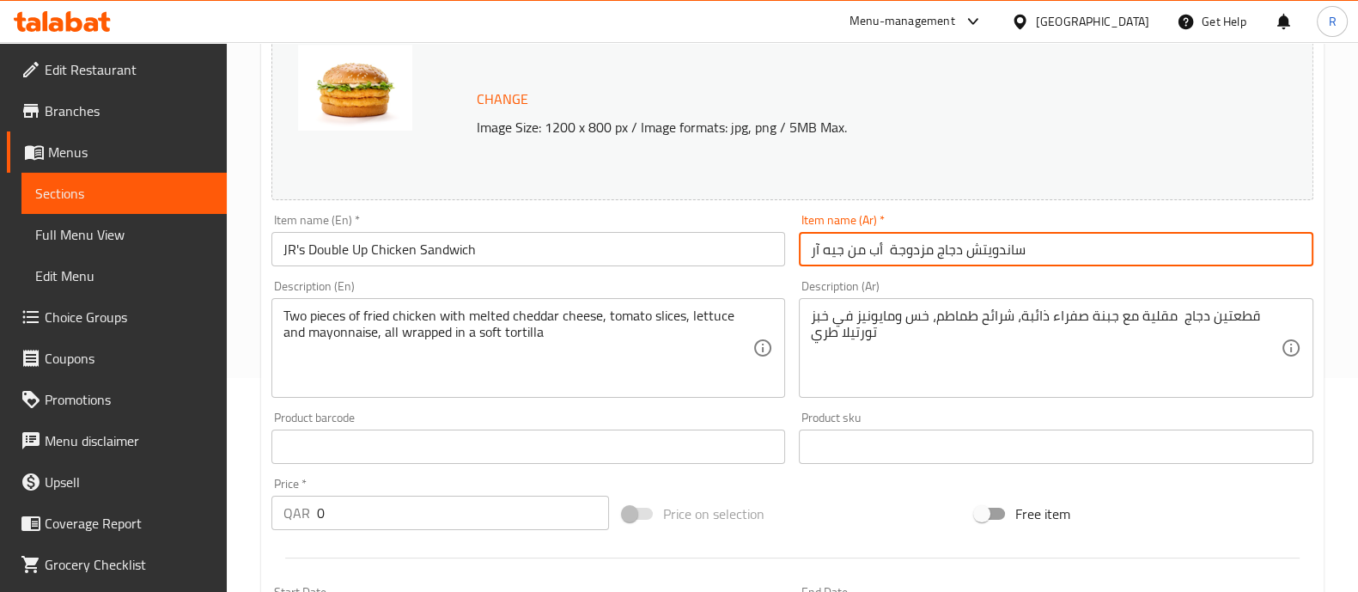
click at [857, 245] on input "ساندويتش دجاج مزدوجة أب من جيه آر" at bounding box center [1056, 249] width 515 height 34
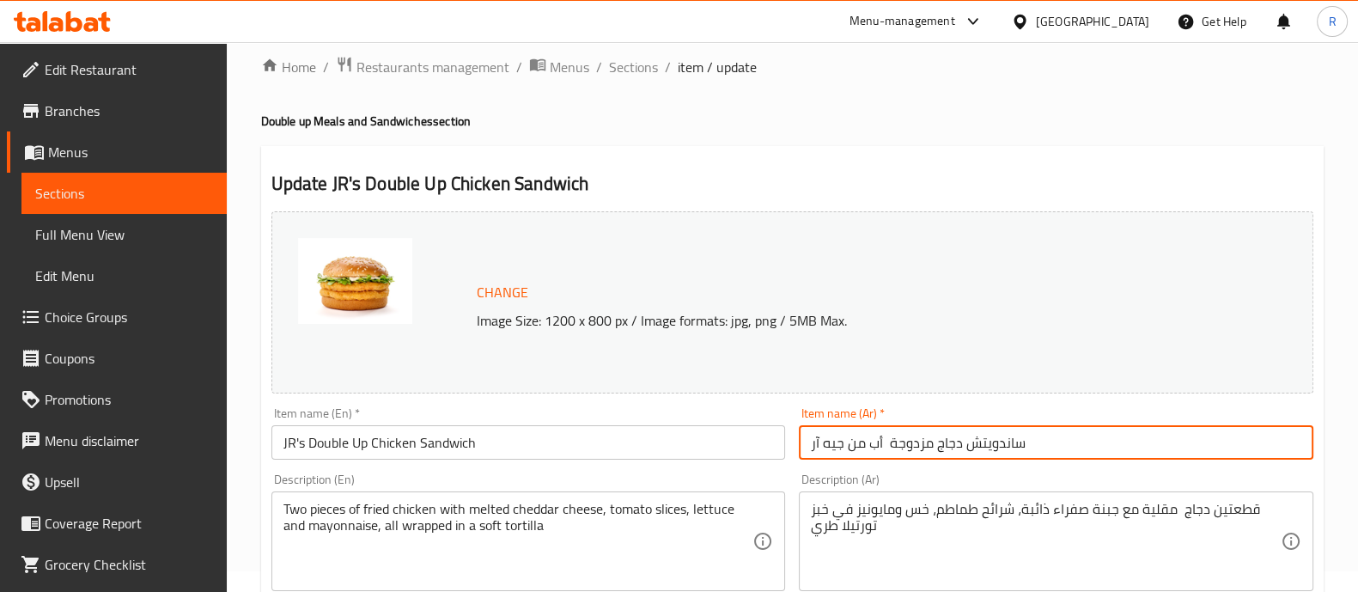
scroll to position [0, 0]
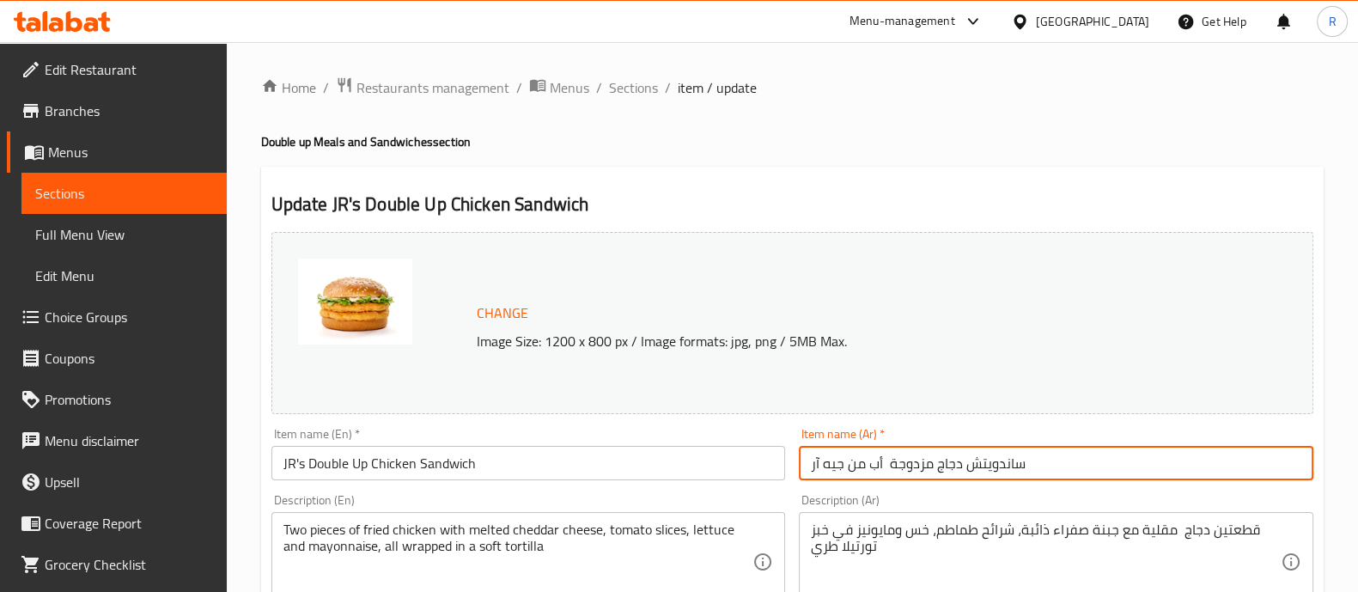
drag, startPoint x: 643, startPoint y: 87, endPoint x: 631, endPoint y: 116, distance: 31.6
click at [643, 87] on span "Sections" at bounding box center [633, 87] width 49 height 21
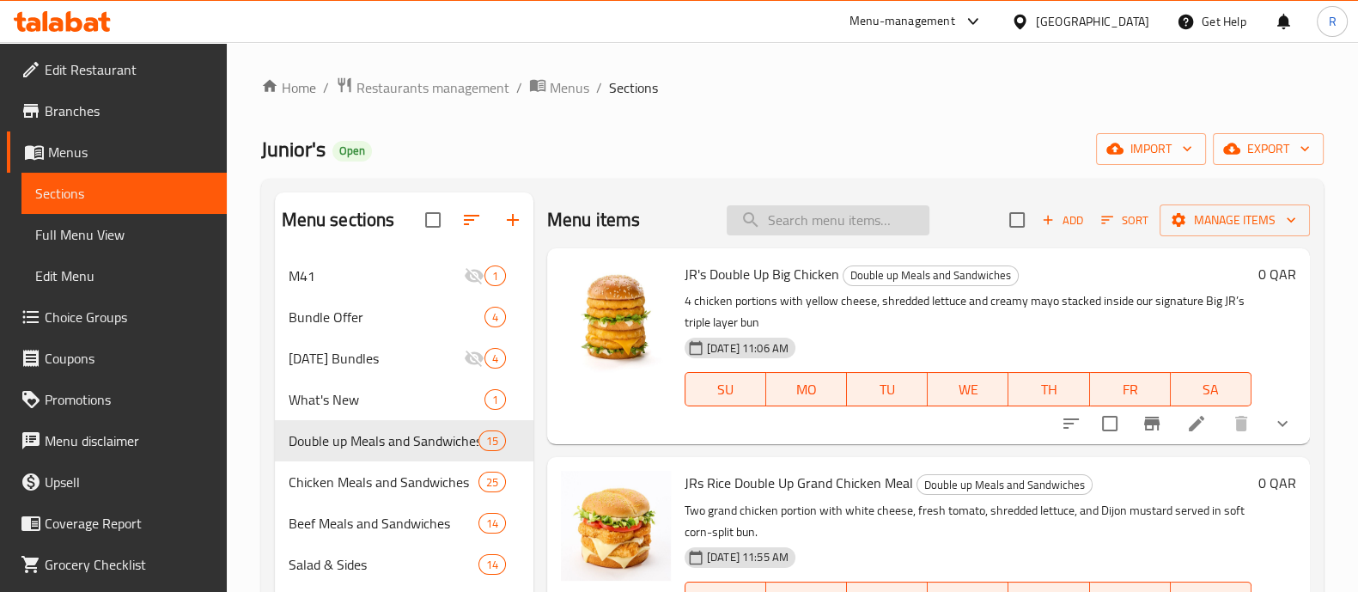
click at [769, 226] on input "search" at bounding box center [828, 220] width 203 height 30
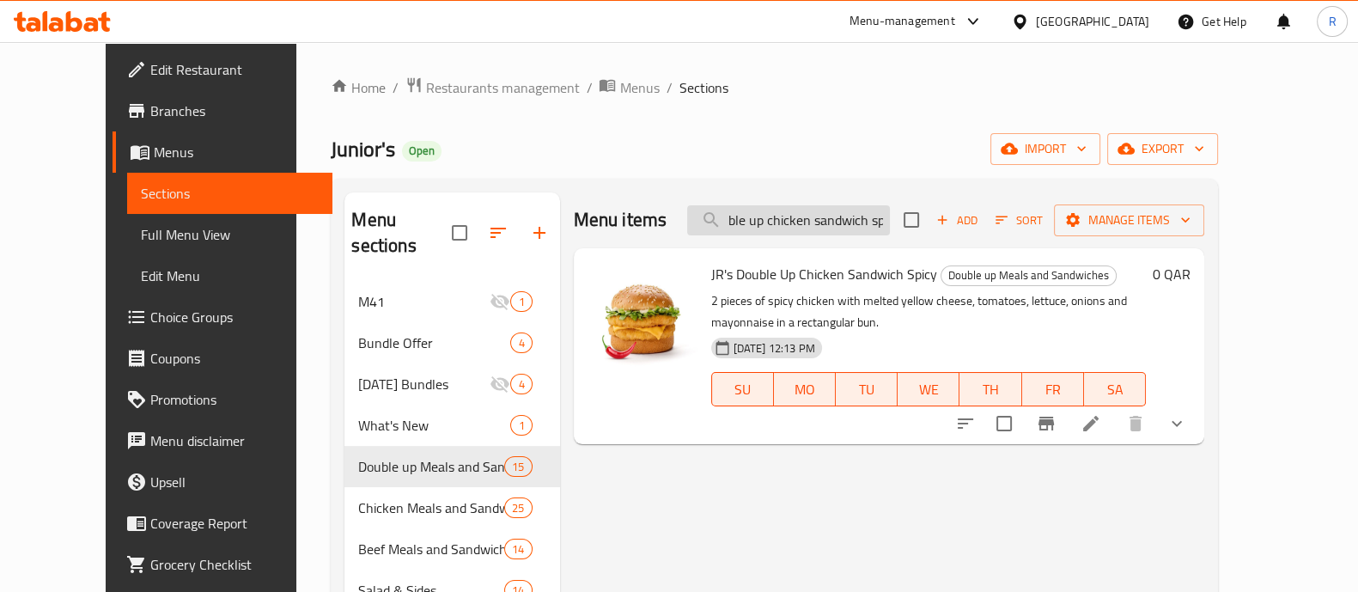
scroll to position [0, 46]
type input "jr's double up chicken sandwich spi"
click at [1101, 428] on icon at bounding box center [1091, 423] width 21 height 21
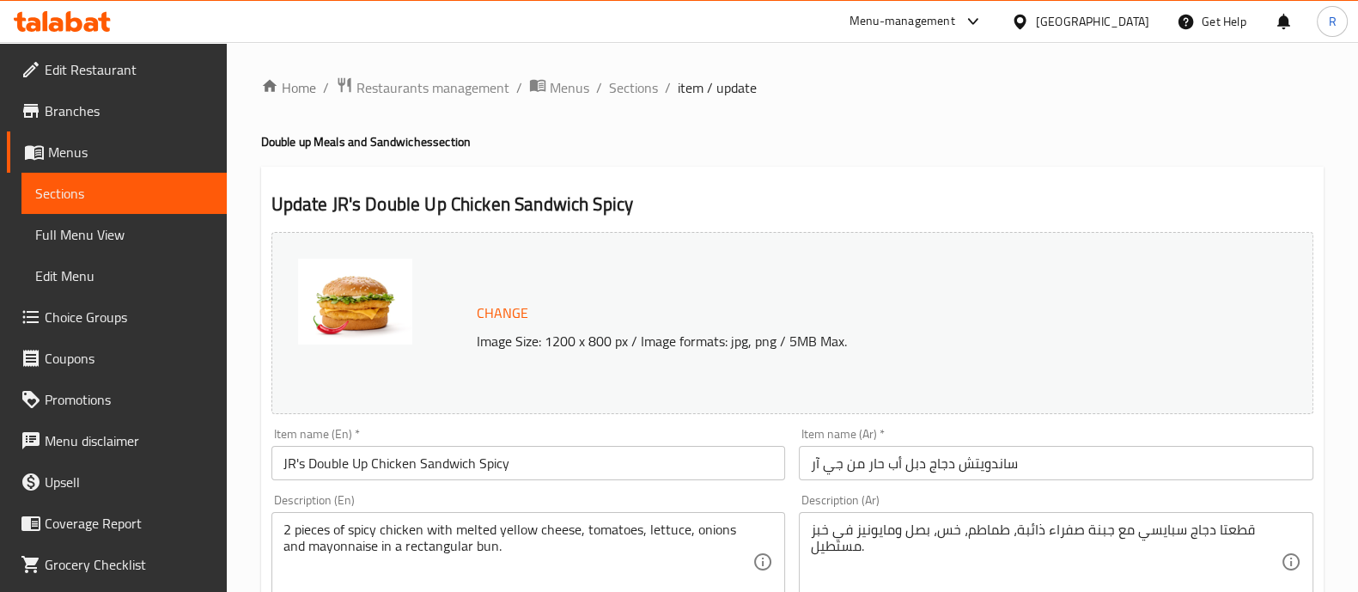
scroll to position [214, 0]
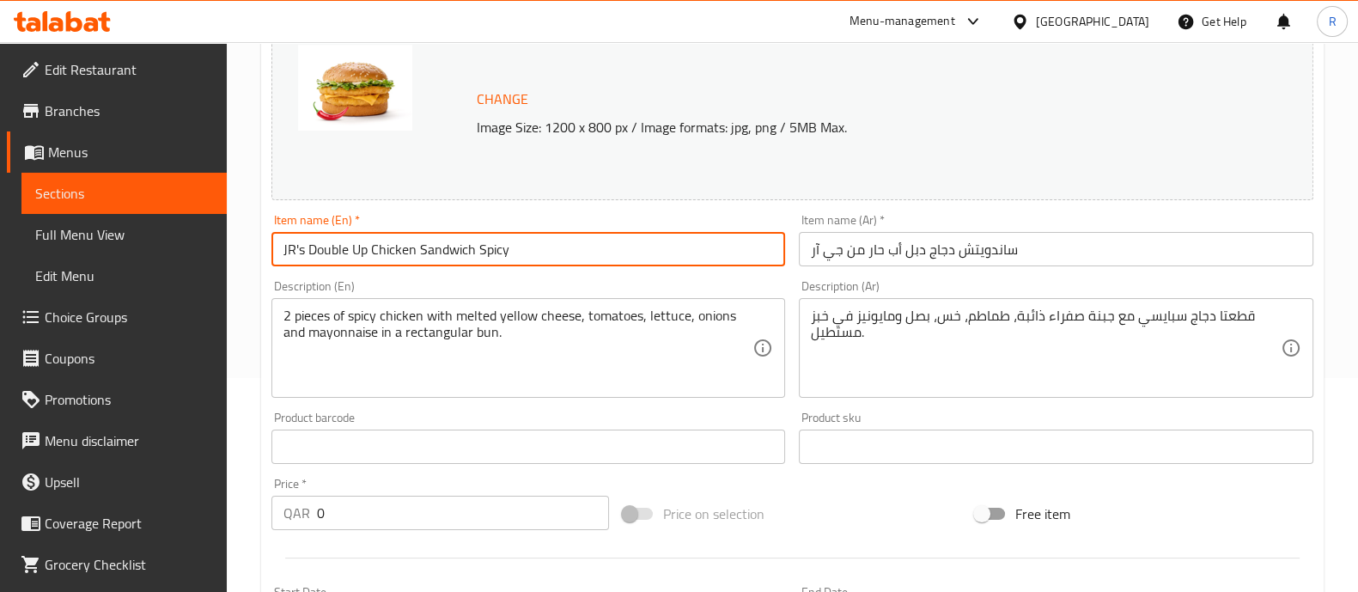
click at [479, 260] on input "JR's Double Up Chicken Sandwich Spicy" at bounding box center [528, 249] width 515 height 34
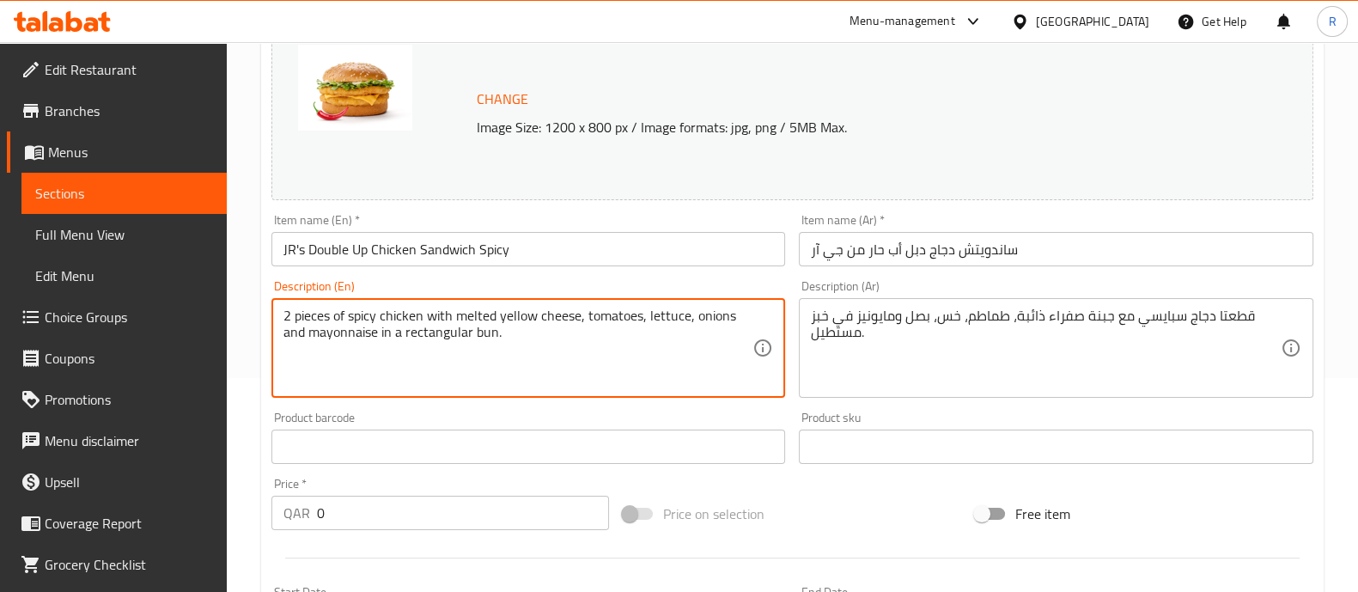
click at [450, 342] on textarea "2 pieces of spicy chicken with melted yellow cheese, tomatoes, lettuce, onions …" at bounding box center [519, 349] width 470 height 82
click at [924, 252] on input "ساندويتش دجاج دبل أب حار من جي آر" at bounding box center [1056, 249] width 515 height 34
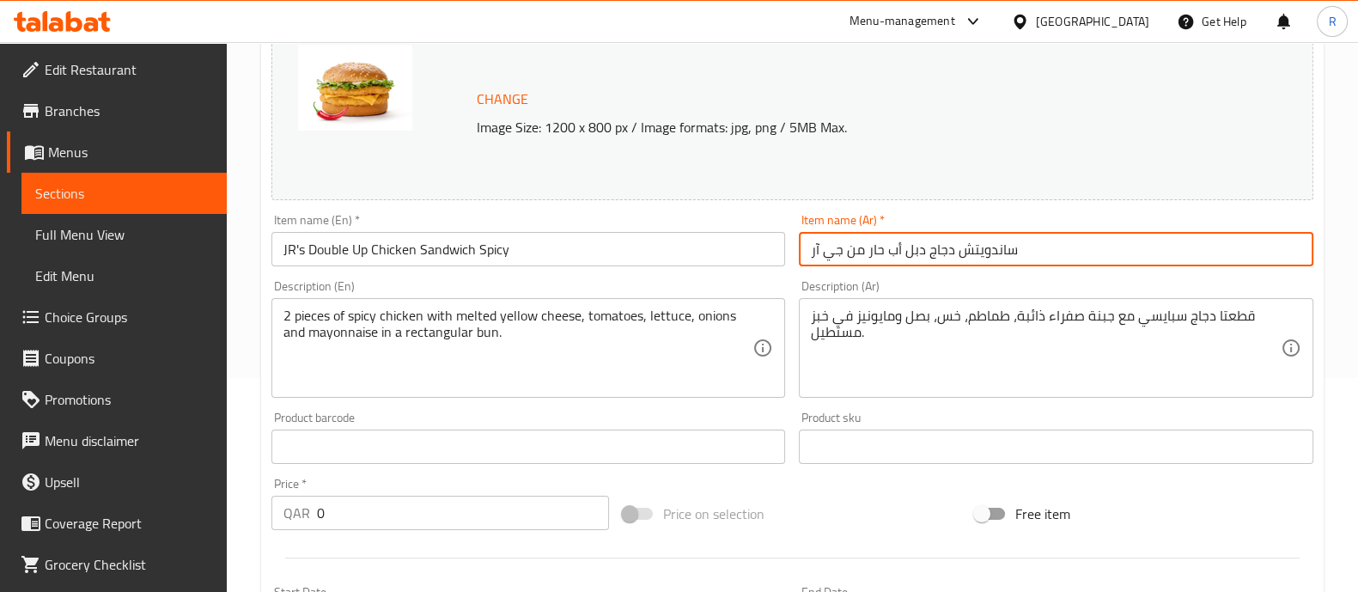
click at [924, 252] on input "ساندويتش دجاج دبل أب حار من جي آر" at bounding box center [1056, 249] width 515 height 34
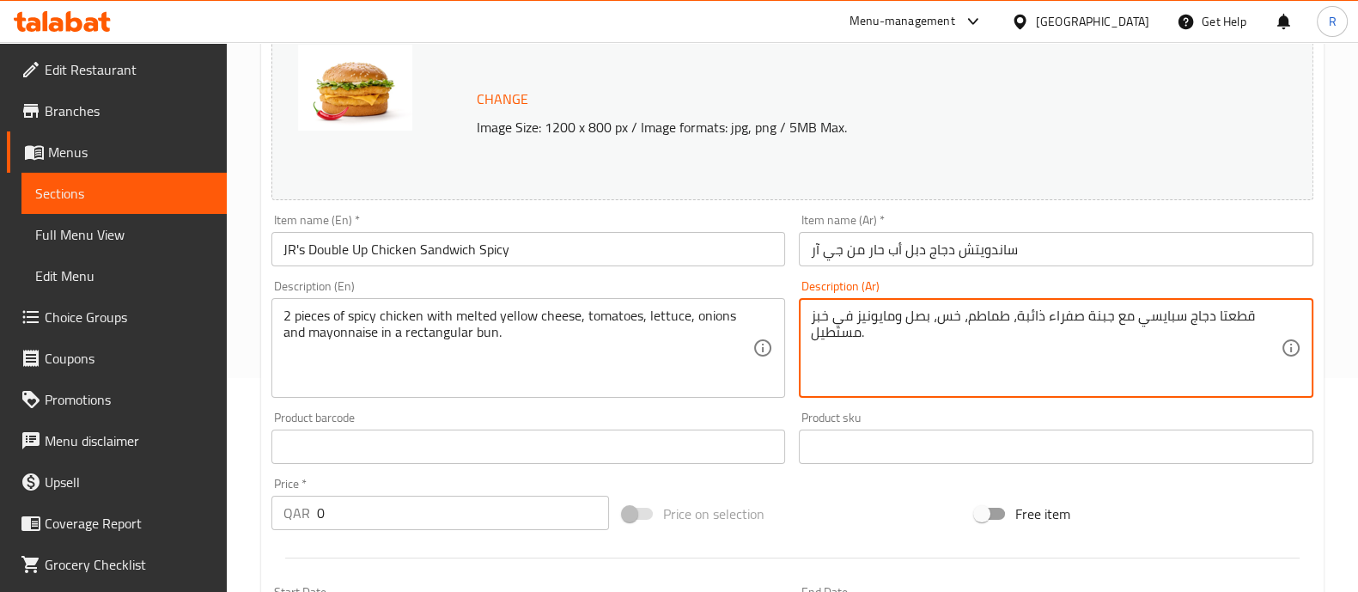
click at [824, 309] on textarea "قطعتا دجاج سبايسي مع جبنة صفراء ذائبة، طماطم، خس، بصل ومايونيز في خبز مستطيل." at bounding box center [1046, 349] width 470 height 82
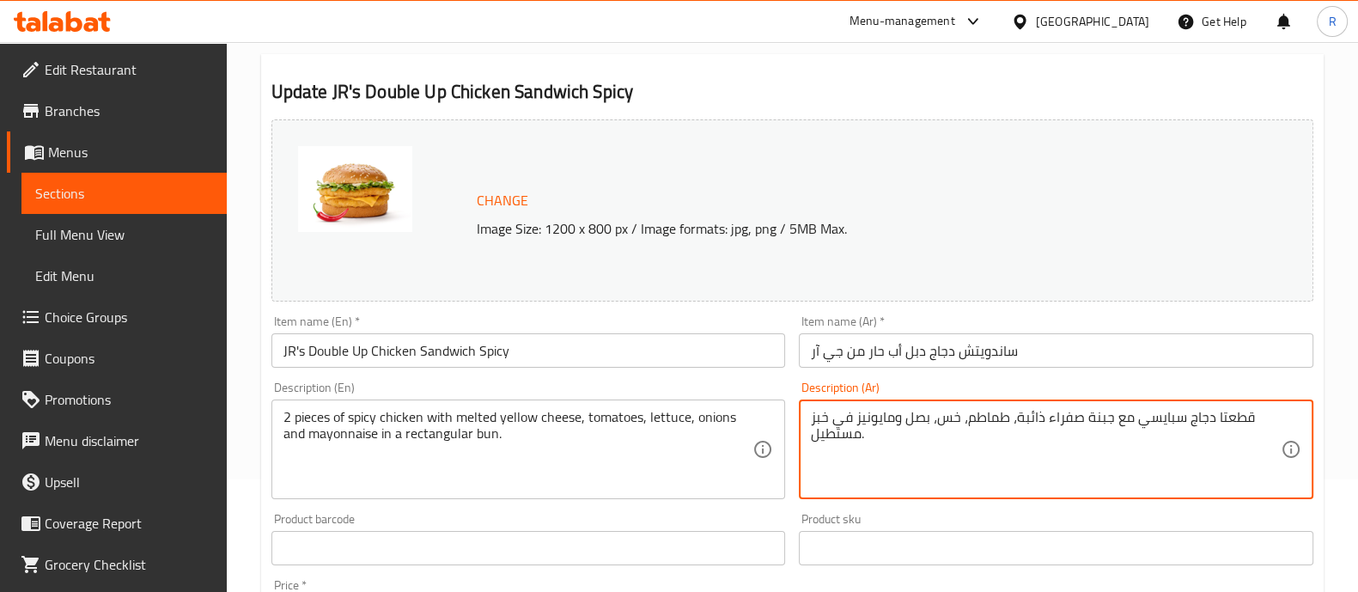
scroll to position [0, 0]
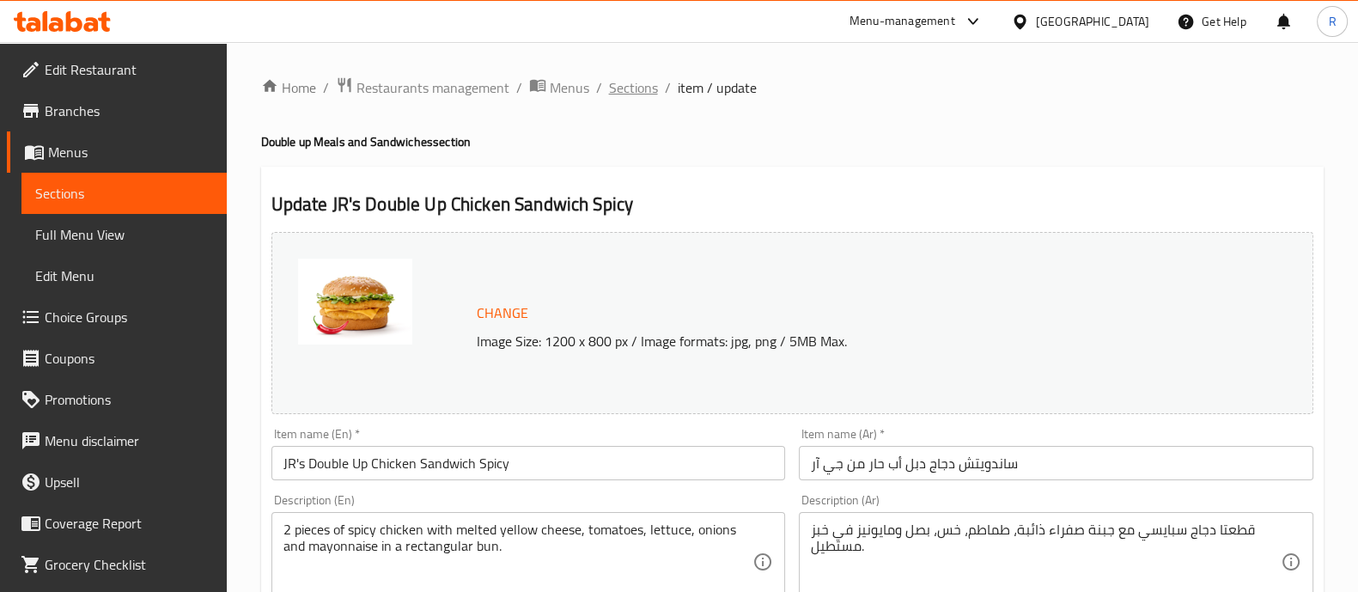
click at [637, 79] on span "Sections" at bounding box center [633, 87] width 49 height 21
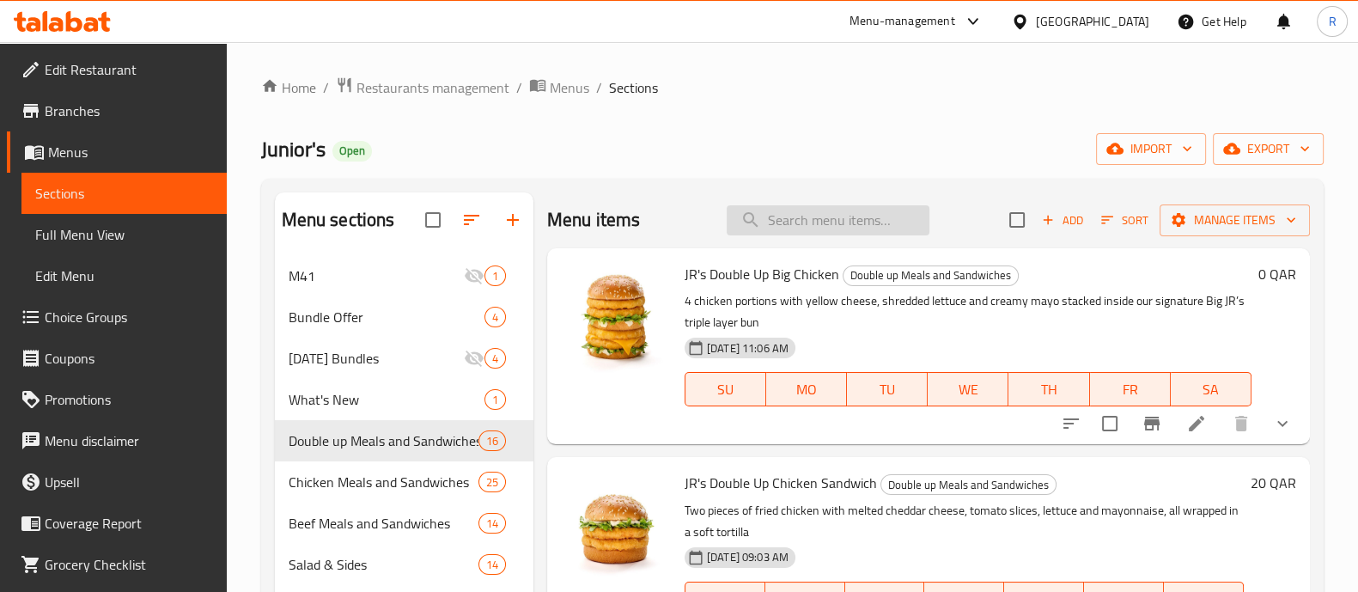
click at [786, 233] on input "search" at bounding box center [828, 220] width 203 height 30
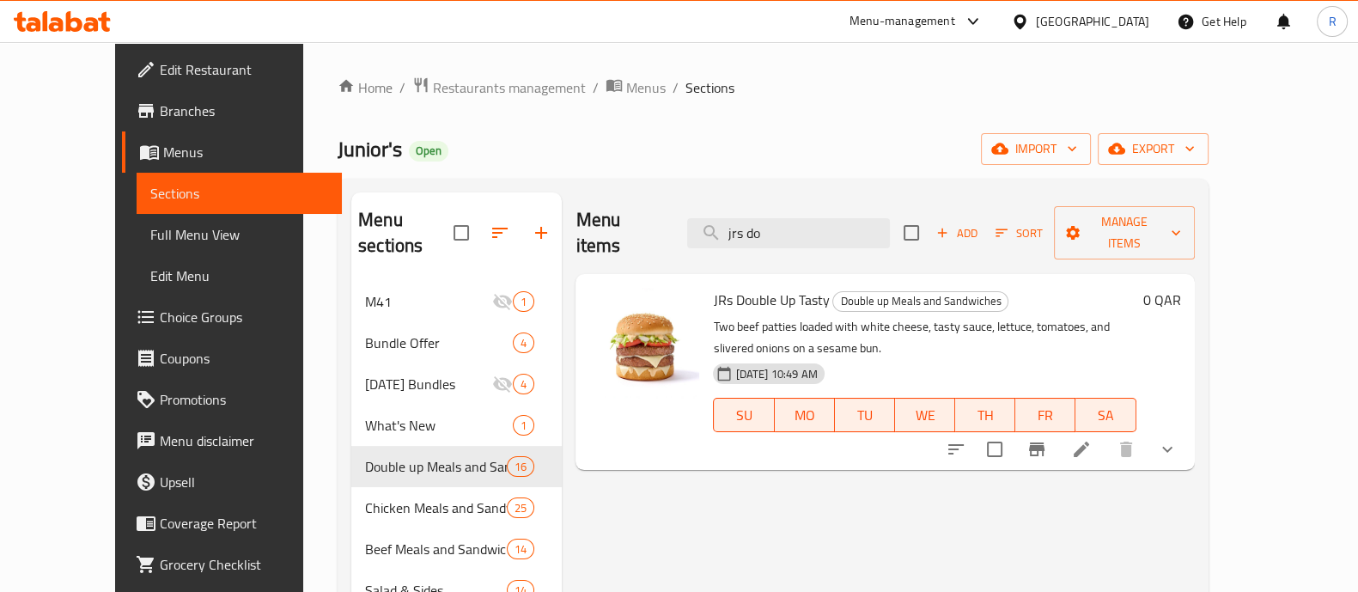
type input "jrs do"
click at [1092, 439] on icon at bounding box center [1081, 449] width 21 height 21
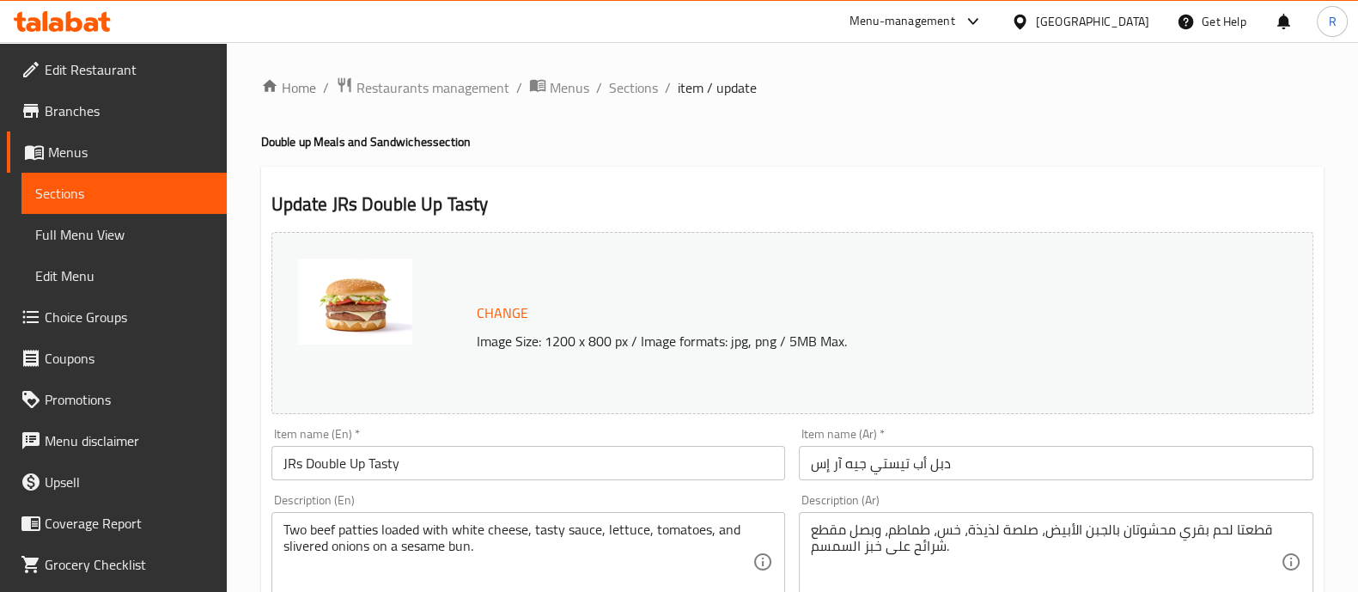
scroll to position [214, 0]
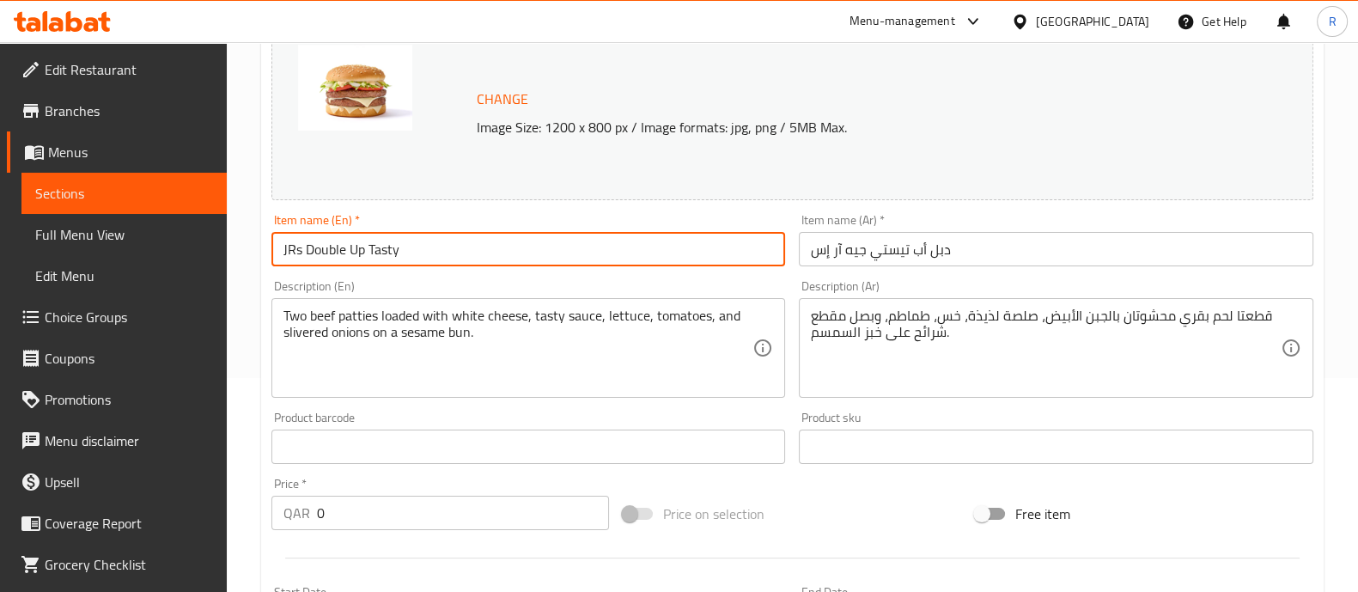
click at [412, 264] on input "JRs Double Up Tasty" at bounding box center [528, 249] width 515 height 34
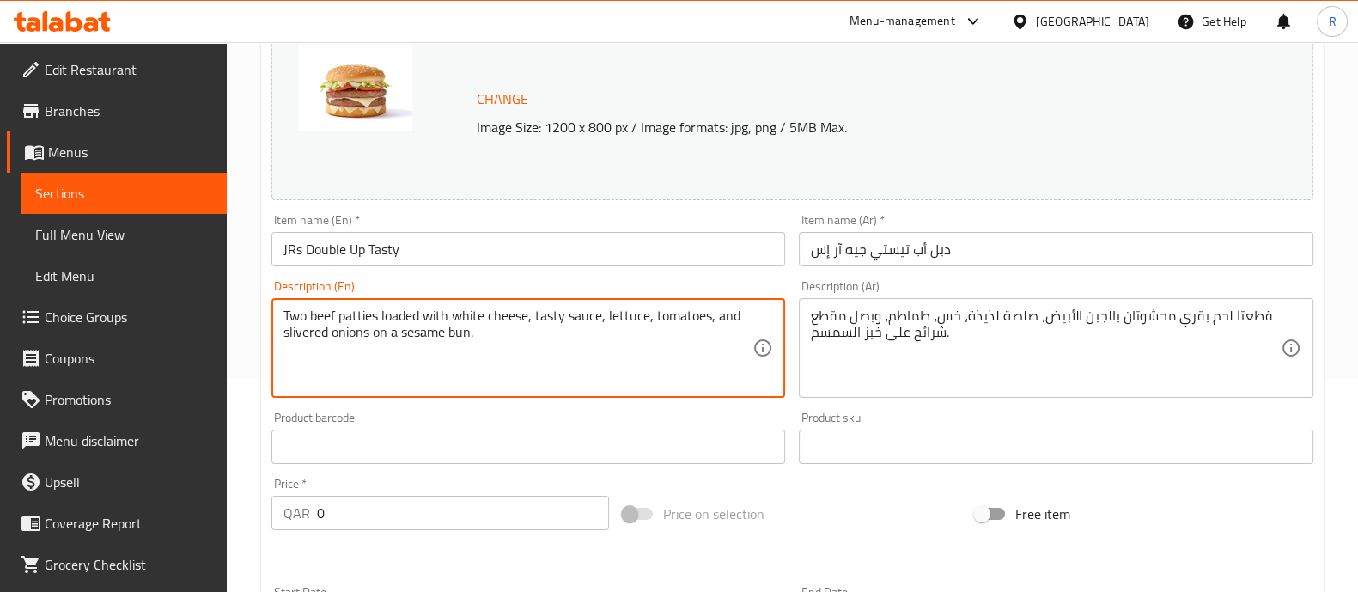
click at [499, 367] on textarea "Two beef patties loaded with white cheese, tasty sauce, lettuce, tomatoes, and …" at bounding box center [519, 349] width 470 height 82
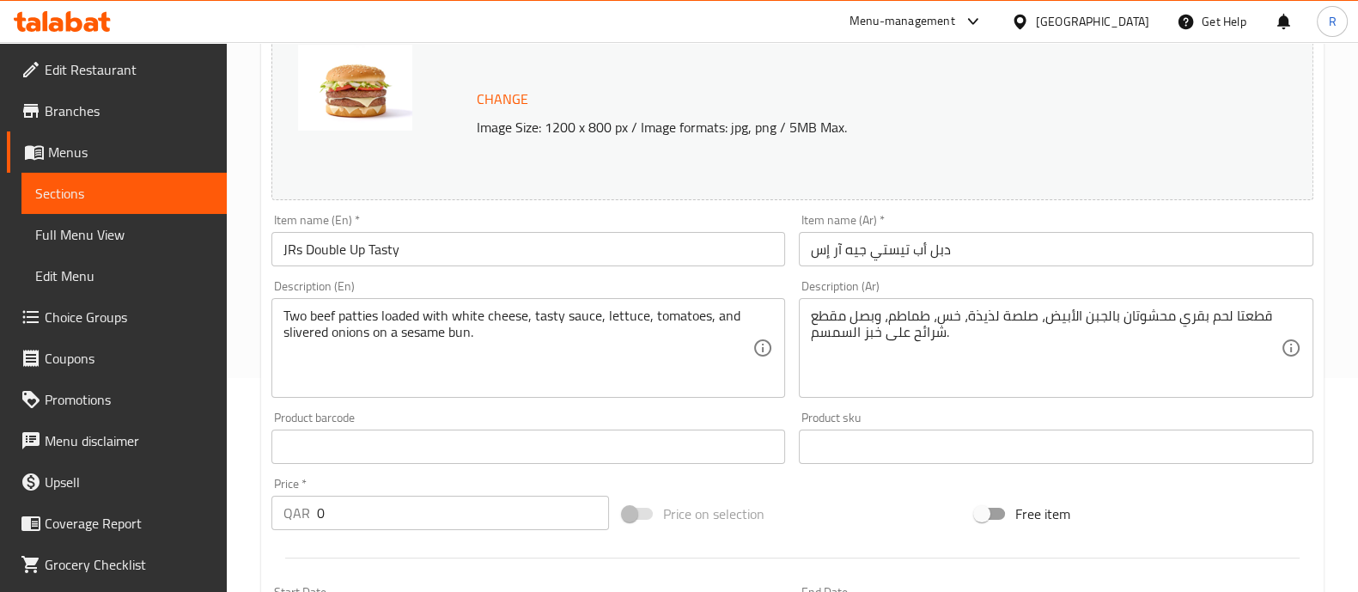
click at [875, 276] on div "Description (Ar) قطعتا لحم بقري محشوتان بالجبن الأبيض، صلصة لذيذة، خس، طماطم، و…" at bounding box center [1056, 338] width 528 height 131
click at [876, 267] on div "Item name (Ar)   * دبل أب تيستي جيه آر إس Item name (Ar) *" at bounding box center [1056, 240] width 528 height 66
click at [880, 258] on input "دبل أب تيستي جيه آر إس" at bounding box center [1056, 249] width 515 height 34
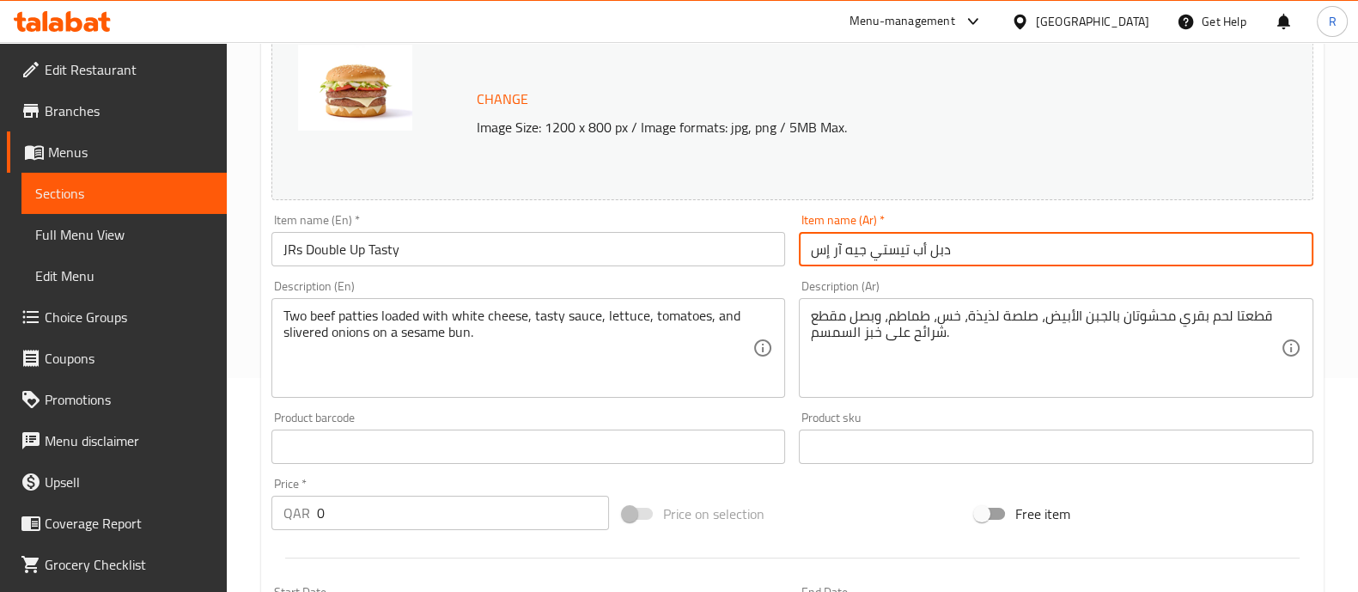
click at [880, 258] on input "دبل أب تيستي جيه آر إس" at bounding box center [1056, 249] width 515 height 34
click at [854, 316] on textarea "قطعتا لحم بقري محشوتان بالجبن الأبيض، صلصة لذيذة، خس، طماطم، وبصل مقطع شرائح عل…" at bounding box center [1046, 349] width 470 height 82
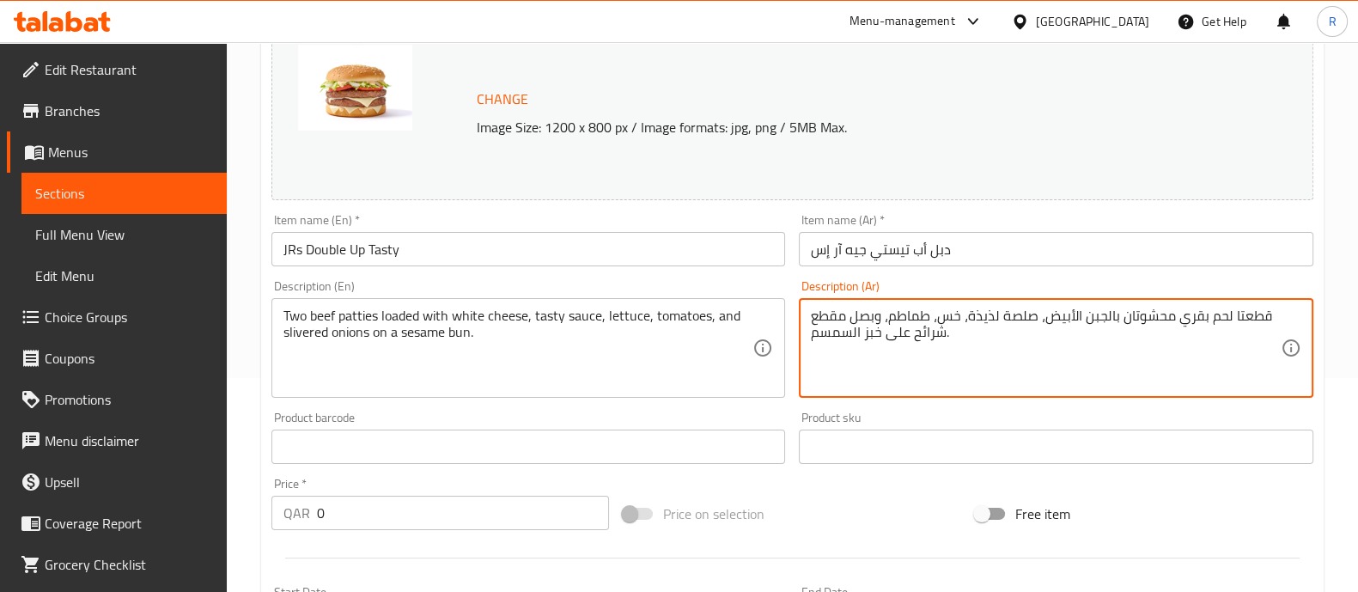
click at [854, 316] on textarea "قطعتا لحم بقري محشوتان بالجبن الأبيض، صلصة لذيذة، خس، طماطم، وبصل مقطع شرائح عل…" at bounding box center [1046, 349] width 470 height 82
